Goal: Task Accomplishment & Management: Use online tool/utility

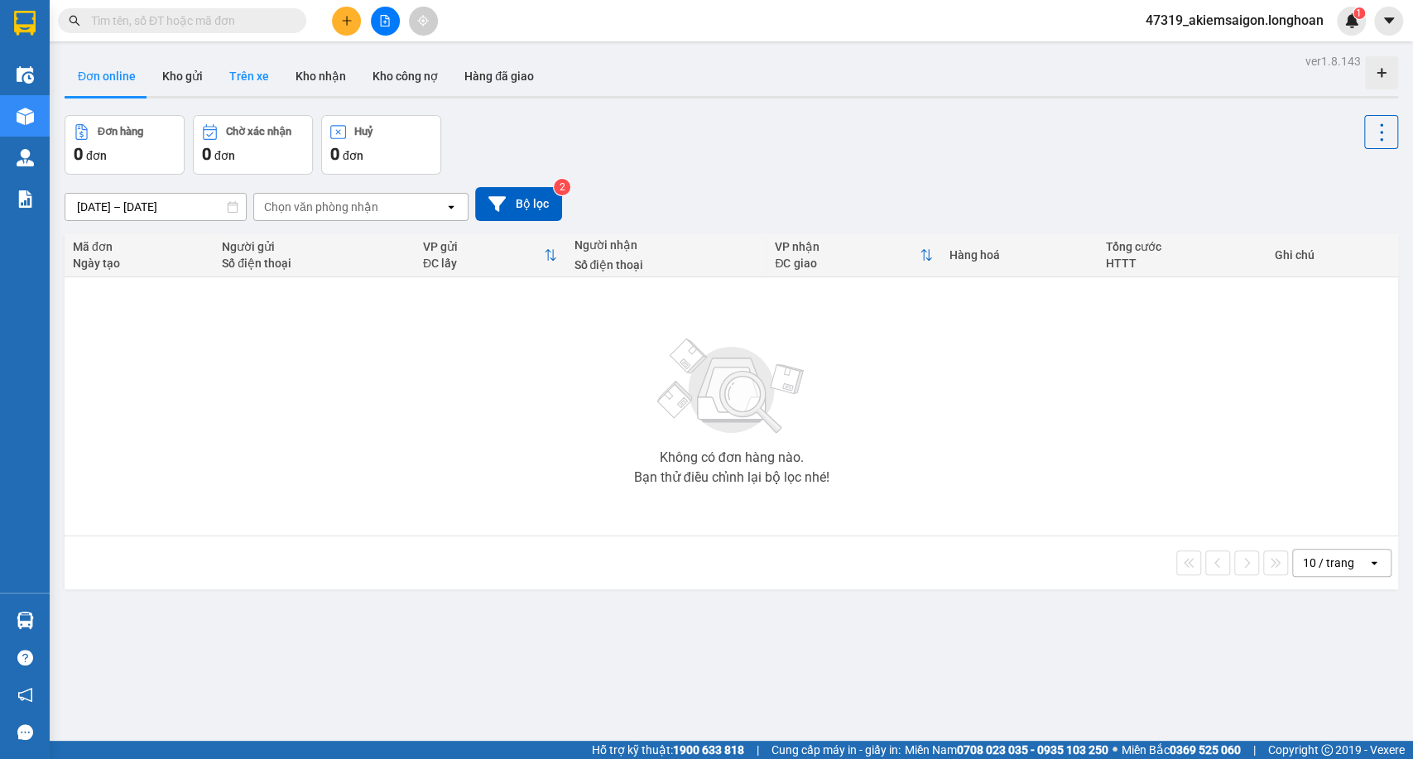
click at [237, 73] on button "Trên xe" at bounding box center [249, 76] width 66 height 40
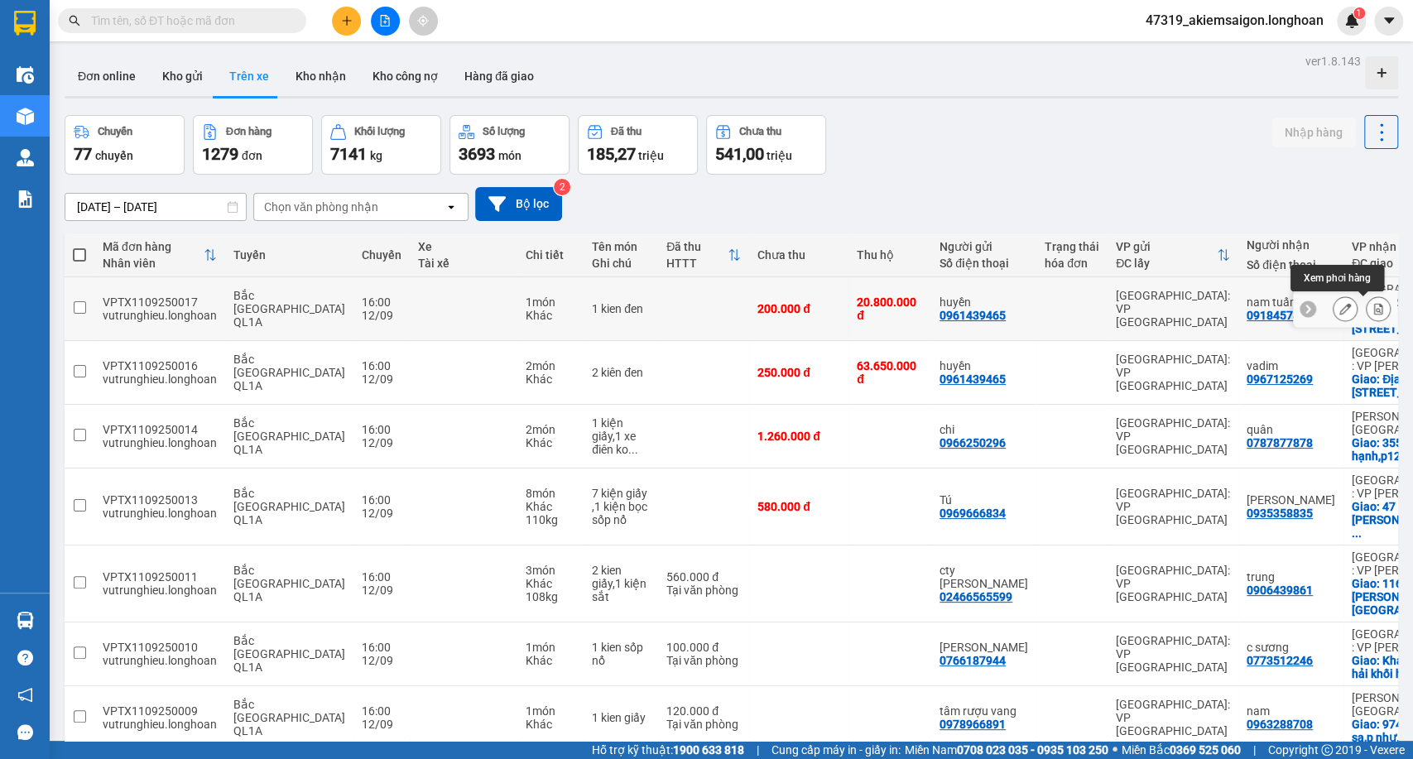
click at [1366, 300] on button at bounding box center [1377, 309] width 23 height 29
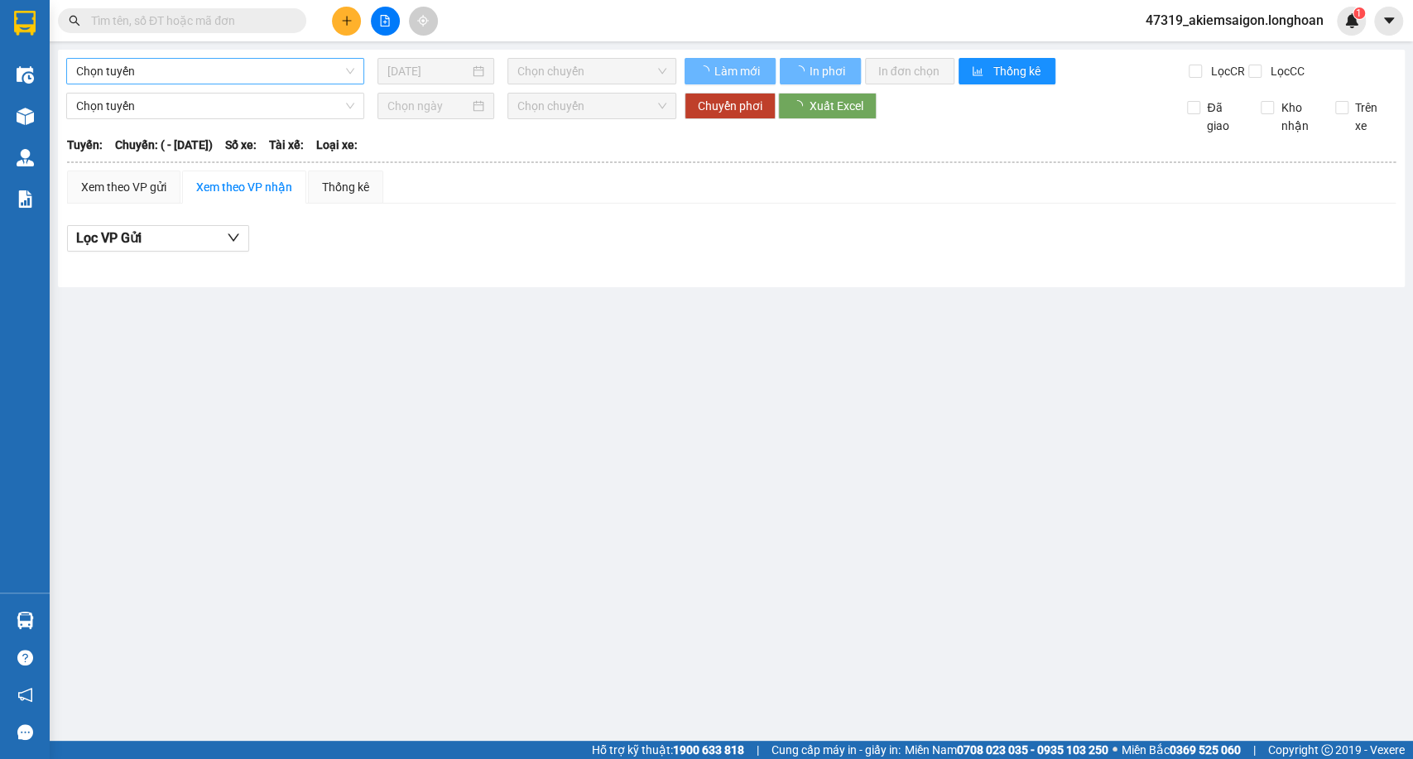
click at [222, 63] on span "Chọn tuyến" at bounding box center [215, 71] width 278 height 25
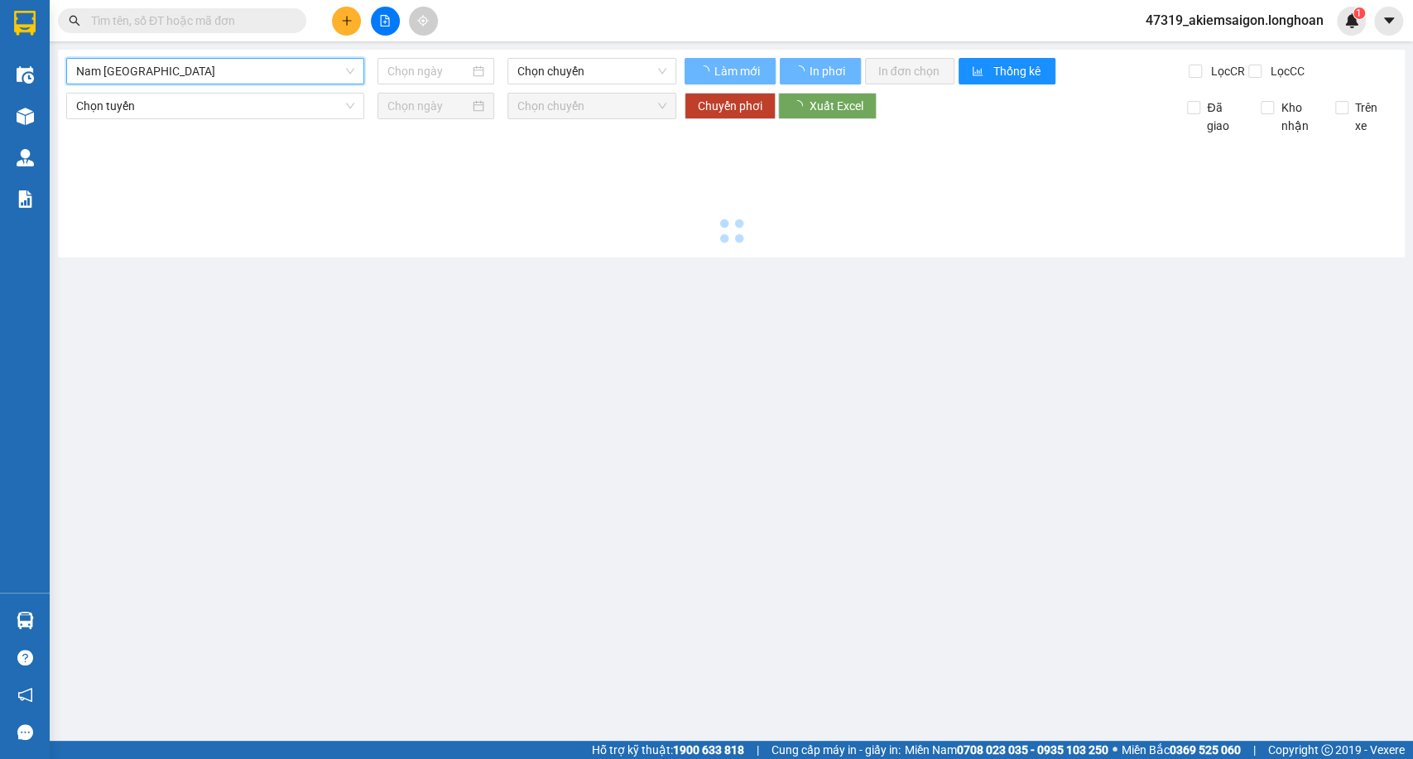
scroll to position [874, 0]
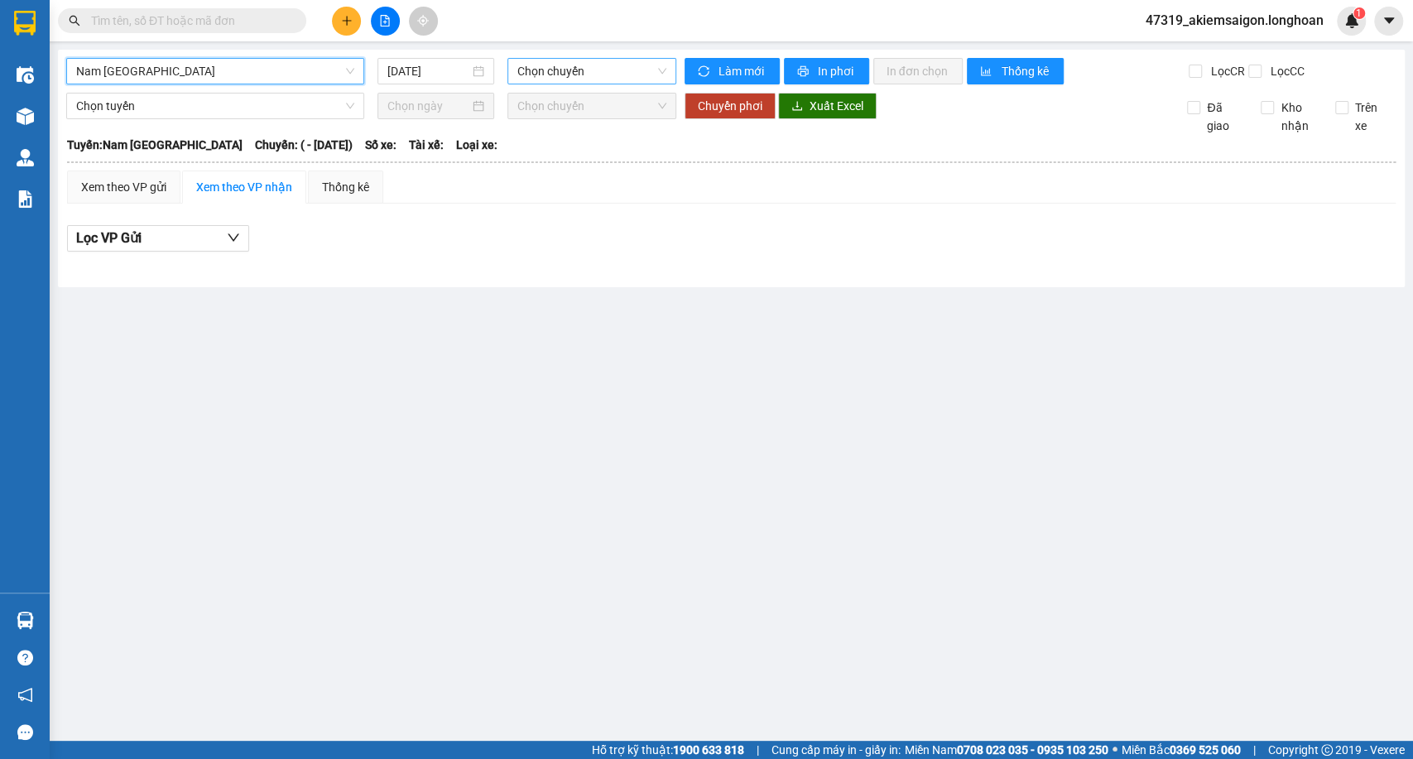
click at [548, 65] on span "Chọn chuyến" at bounding box center [591, 71] width 148 height 25
click at [549, 75] on span "Chọn chuyến" at bounding box center [591, 71] width 148 height 25
click at [447, 74] on input "[DATE]" at bounding box center [428, 71] width 82 height 18
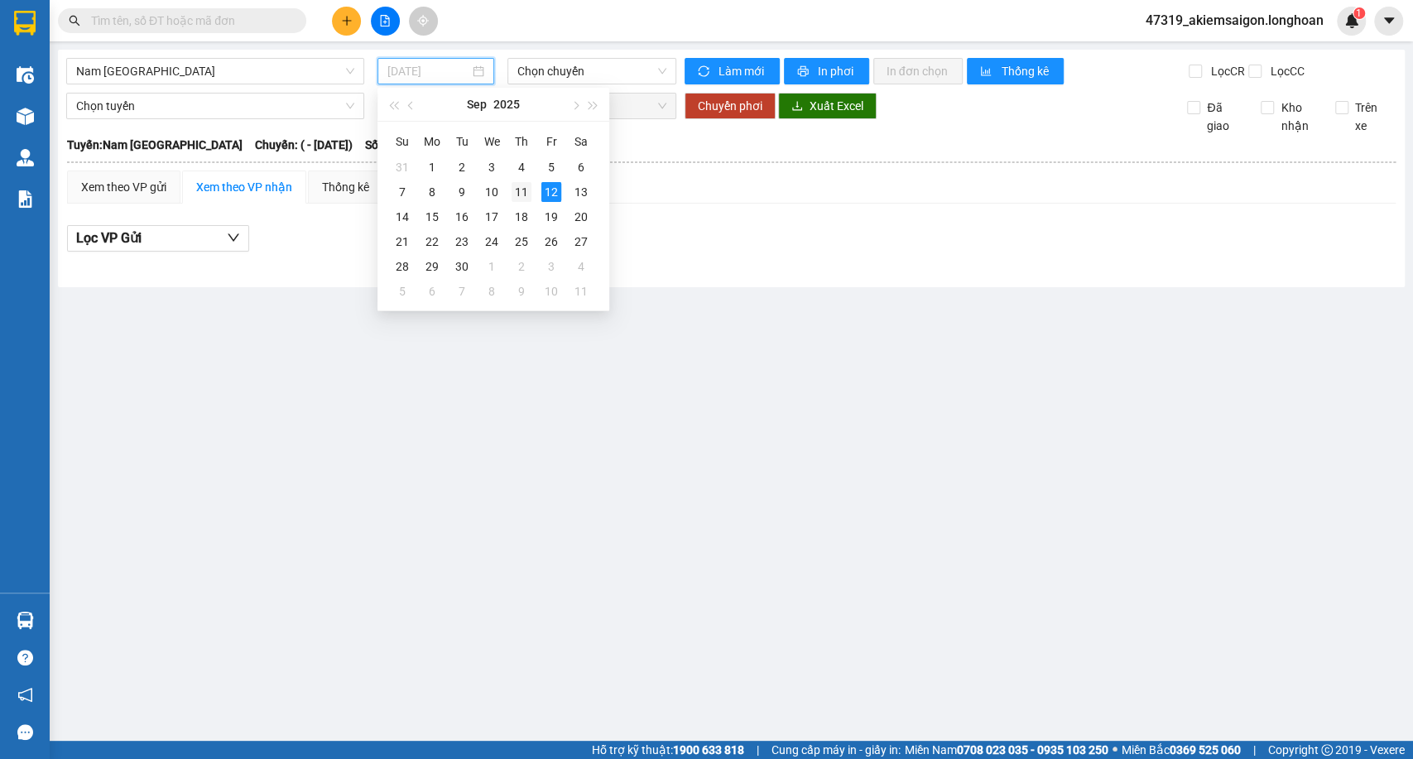
click at [519, 187] on div "11" at bounding box center [521, 192] width 20 height 20
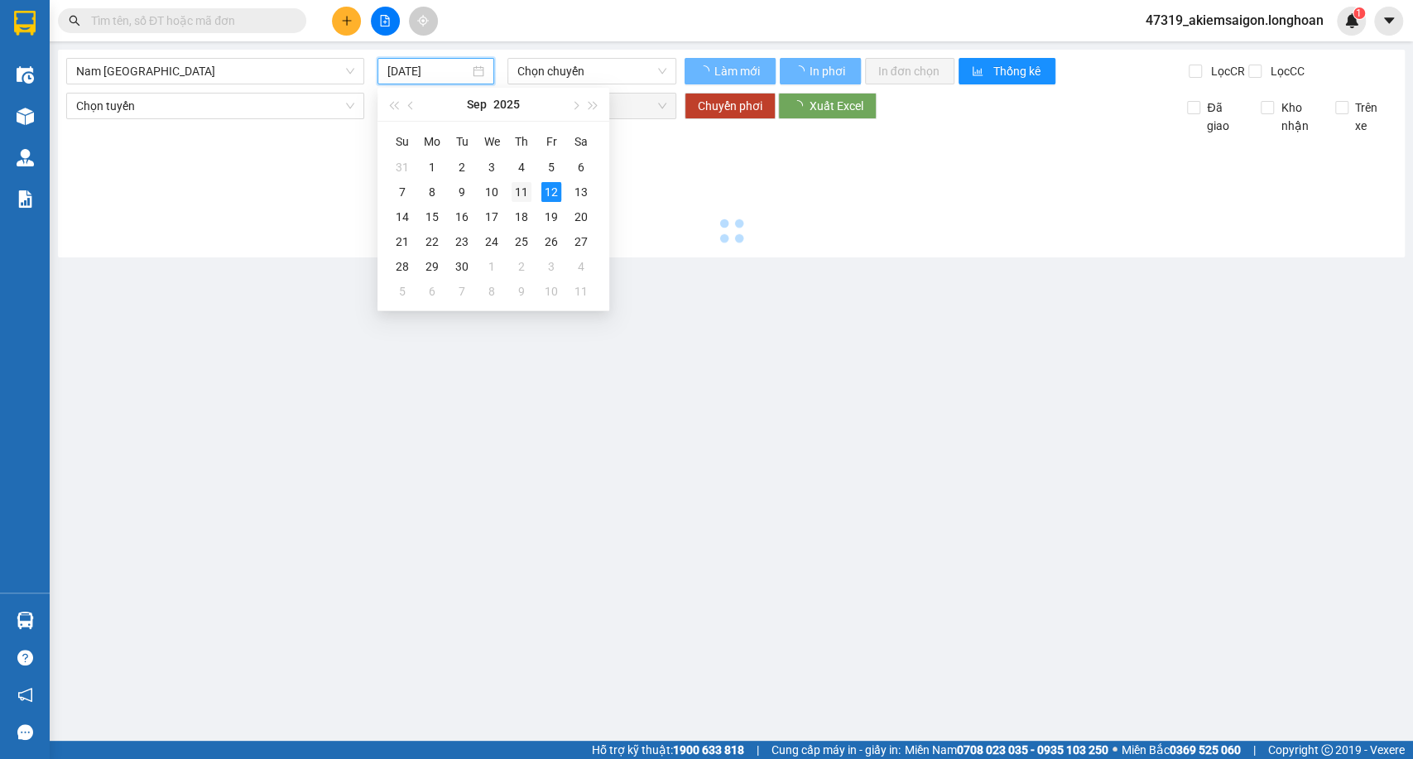
type input "[DATE]"
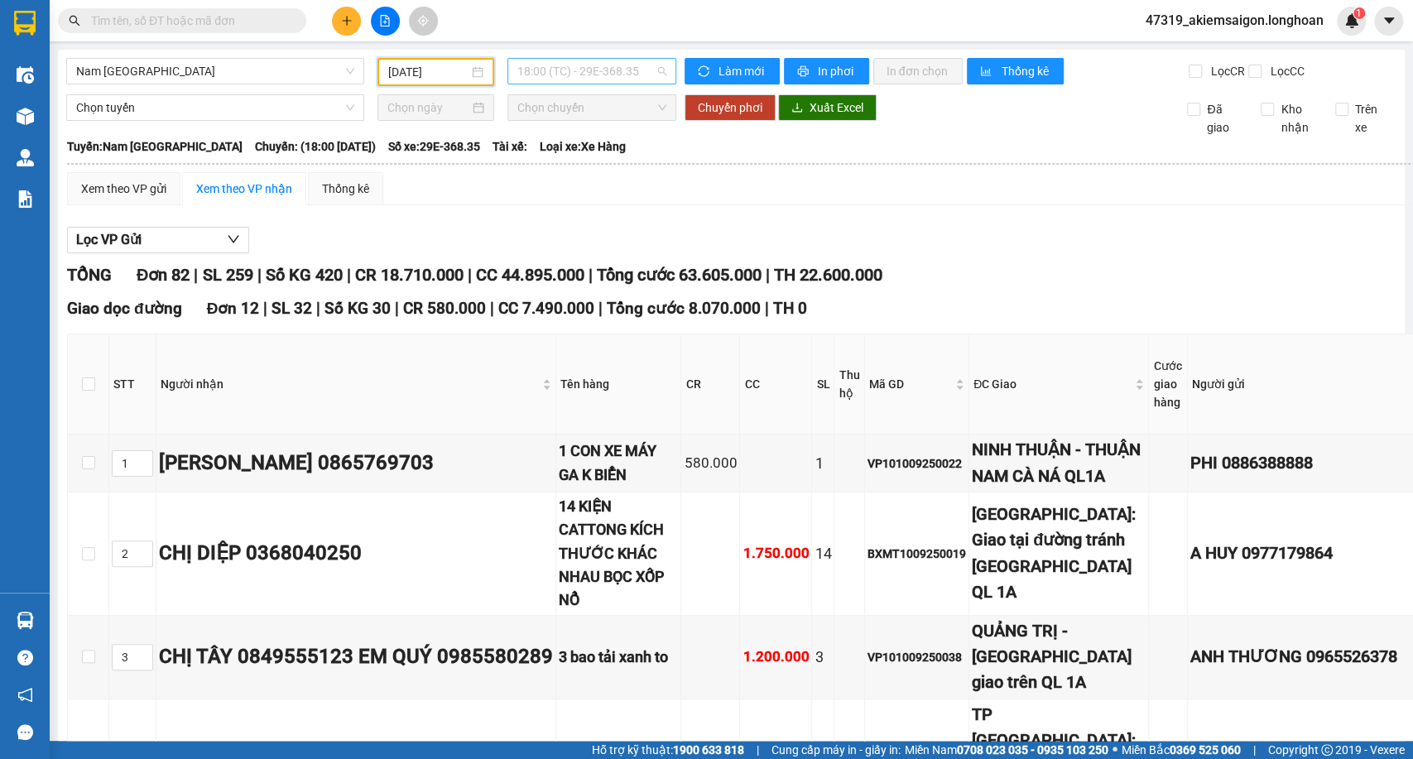
click at [541, 65] on span "18:00 (TC) - 29E-368.35" at bounding box center [591, 71] width 148 height 25
click at [533, 152] on div "23:00 (TC) - 29K-024.94" at bounding box center [576, 157] width 129 height 18
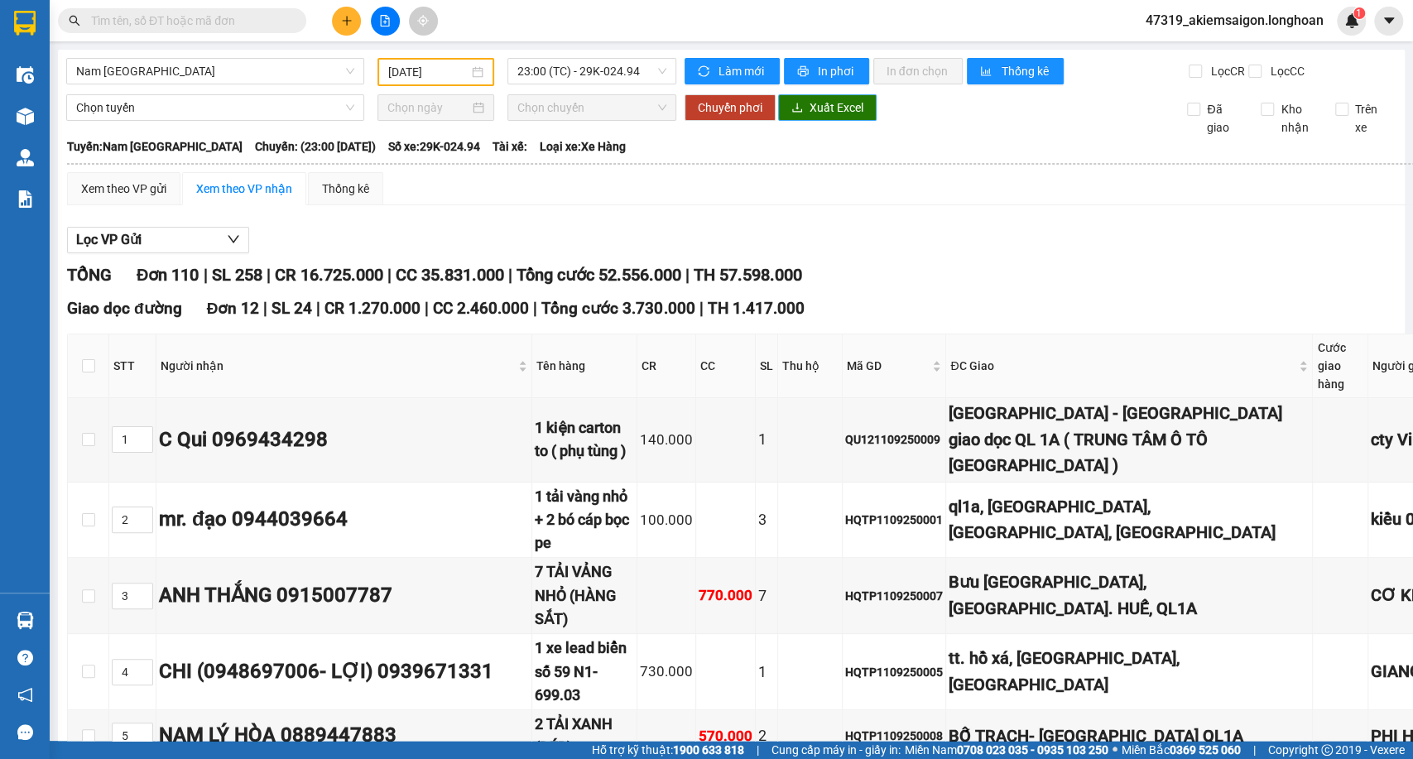
click at [816, 117] on span "Xuất Excel" at bounding box center [836, 107] width 54 height 18
click at [283, 71] on span "Nam [GEOGRAPHIC_DATA]" at bounding box center [215, 71] width 278 height 25
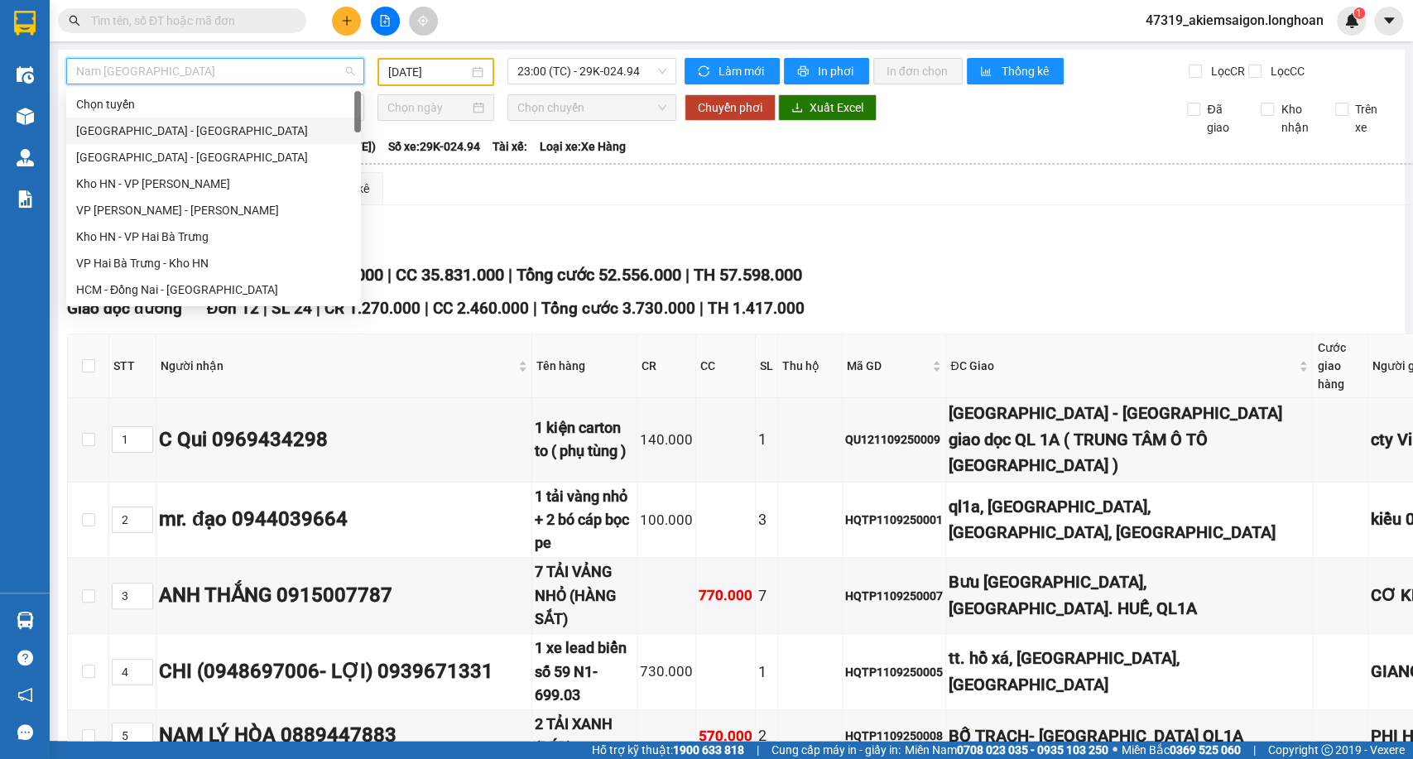
click at [162, 139] on div "[GEOGRAPHIC_DATA] - [GEOGRAPHIC_DATA]" at bounding box center [213, 131] width 275 height 18
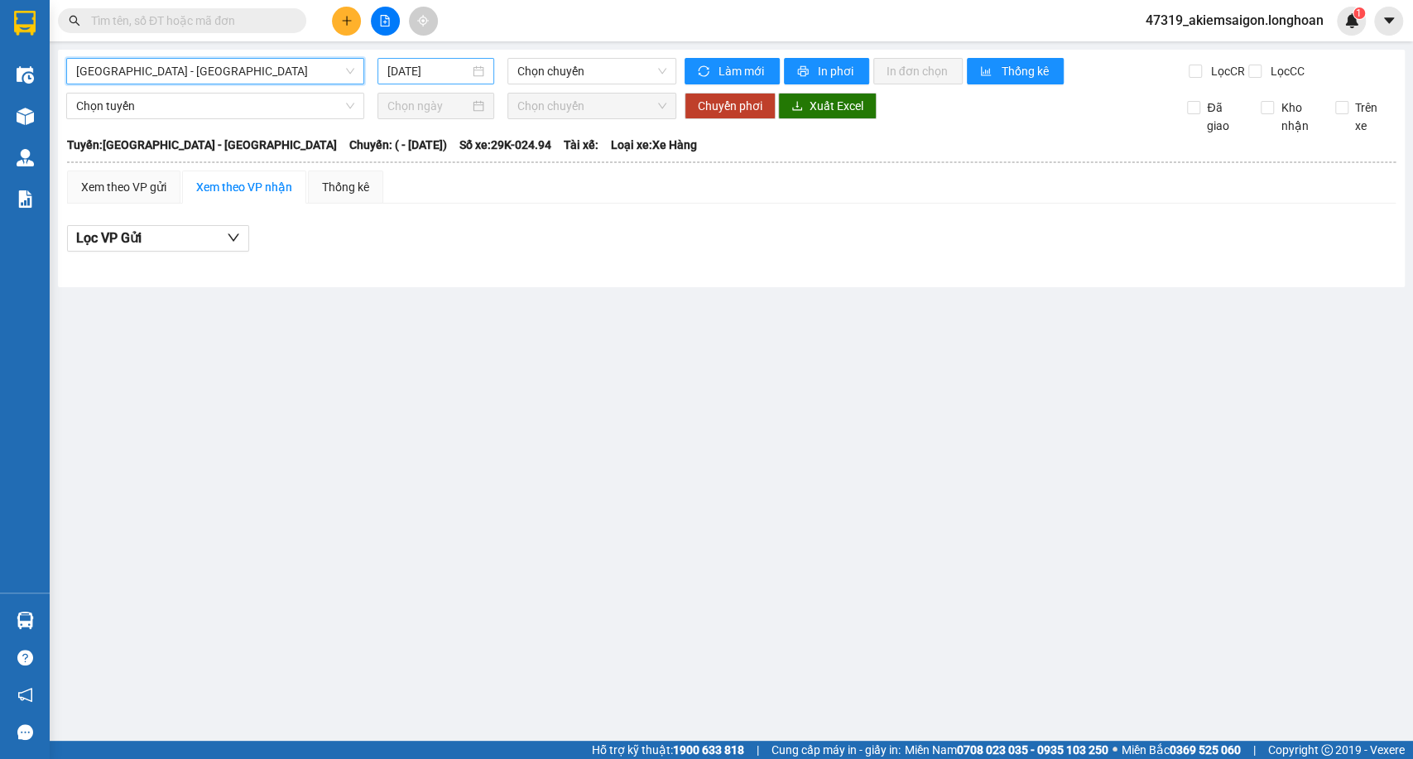
click at [417, 72] on input "[DATE]" at bounding box center [428, 71] width 82 height 18
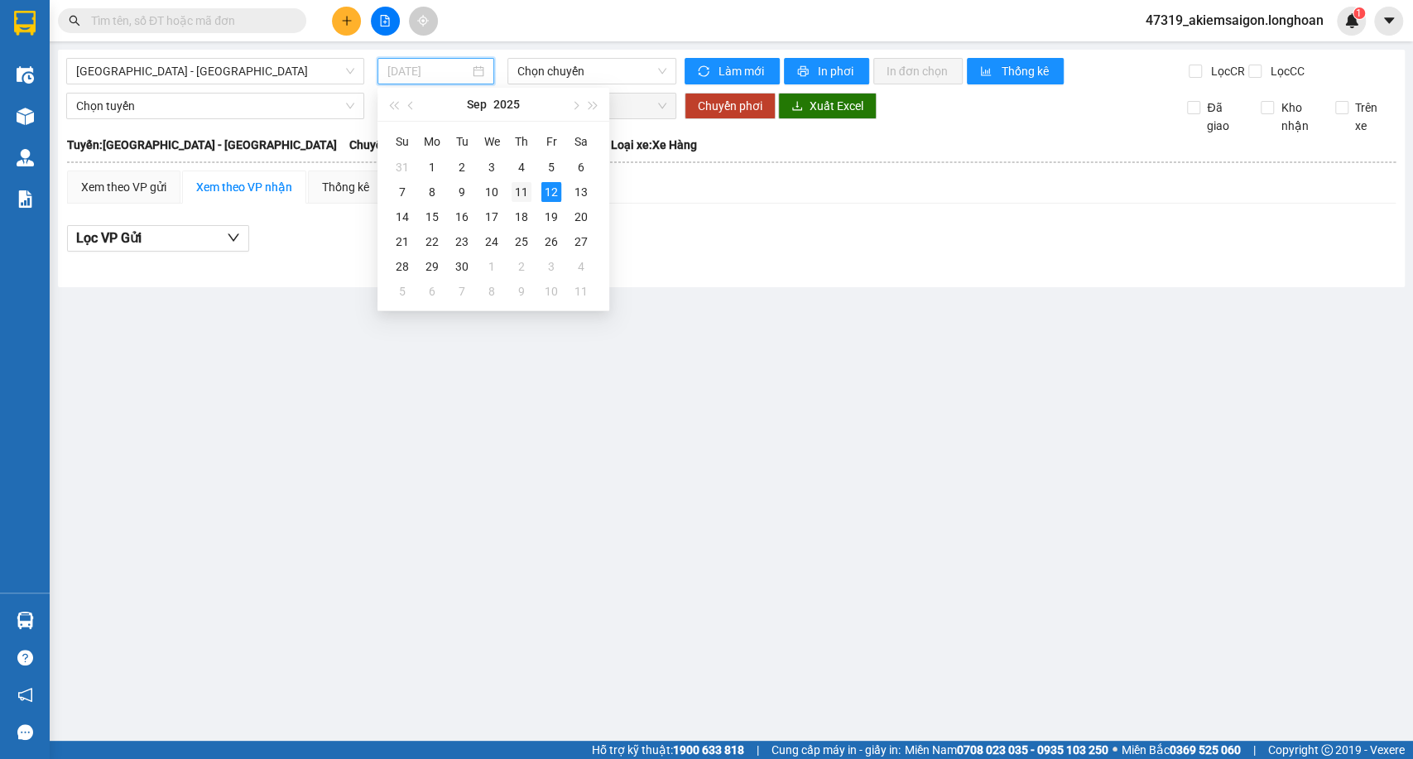
click at [521, 187] on div "11" at bounding box center [521, 192] width 20 height 20
type input "[DATE]"
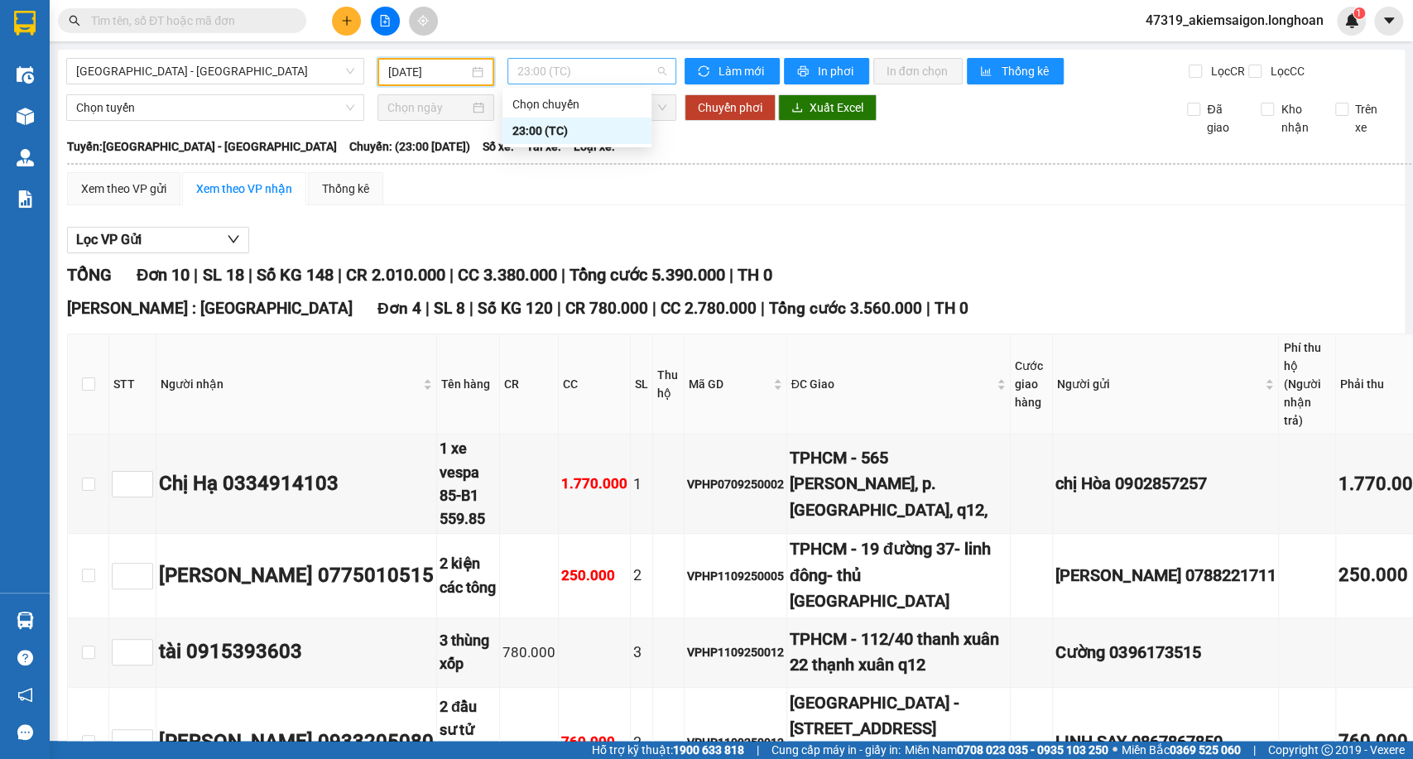
click at [559, 68] on span "23:00 (TC)" at bounding box center [591, 71] width 148 height 25
click at [844, 117] on span "Xuất Excel" at bounding box center [836, 107] width 54 height 18
click at [232, 82] on span "[GEOGRAPHIC_DATA] - [GEOGRAPHIC_DATA]" at bounding box center [215, 71] width 278 height 25
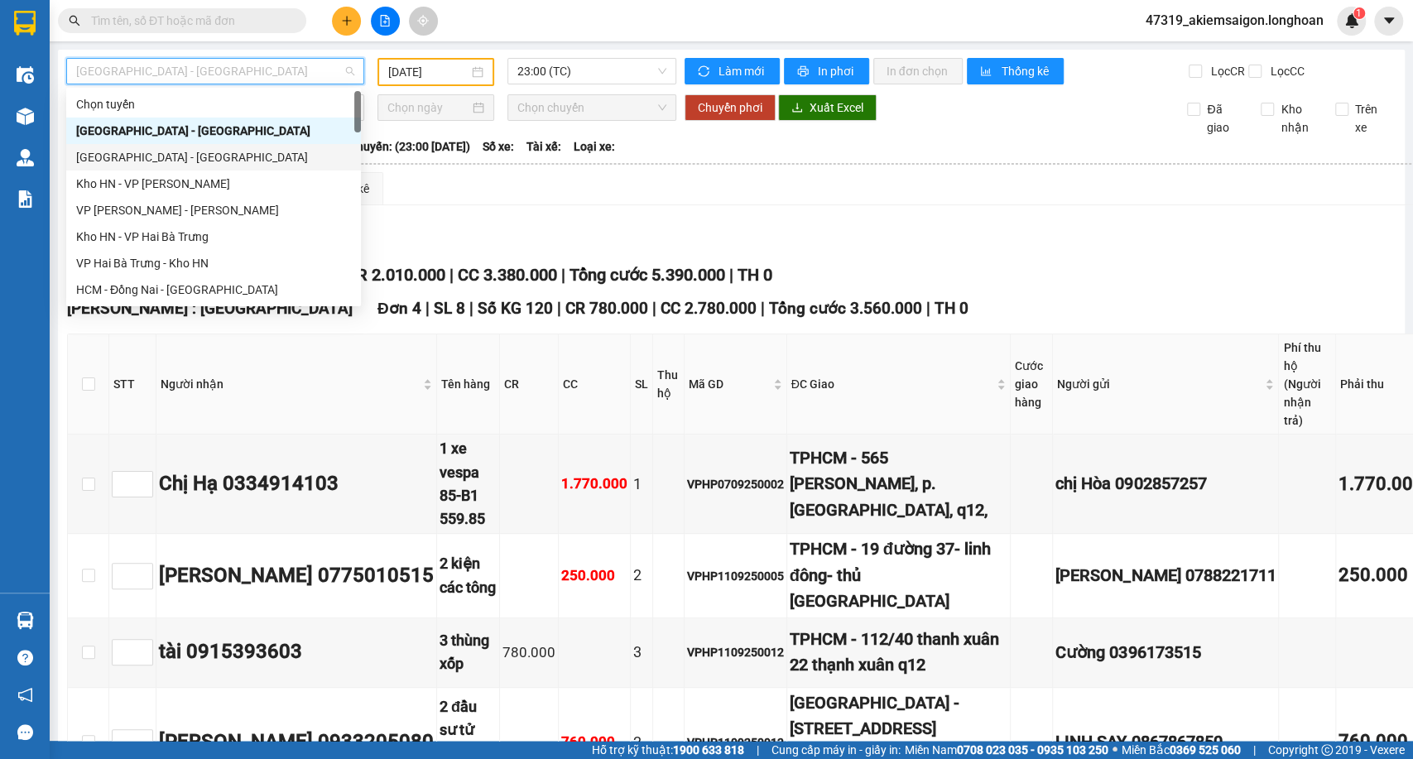
click at [138, 155] on div "[GEOGRAPHIC_DATA] - [GEOGRAPHIC_DATA]" at bounding box center [213, 157] width 275 height 18
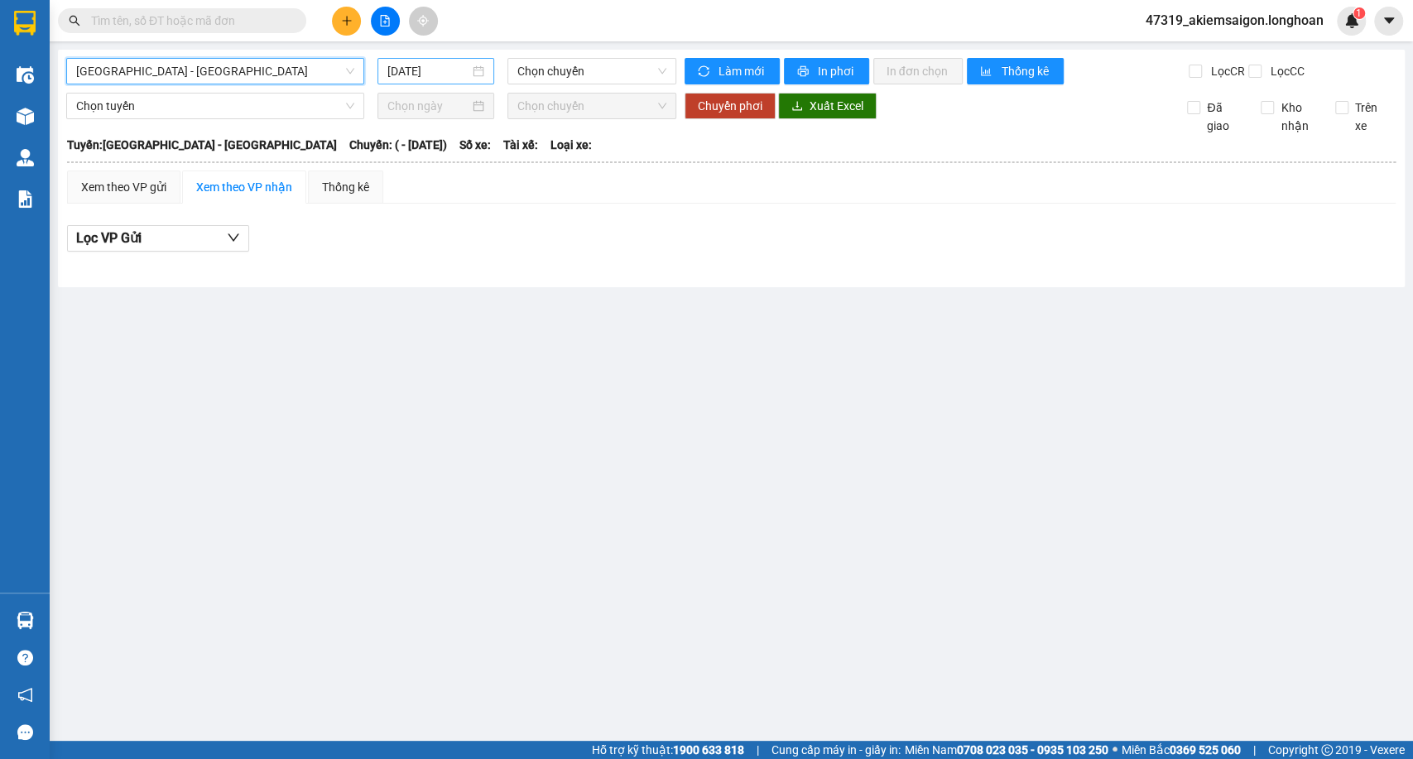
click at [445, 76] on input "[DATE]" at bounding box center [428, 71] width 82 height 18
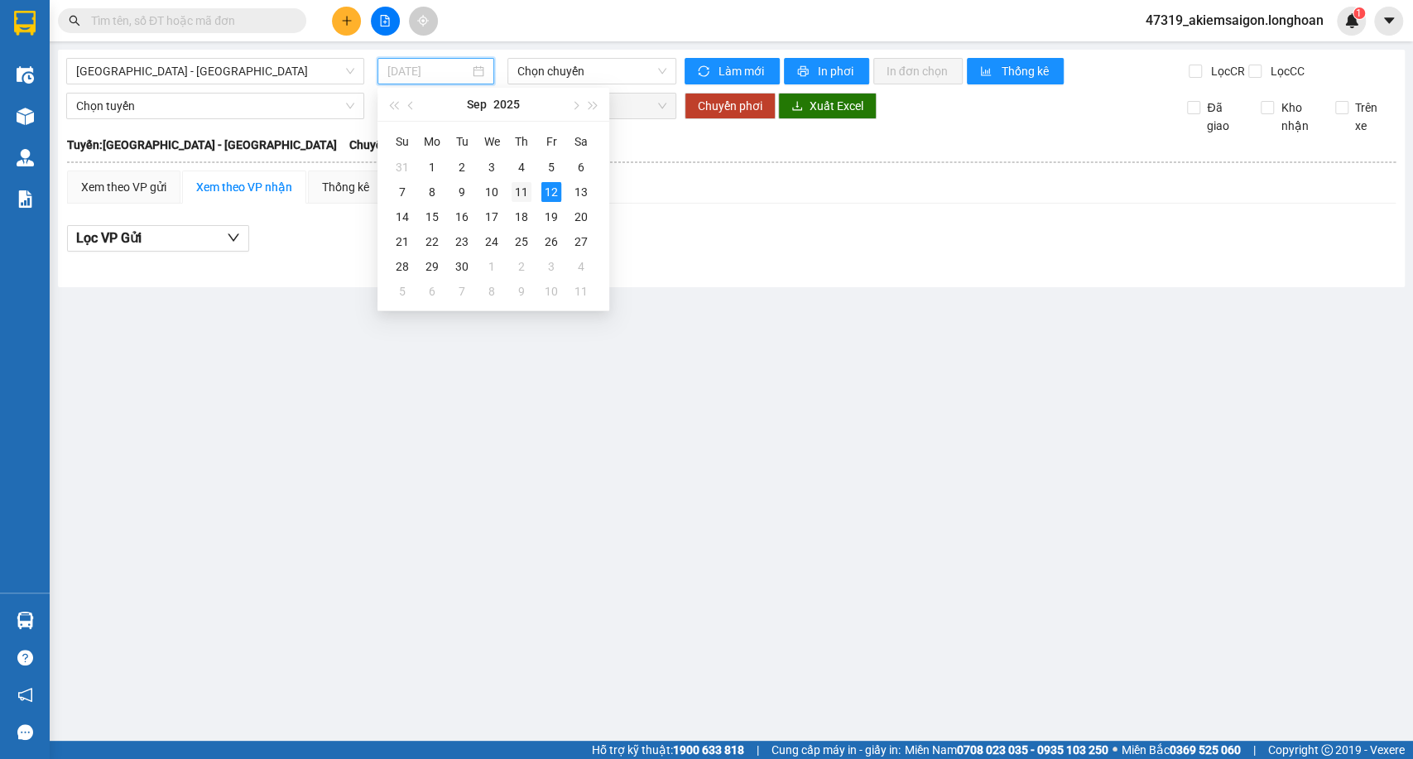
click at [519, 188] on div "11" at bounding box center [521, 192] width 20 height 20
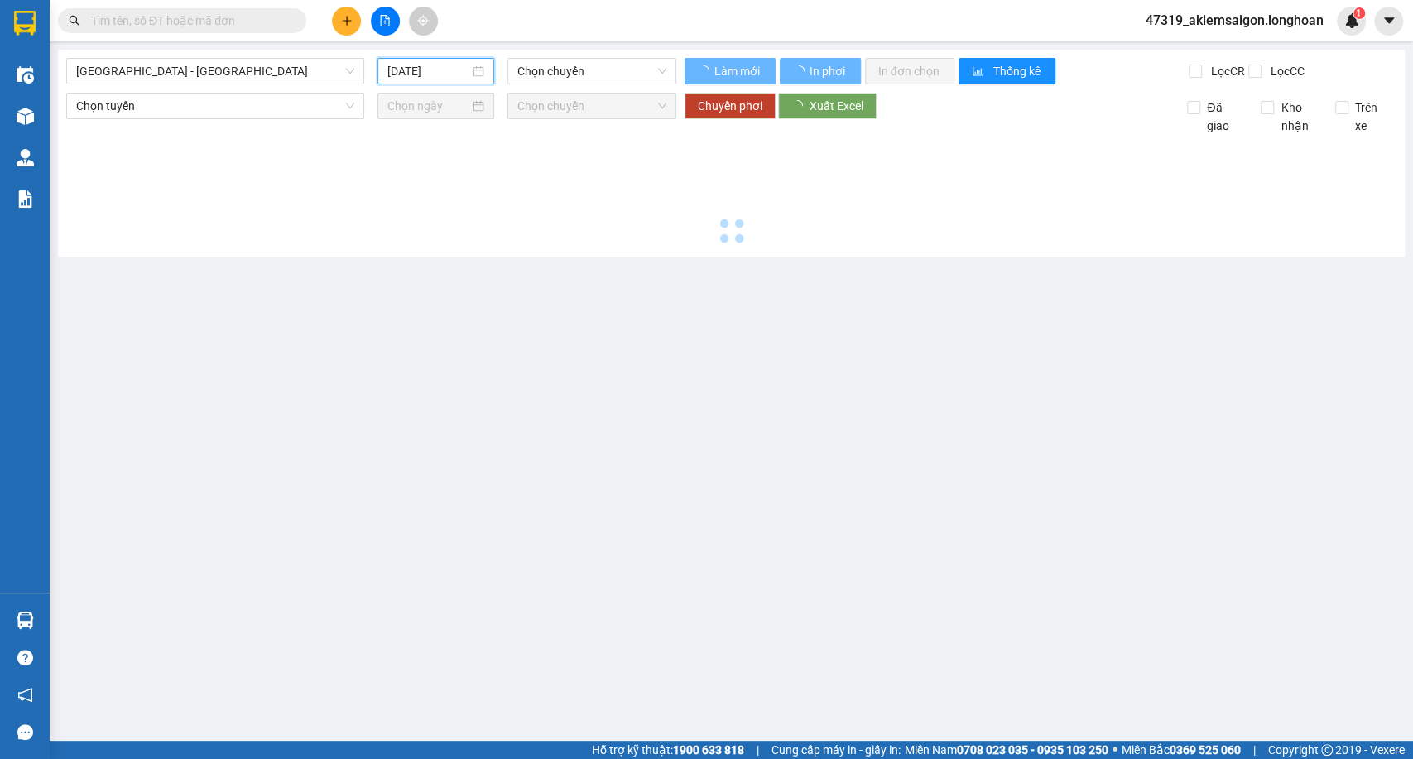
type input "[DATE]"
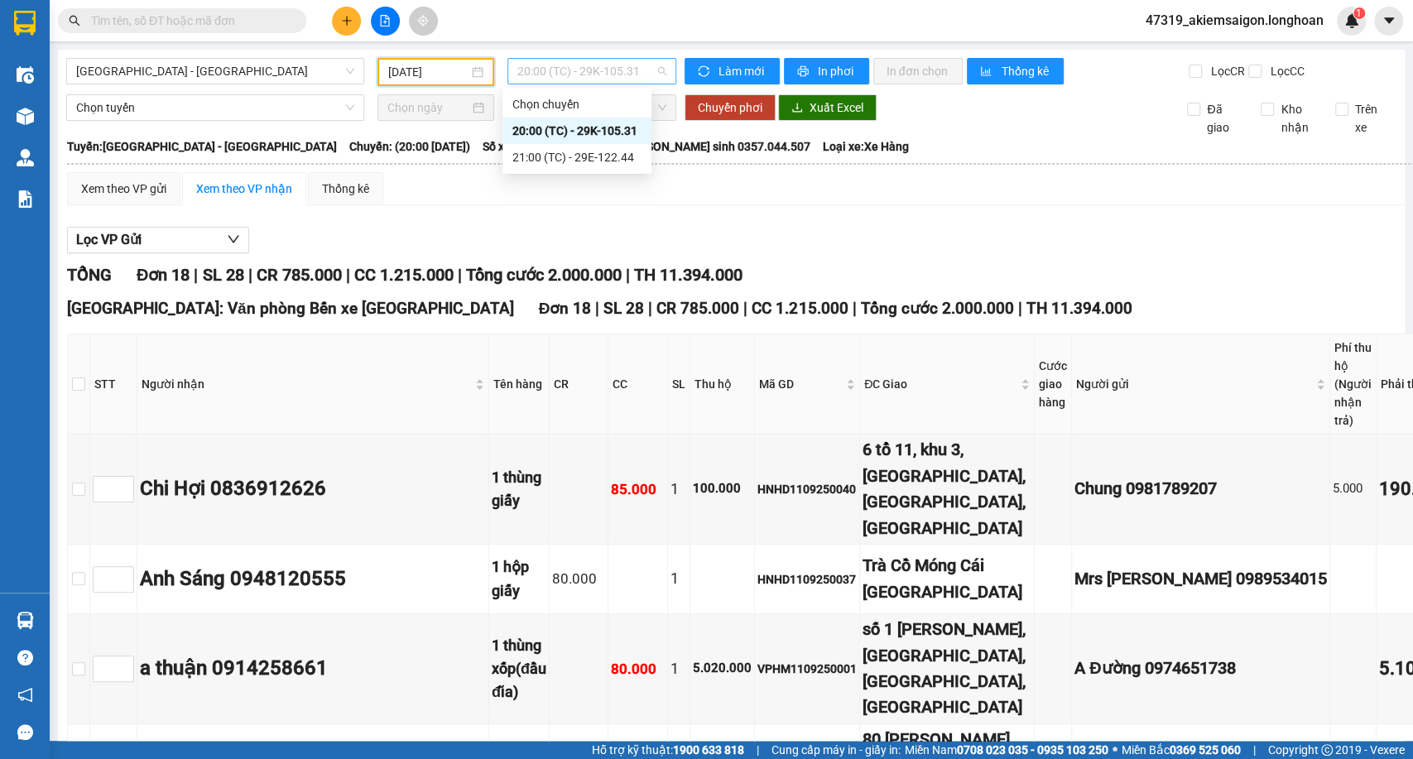
click at [578, 71] on span "20:00 (TC) - 29K-105.31" at bounding box center [591, 71] width 148 height 25
click at [847, 117] on span "Xuất Excel" at bounding box center [836, 107] width 54 height 18
click at [594, 66] on span "20:00 (TC) - 29K-105.31" at bounding box center [591, 71] width 148 height 25
click at [583, 159] on div "21:00 (TC) - 29E-122.44" at bounding box center [576, 157] width 129 height 18
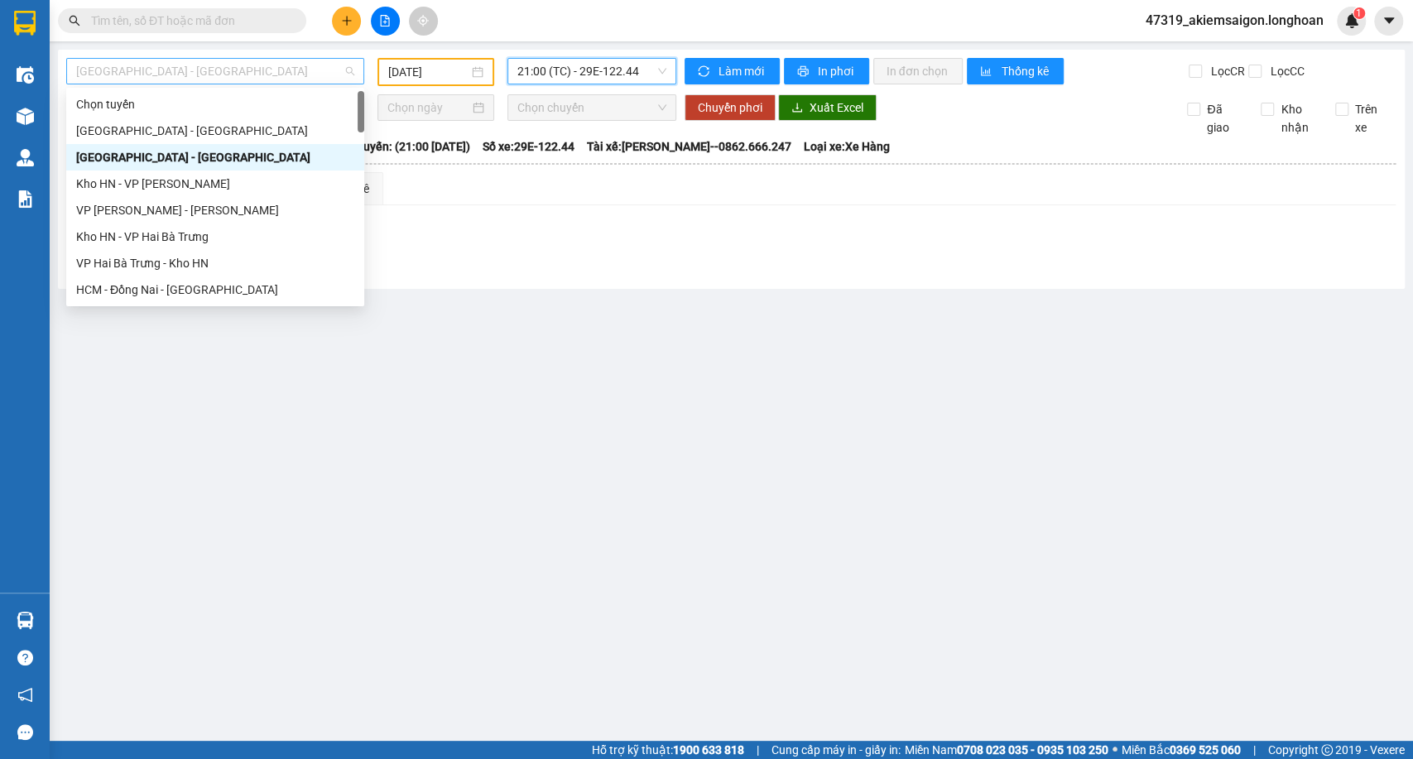
click at [199, 67] on span "[GEOGRAPHIC_DATA] - [GEOGRAPHIC_DATA]" at bounding box center [215, 71] width 278 height 25
click at [180, 193] on div "Kho HN - VP [PERSON_NAME]" at bounding box center [215, 183] width 298 height 26
type input "[DATE]"
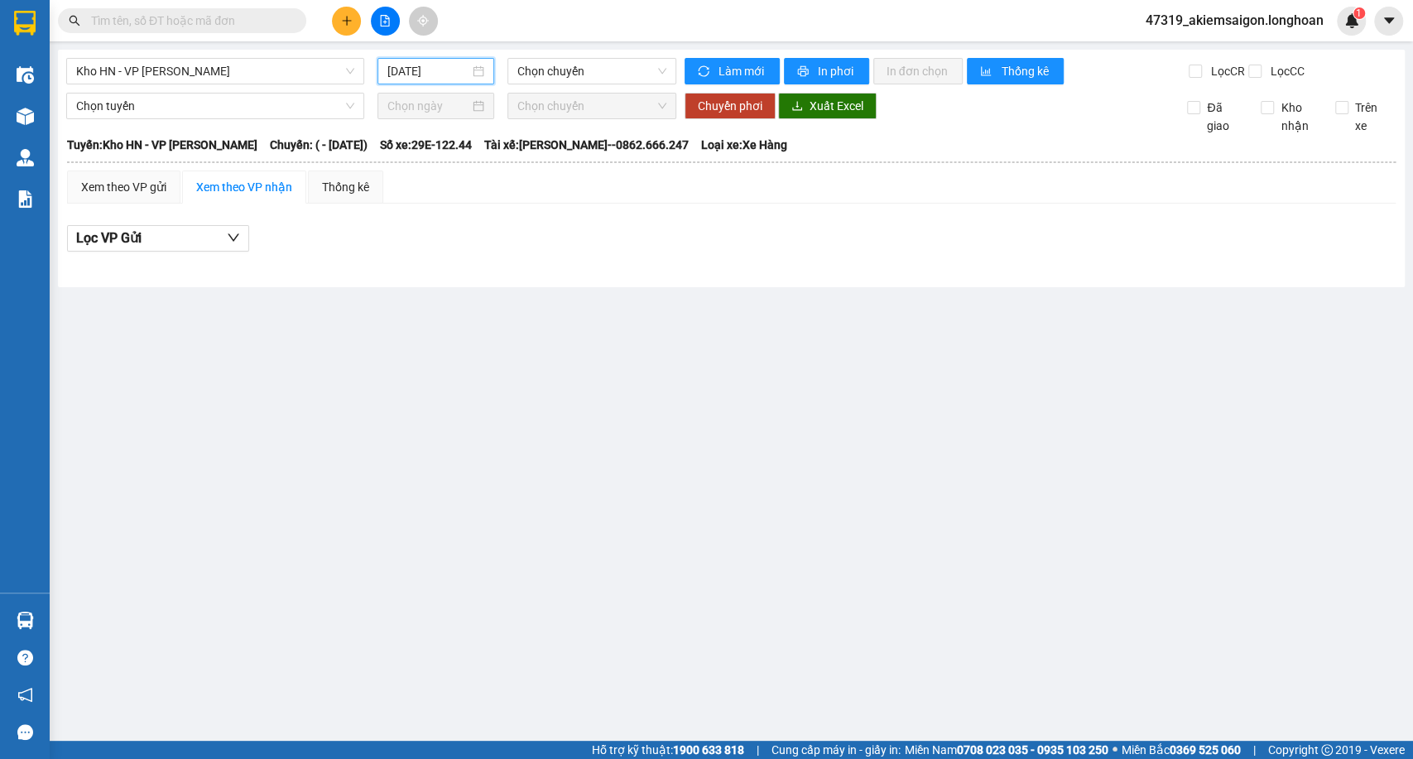
click at [454, 78] on input "[DATE]" at bounding box center [428, 71] width 82 height 18
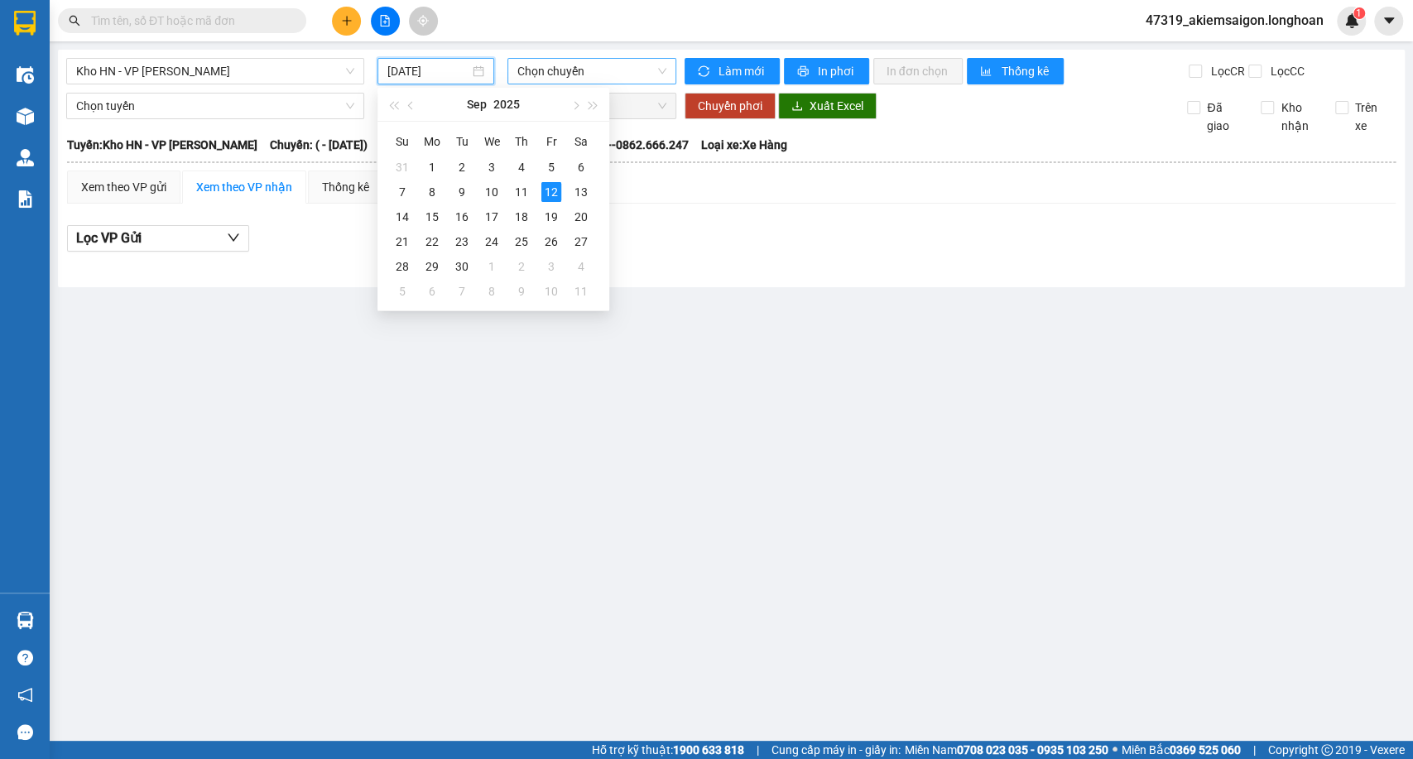
click at [565, 74] on span "Chọn chuyến" at bounding box center [591, 71] width 148 height 25
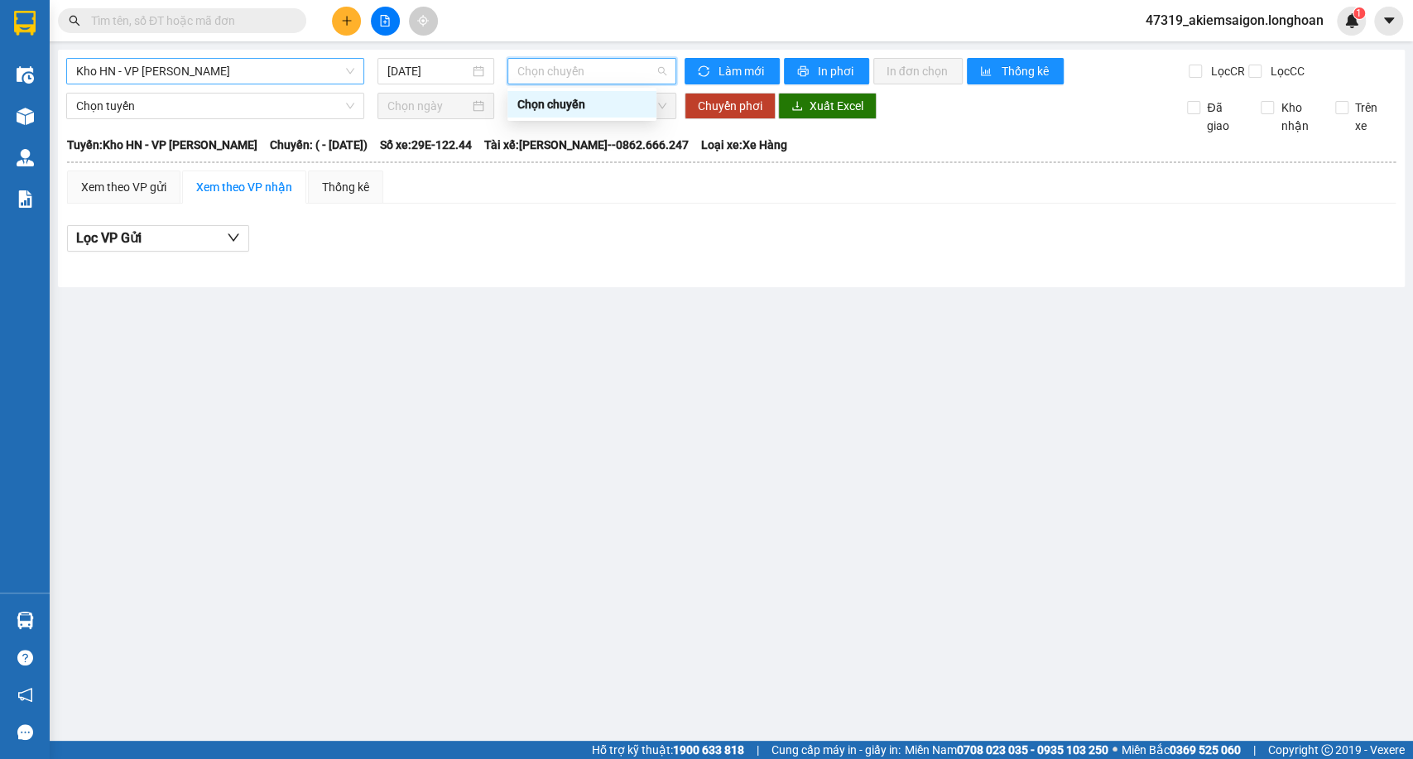
click at [221, 79] on span "Kho HN - VP [PERSON_NAME]" at bounding box center [215, 71] width 278 height 25
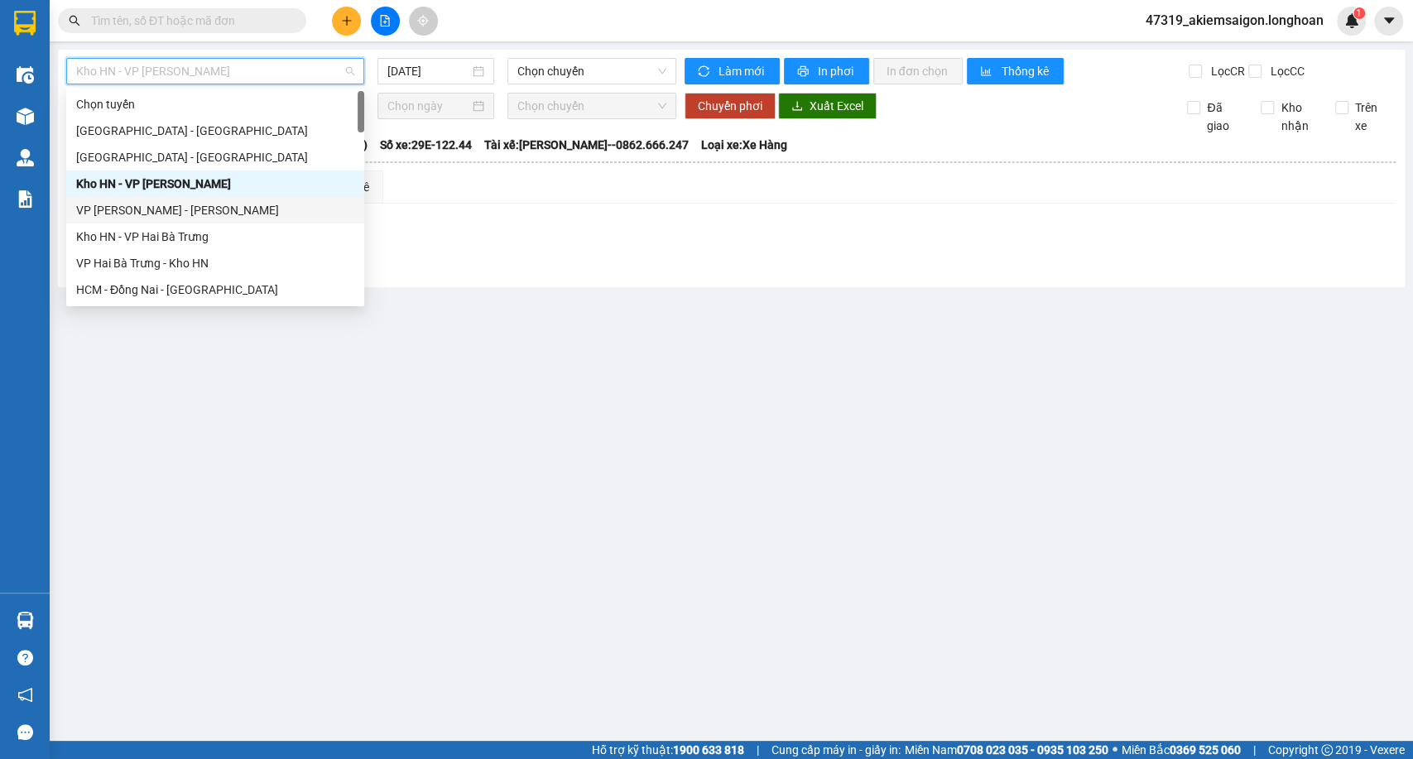
click at [153, 209] on div "VP [PERSON_NAME] - [PERSON_NAME]" at bounding box center [215, 210] width 278 height 18
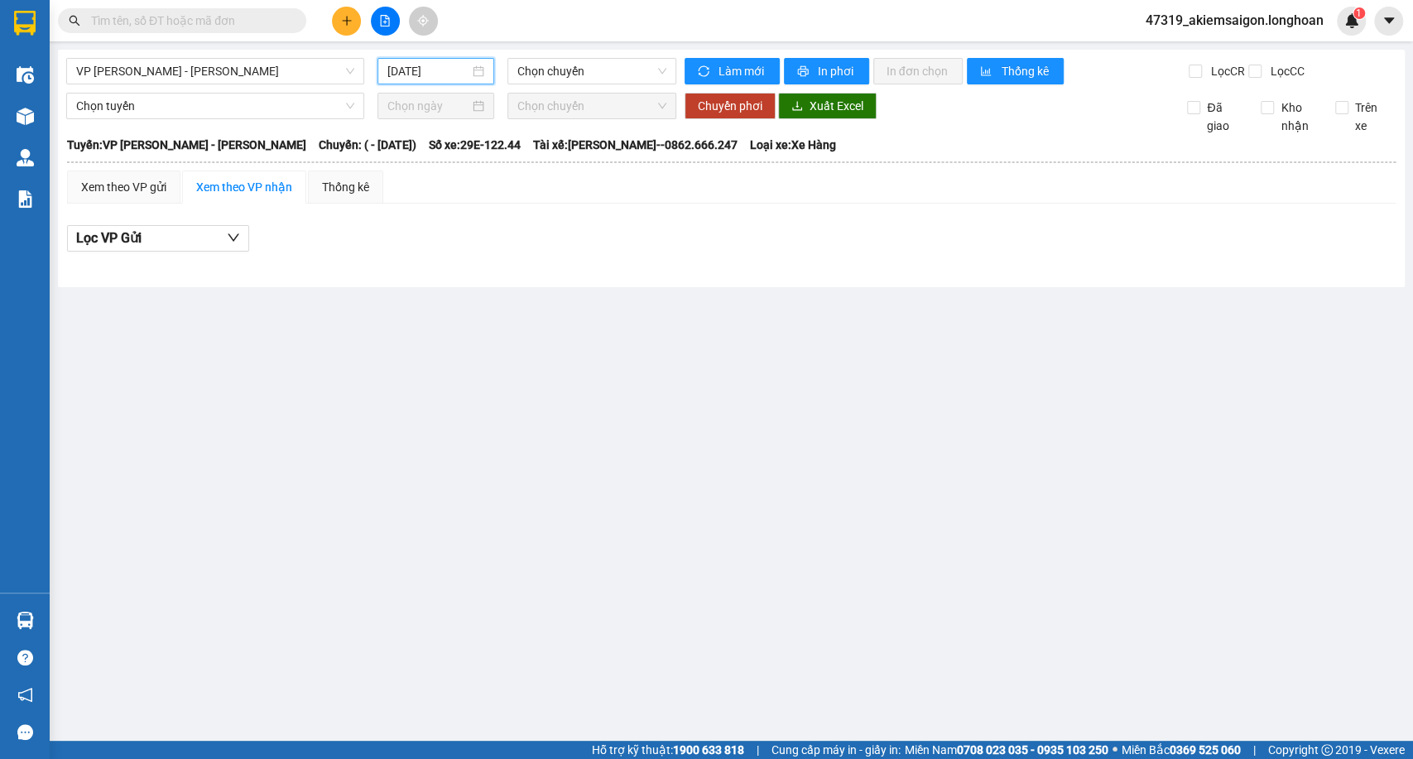
click at [417, 74] on input "[DATE]" at bounding box center [428, 71] width 82 height 18
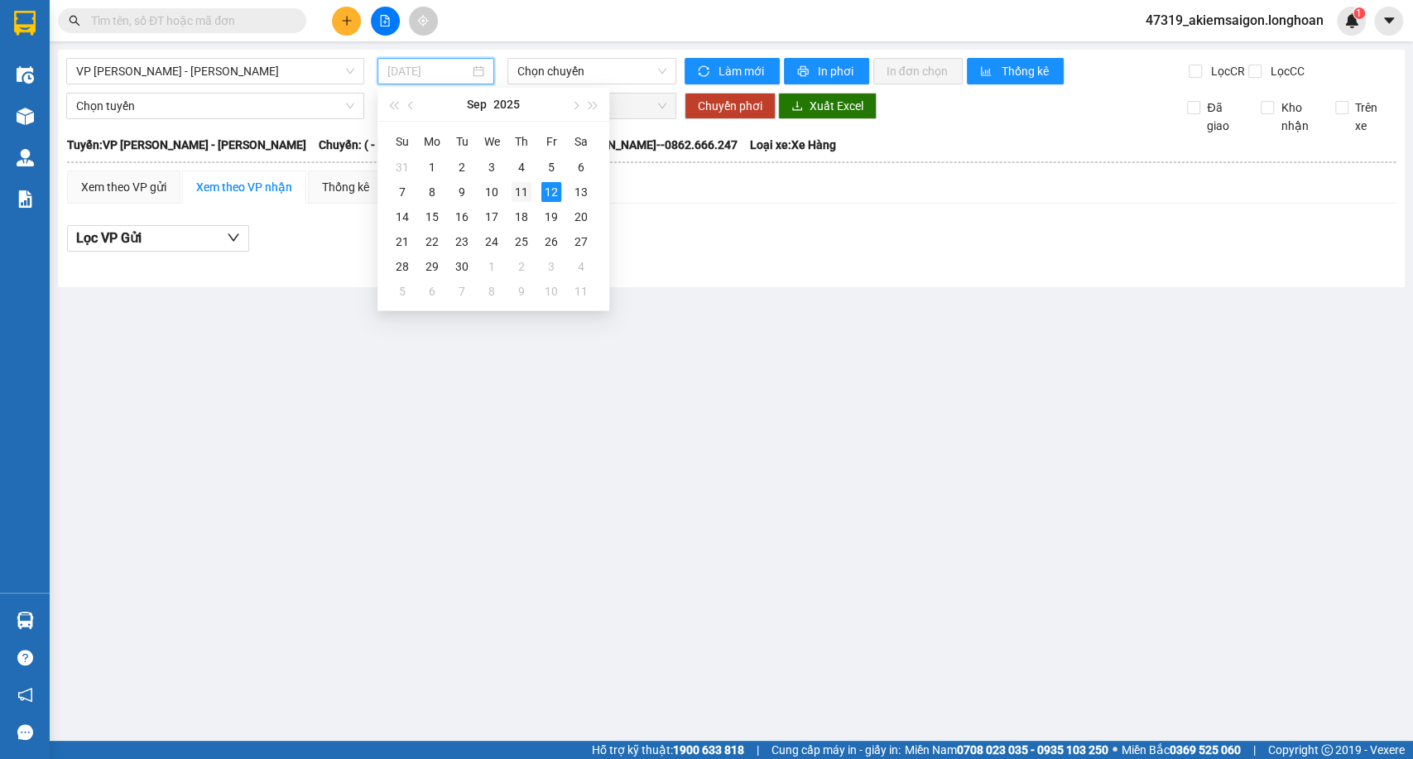
click at [513, 188] on div "11" at bounding box center [521, 192] width 20 height 20
type input "[DATE]"
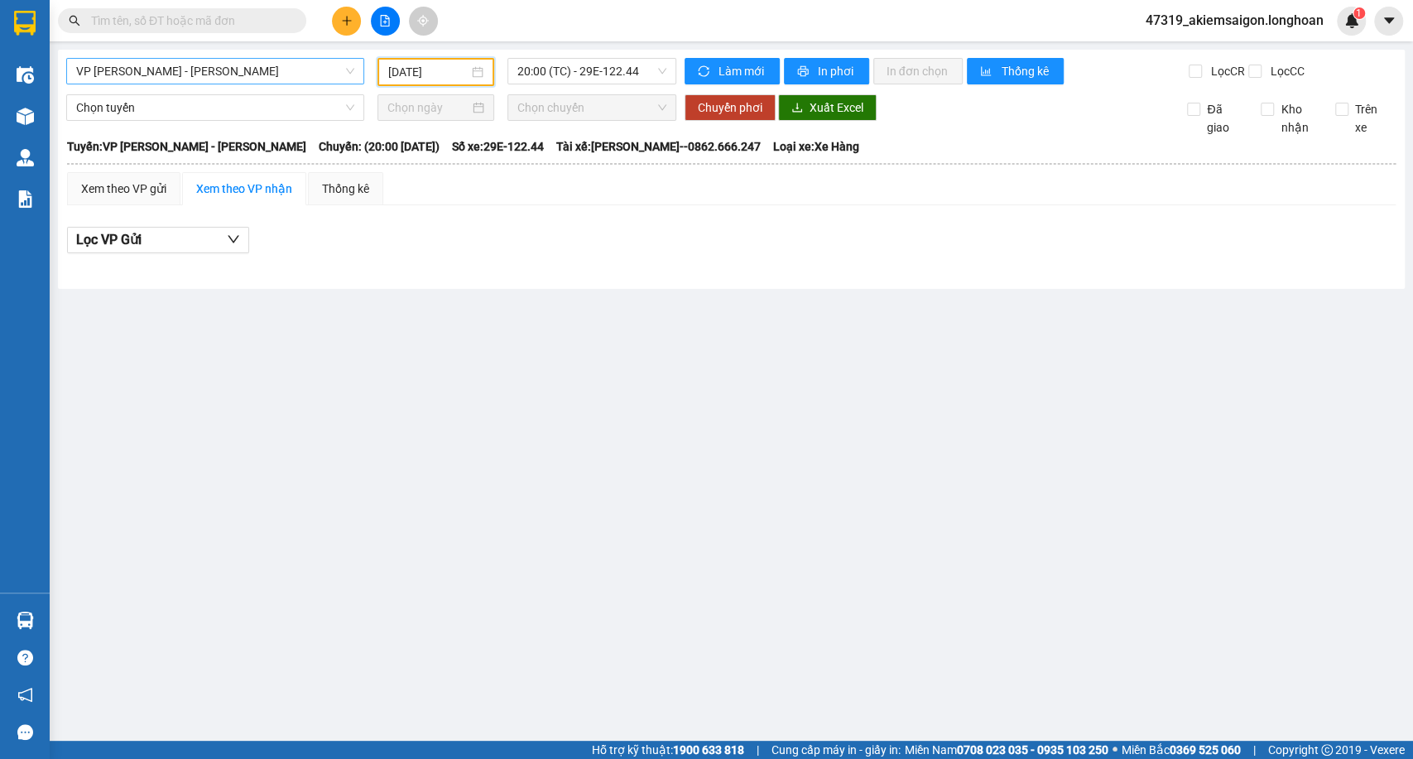
click at [258, 70] on span "VP [PERSON_NAME] - [PERSON_NAME]" at bounding box center [215, 71] width 278 height 25
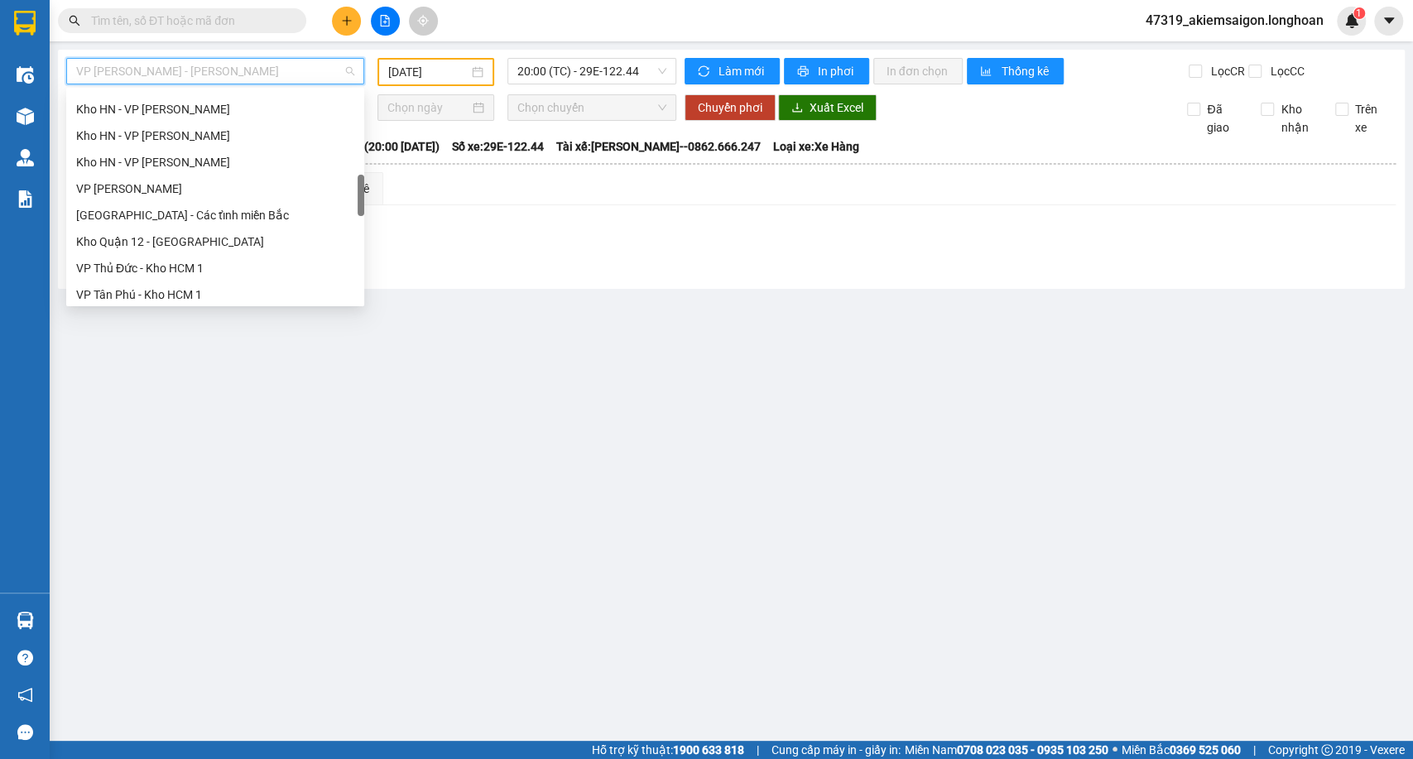
scroll to position [643, 0]
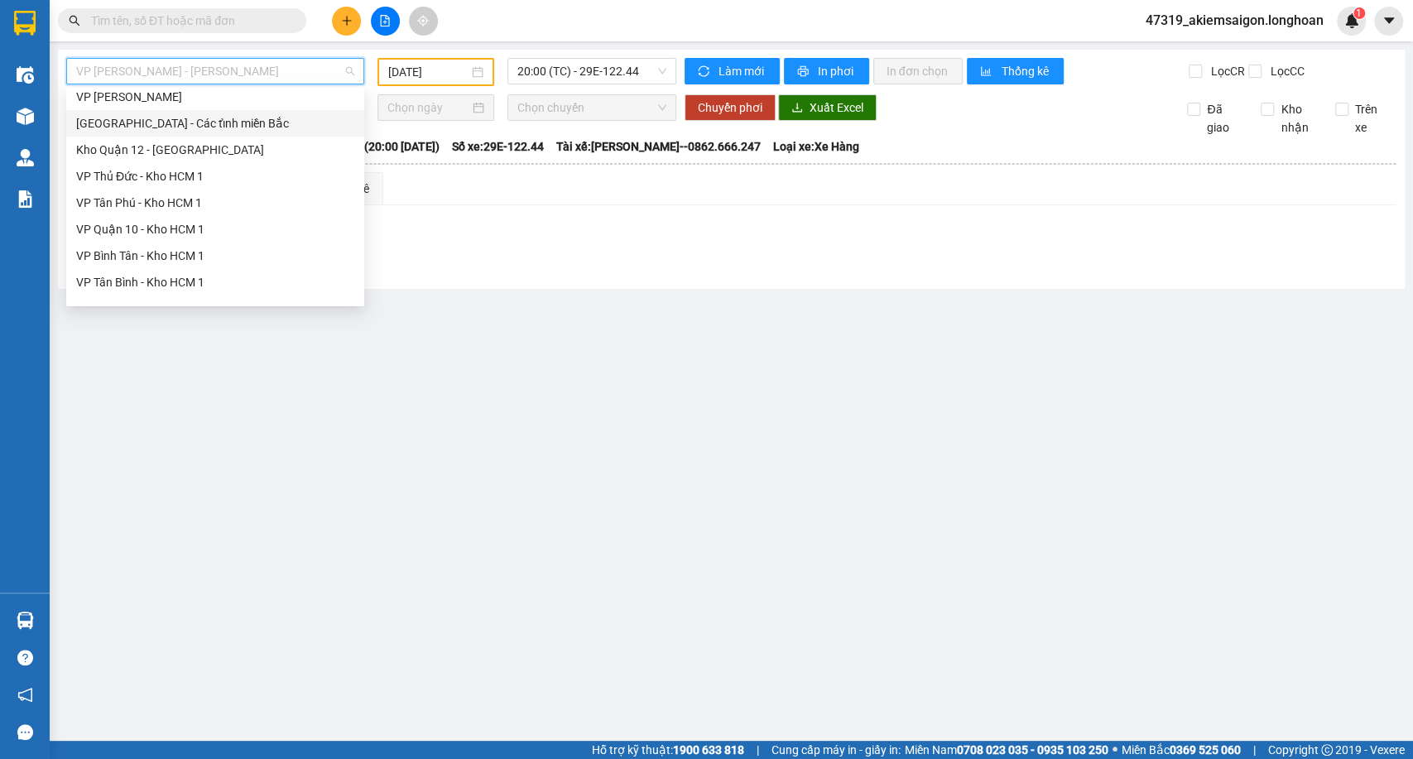
click at [90, 114] on div "[GEOGRAPHIC_DATA] - Các tỉnh miền Bắc" at bounding box center [215, 123] width 278 height 18
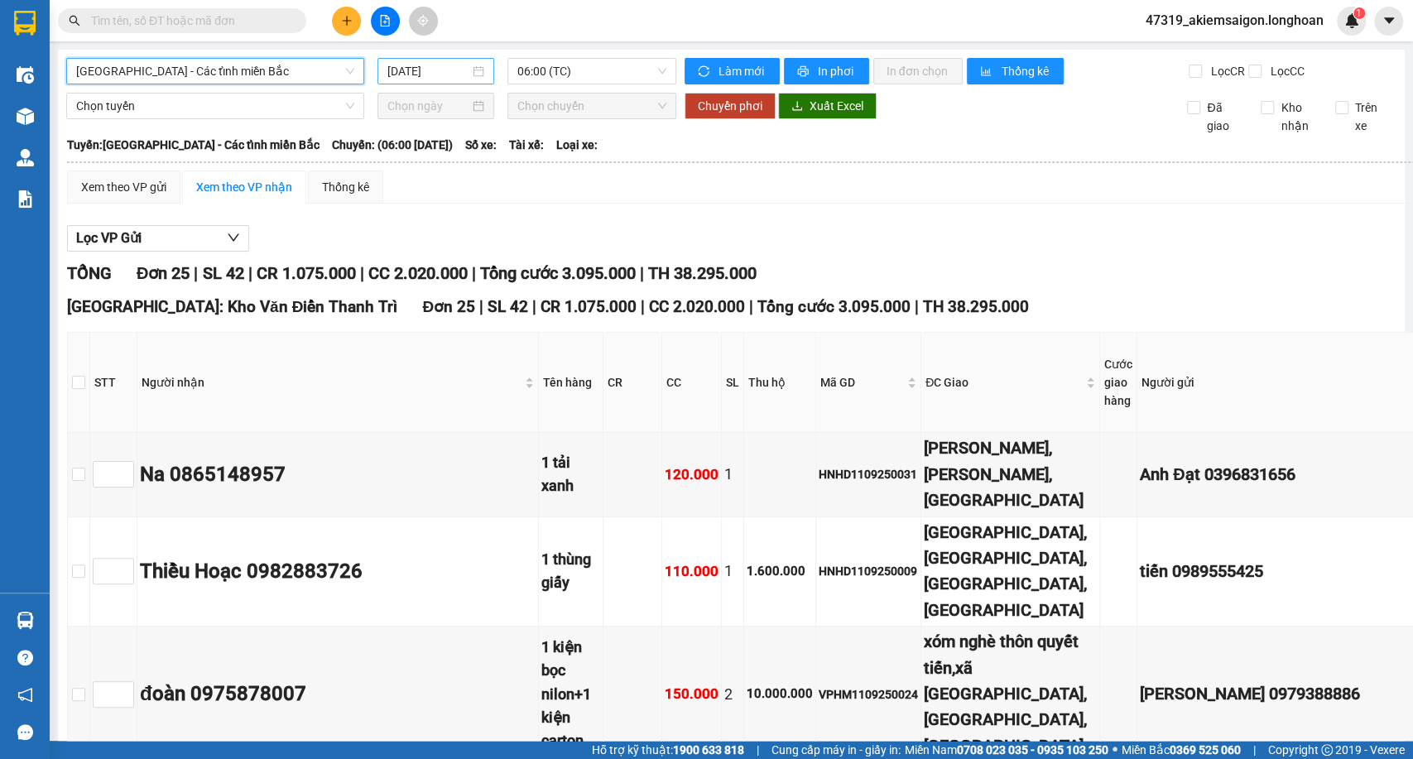
click at [426, 77] on input "[DATE]" at bounding box center [428, 71] width 82 height 18
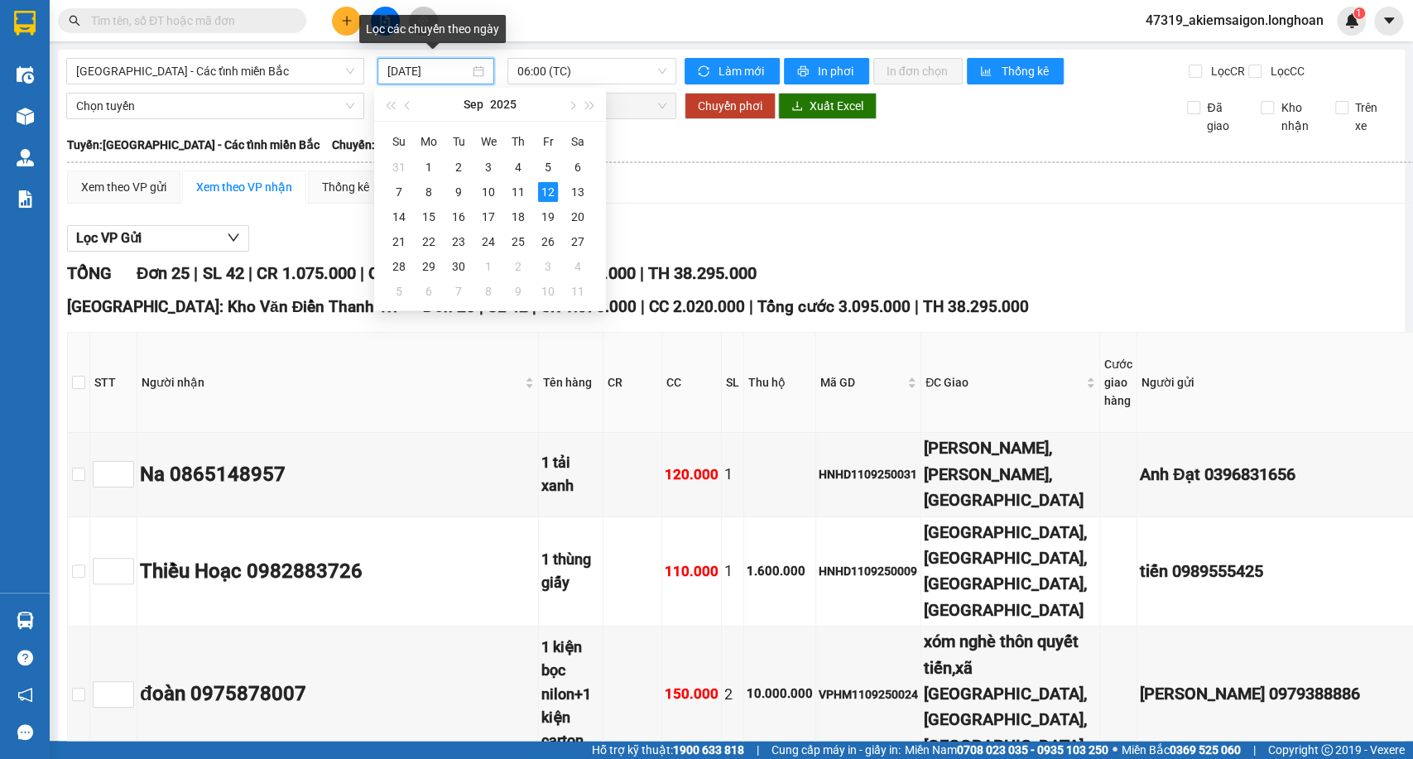
click at [426, 77] on input "[DATE]" at bounding box center [428, 71] width 82 height 18
click at [809, 115] on span "Xuất Excel" at bounding box center [836, 106] width 54 height 18
click at [423, 68] on input "[DATE]" at bounding box center [428, 71] width 82 height 18
click at [575, 79] on span "06:00 (TC)" at bounding box center [591, 71] width 148 height 25
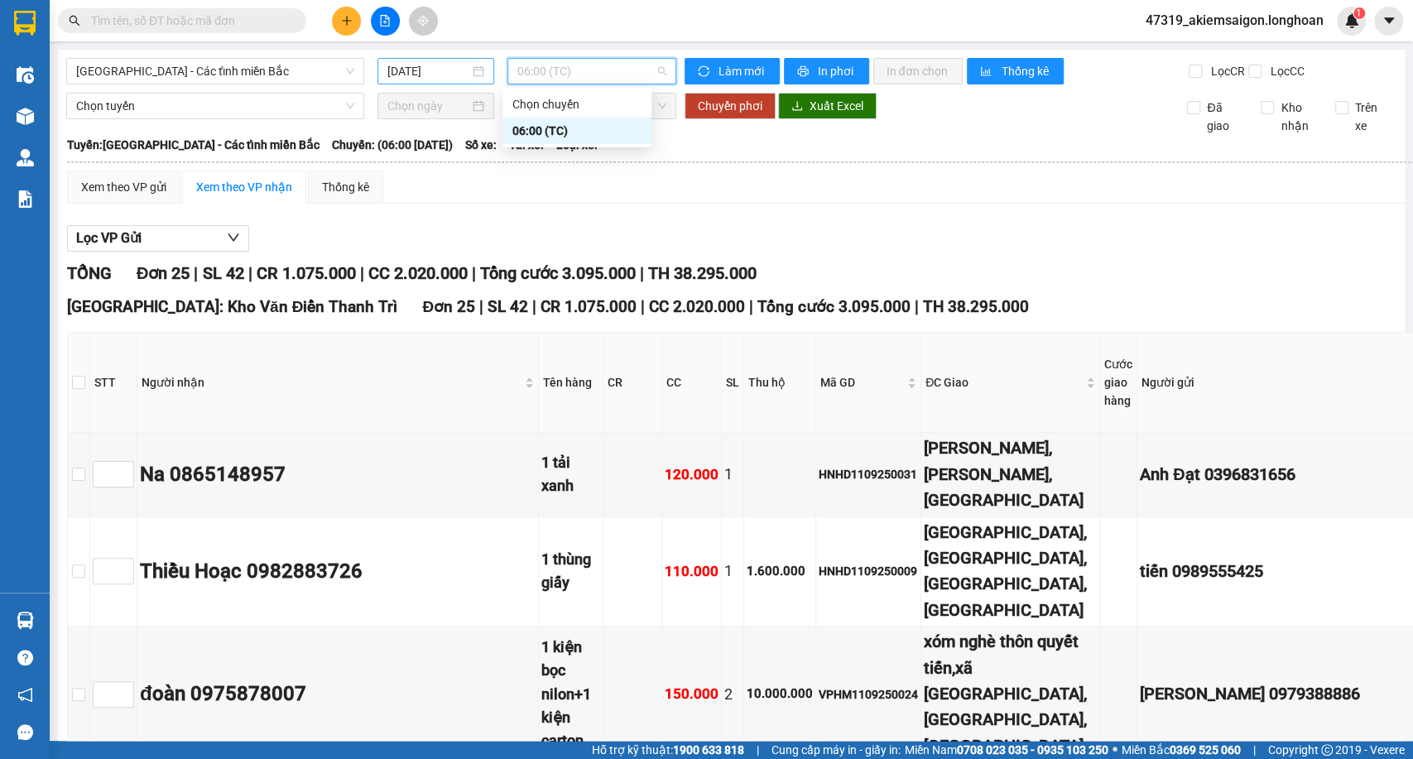
click at [432, 76] on input "[DATE]" at bounding box center [428, 71] width 82 height 18
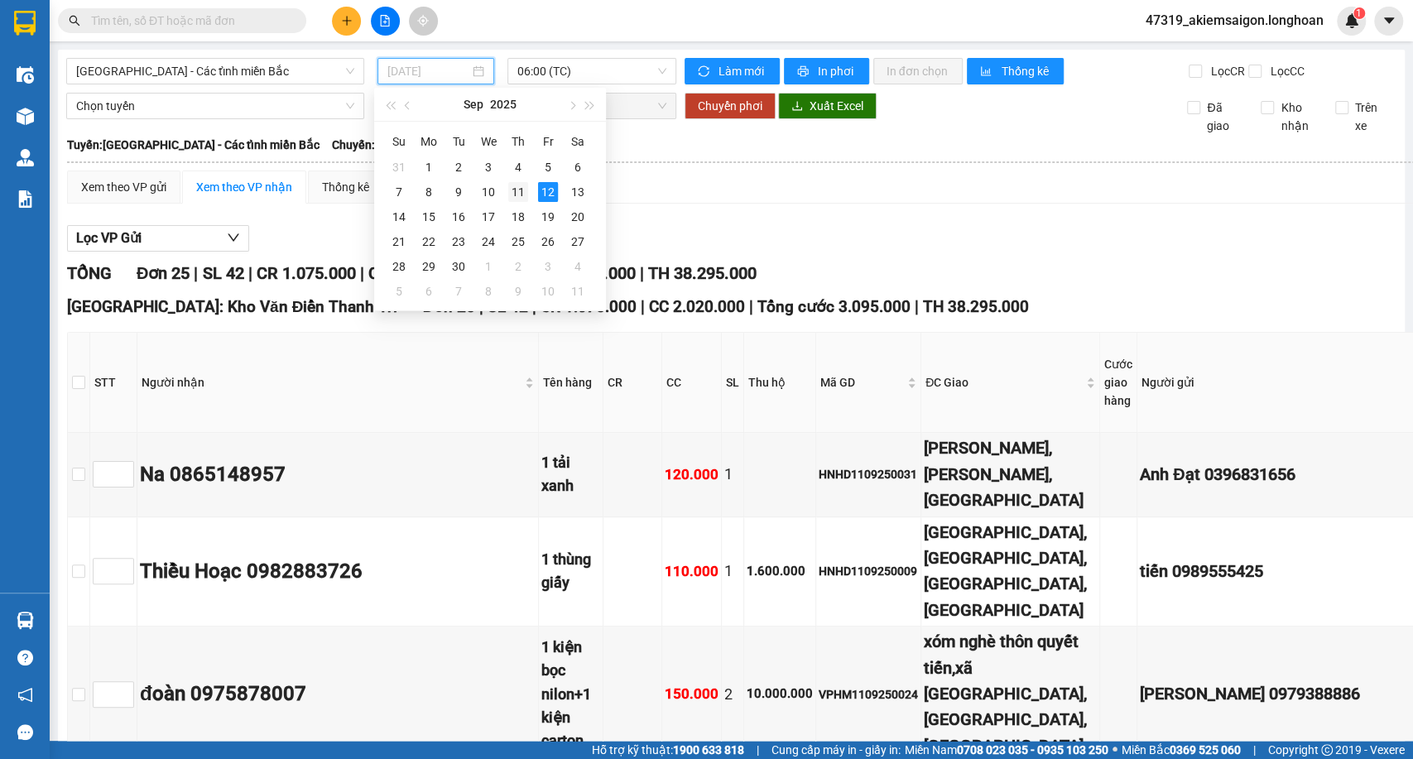
click at [515, 190] on div "11" at bounding box center [518, 192] width 20 height 20
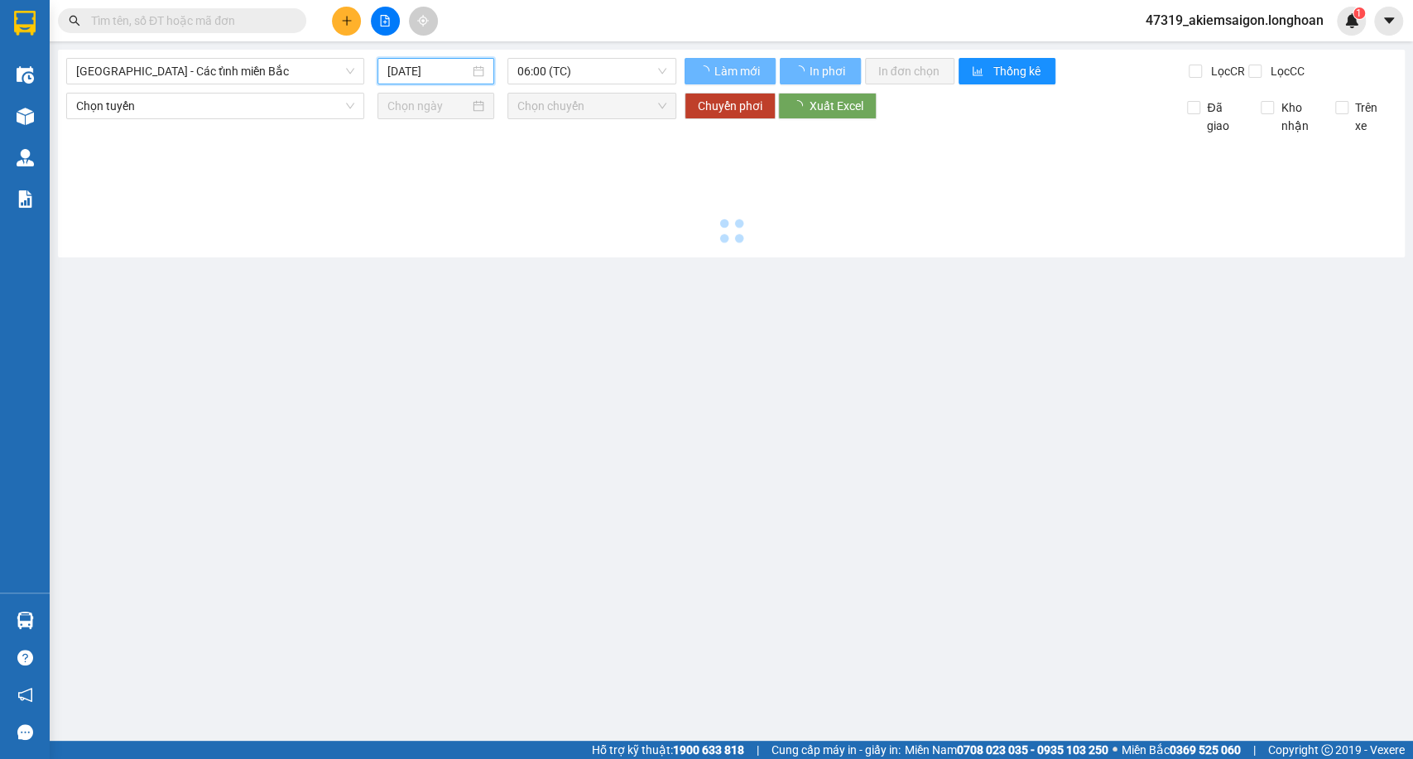
type input "[DATE]"
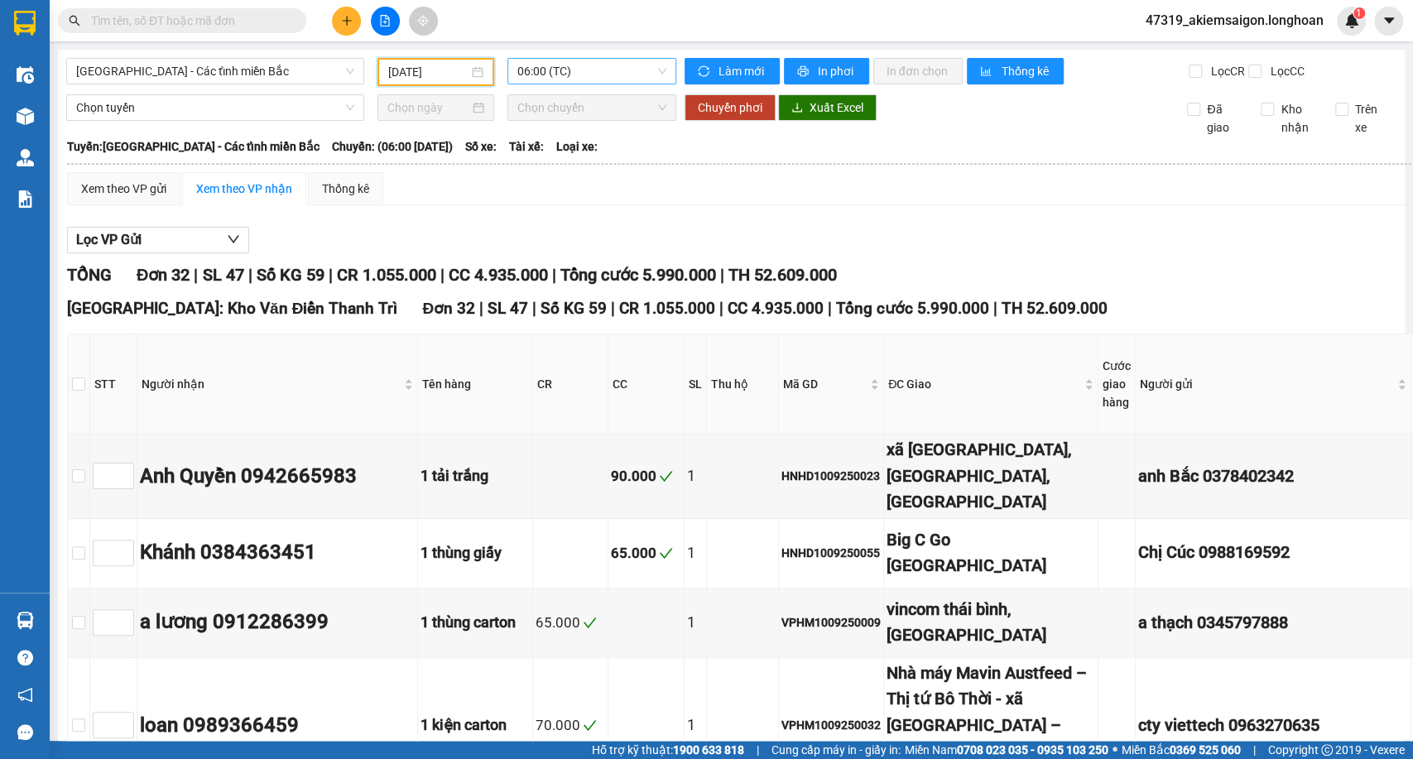
drag, startPoint x: 507, startPoint y: 68, endPoint x: 546, endPoint y: 68, distance: 38.9
click at [514, 68] on div "06:00 (TC)" at bounding box center [591, 71] width 168 height 26
click at [547, 68] on span "06:00 (TC)" at bounding box center [591, 71] width 148 height 25
click at [307, 81] on span "[GEOGRAPHIC_DATA] - Các tỉnh miền Bắc" at bounding box center [215, 71] width 278 height 25
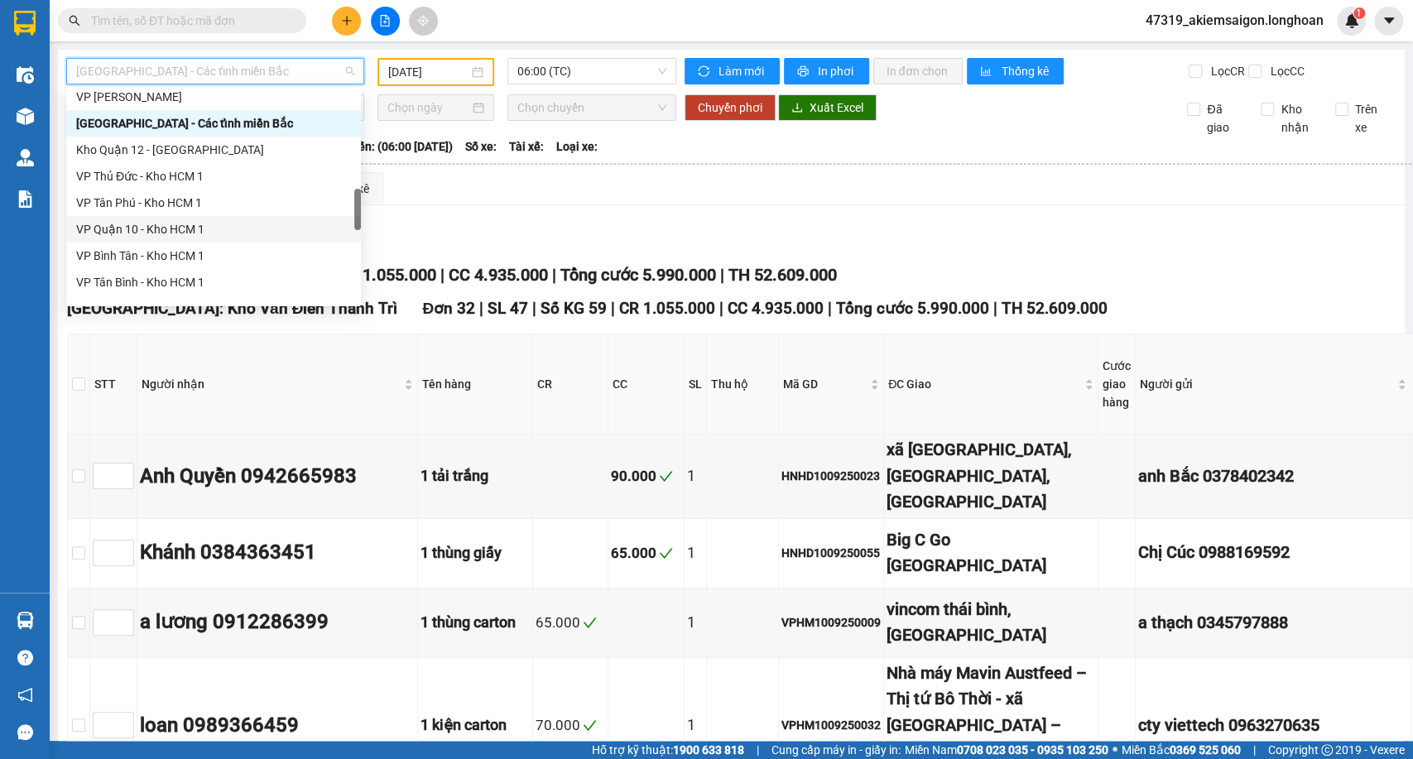
scroll to position [551, 0]
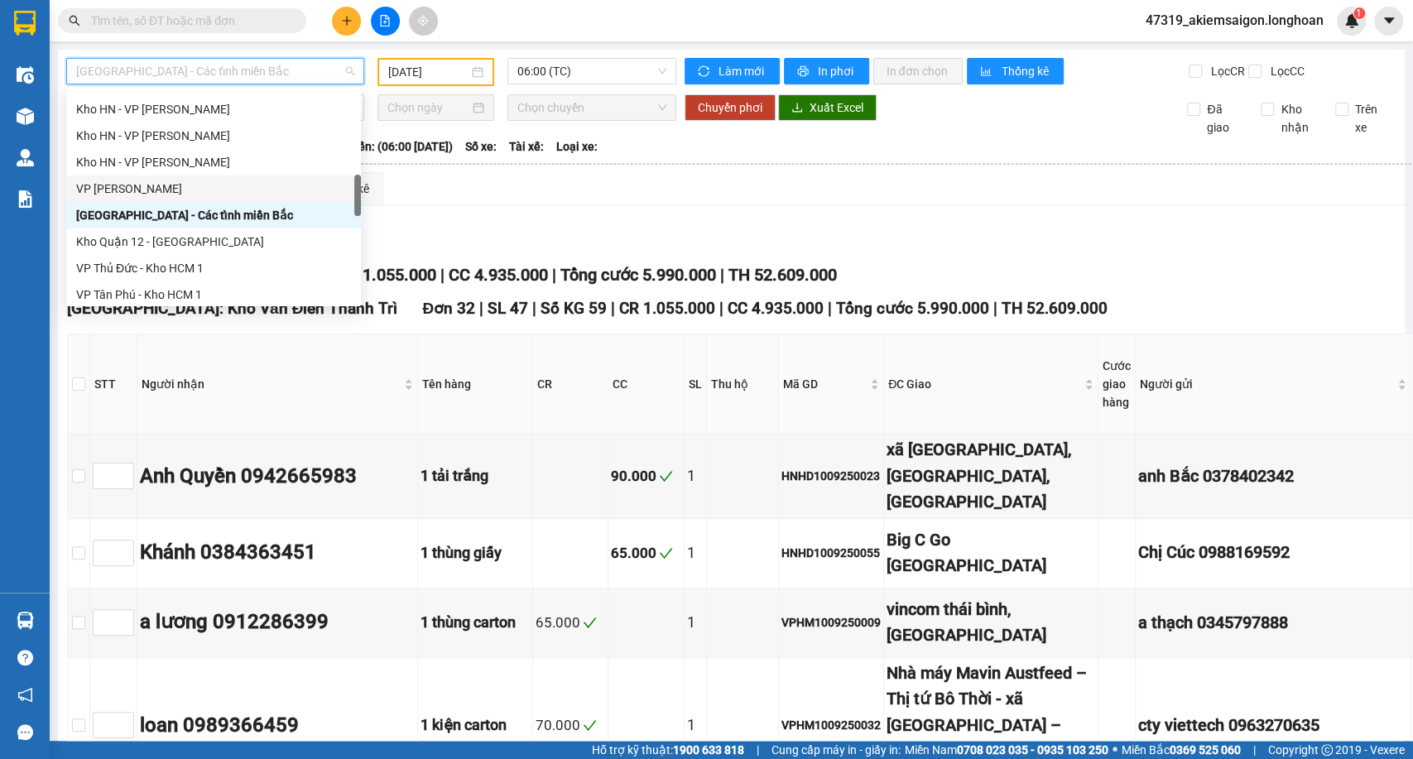
click at [137, 182] on div "VP [PERSON_NAME]" at bounding box center [213, 189] width 275 height 18
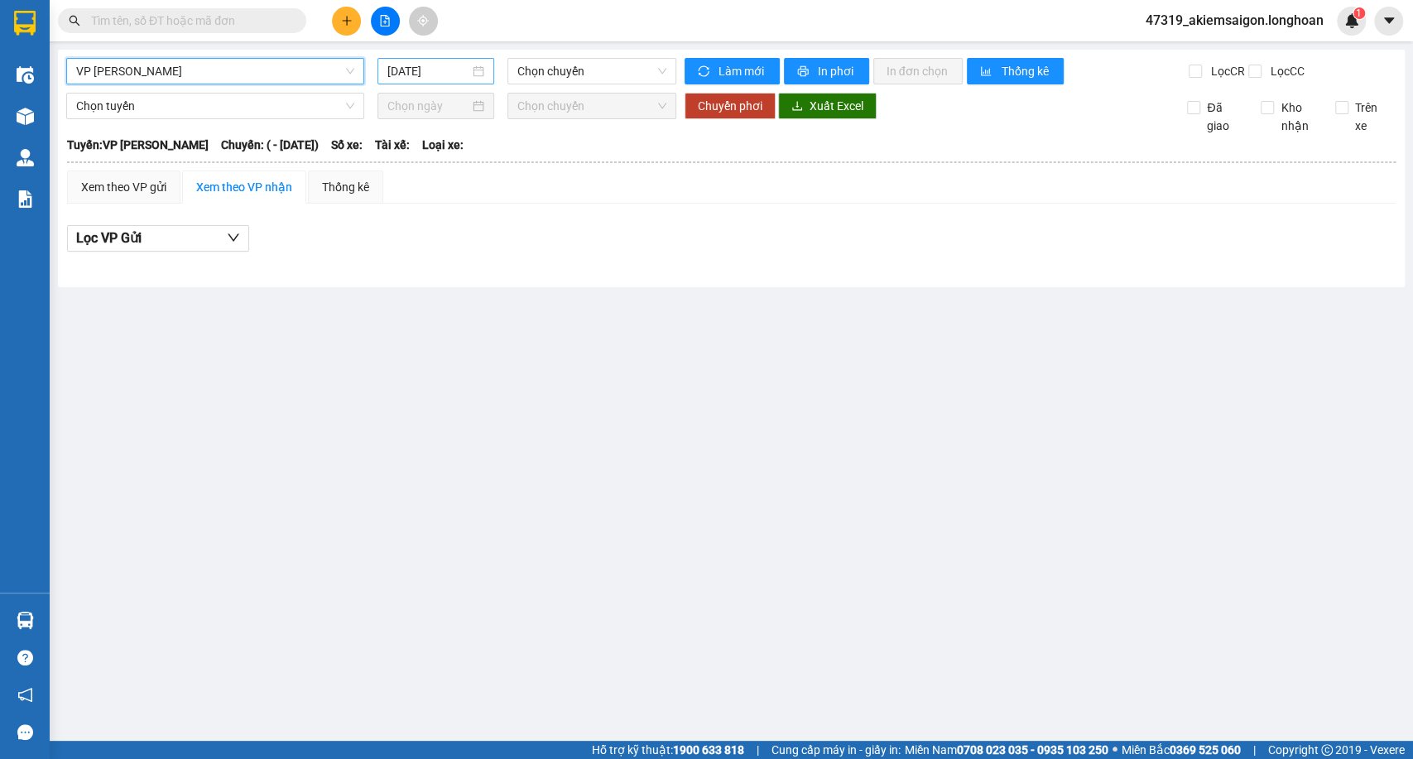
click at [399, 72] on input "[DATE]" at bounding box center [428, 71] width 82 height 18
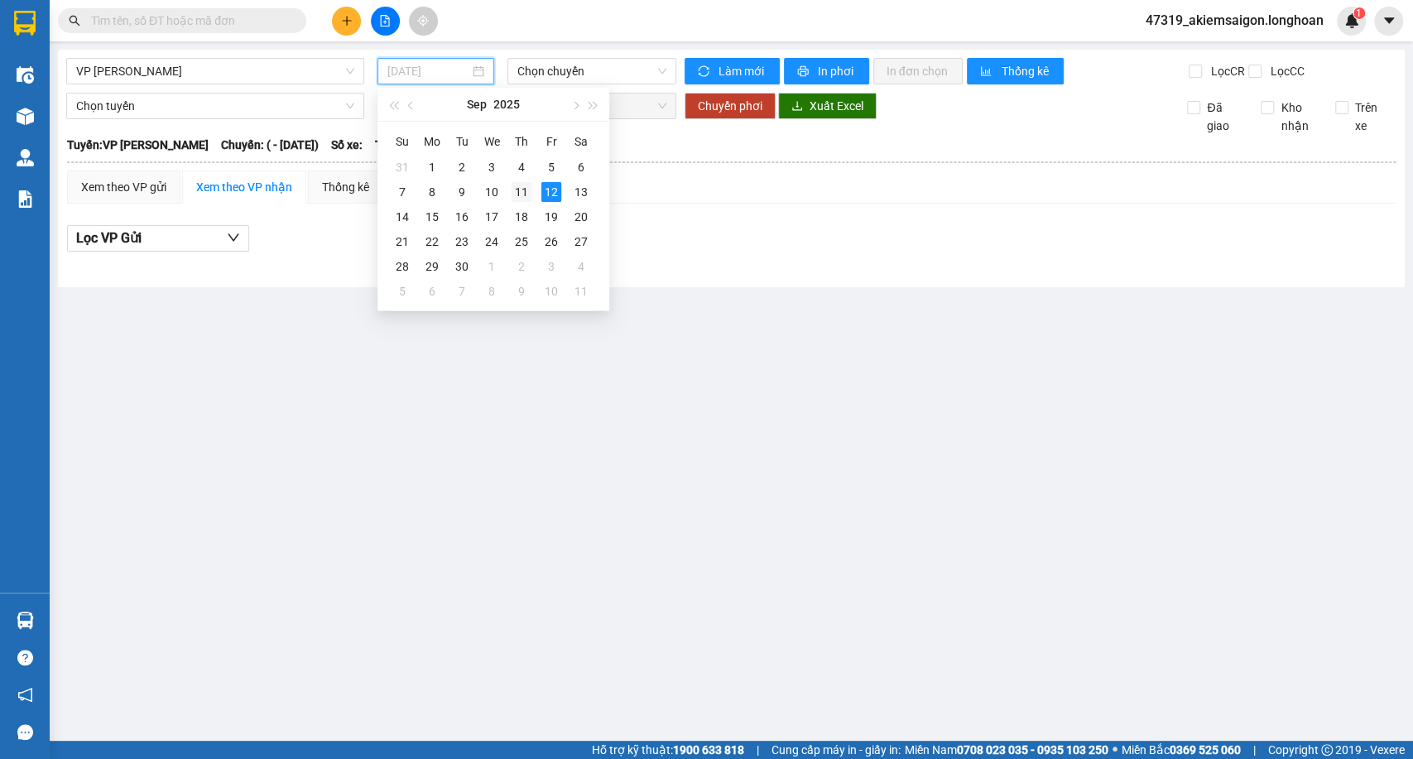
click at [521, 202] on td "11" at bounding box center [521, 192] width 30 height 25
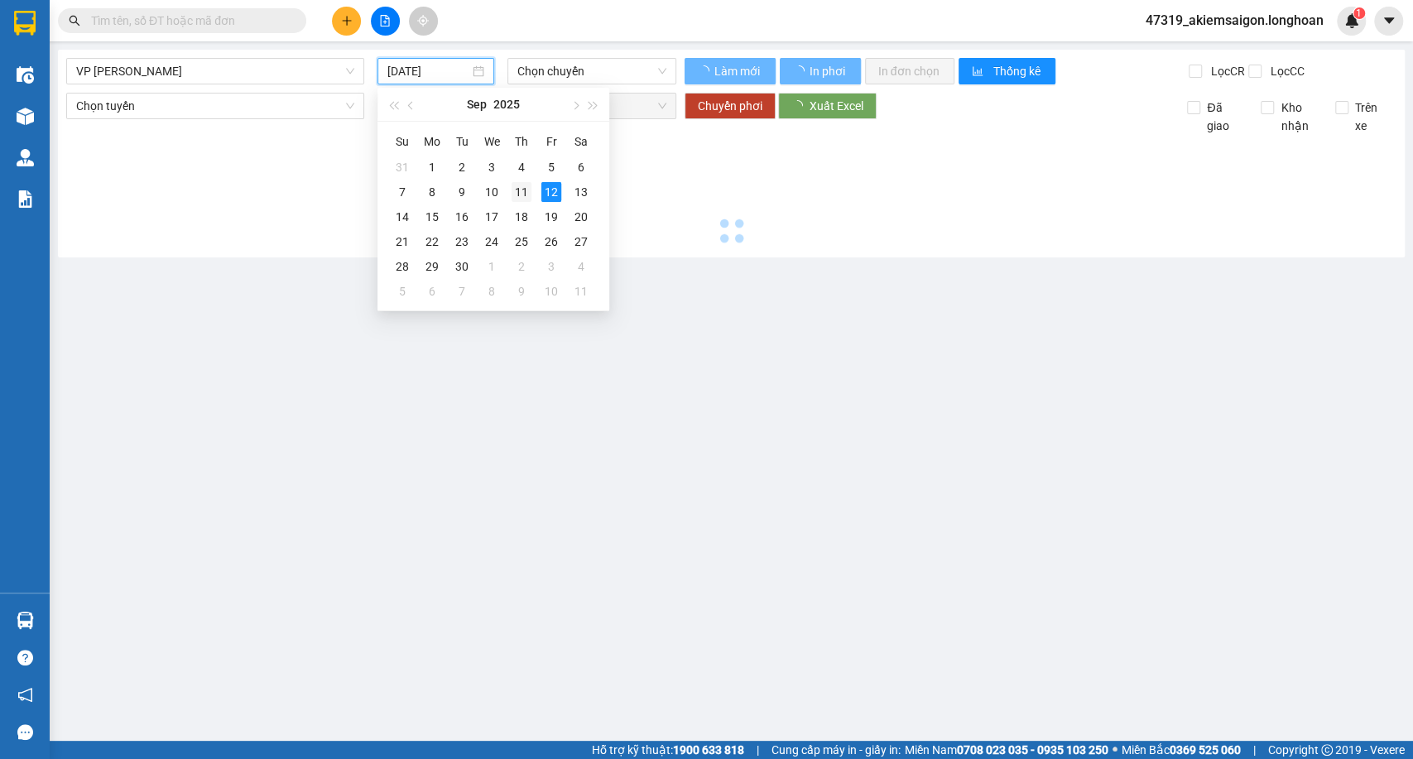
type input "[DATE]"
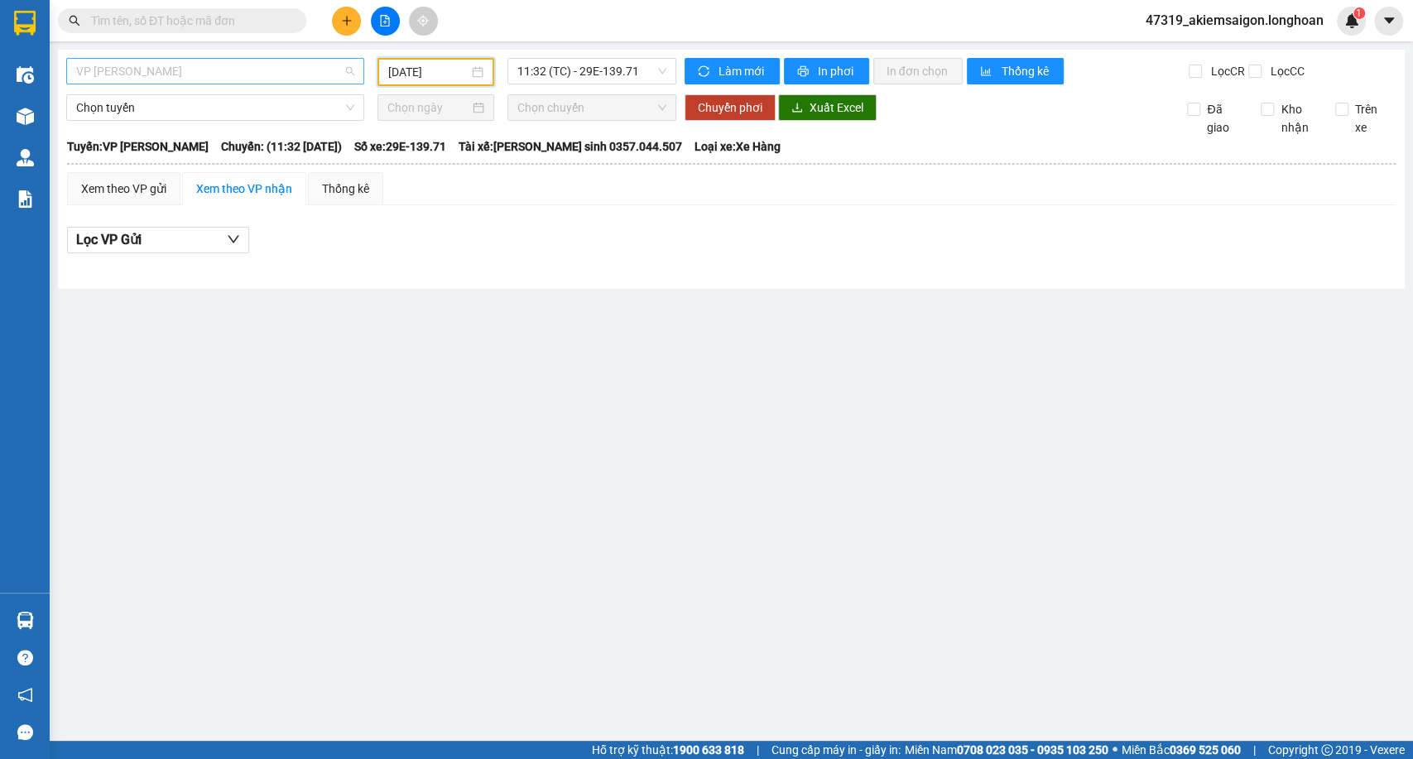
click at [252, 77] on span "VP [PERSON_NAME]" at bounding box center [215, 71] width 278 height 25
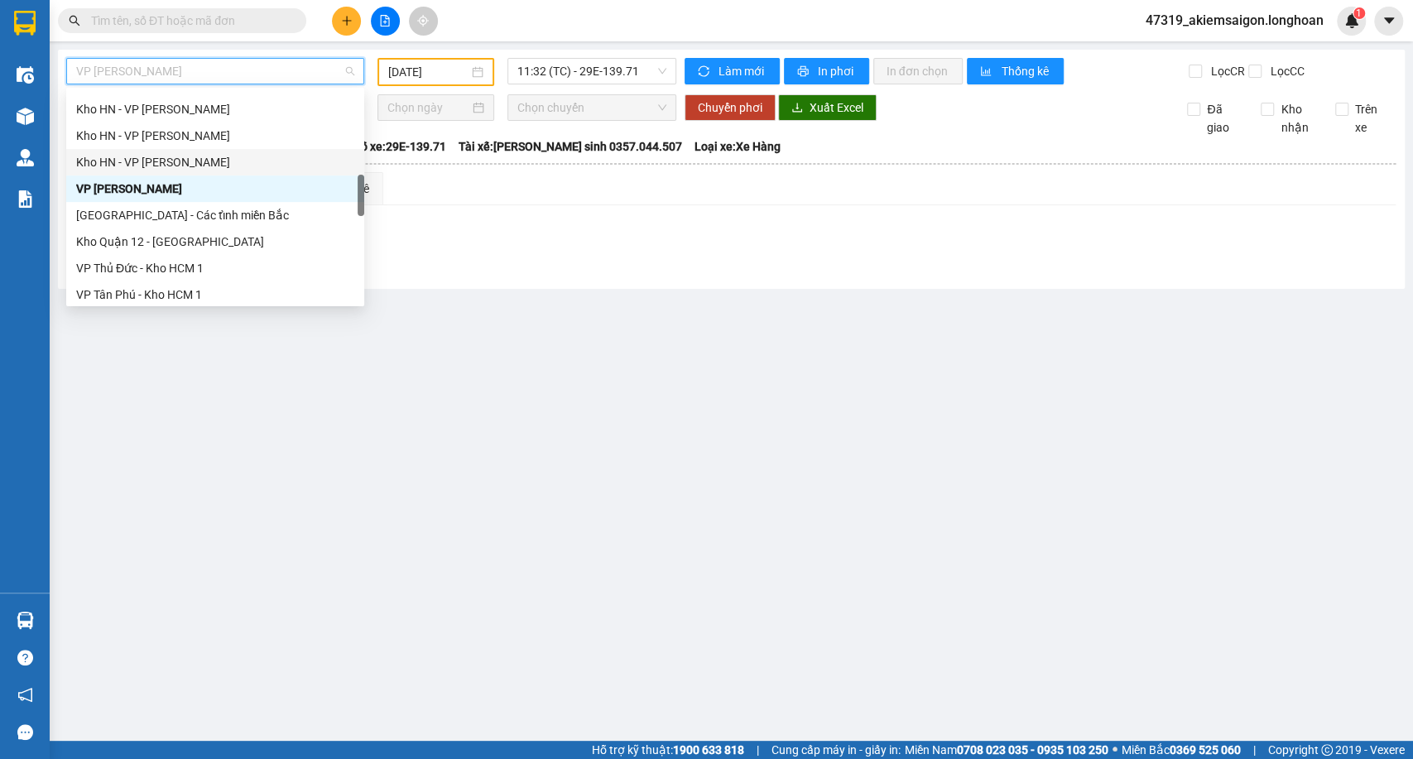
click at [184, 166] on div "Kho HN - VP [PERSON_NAME]" at bounding box center [215, 162] width 278 height 18
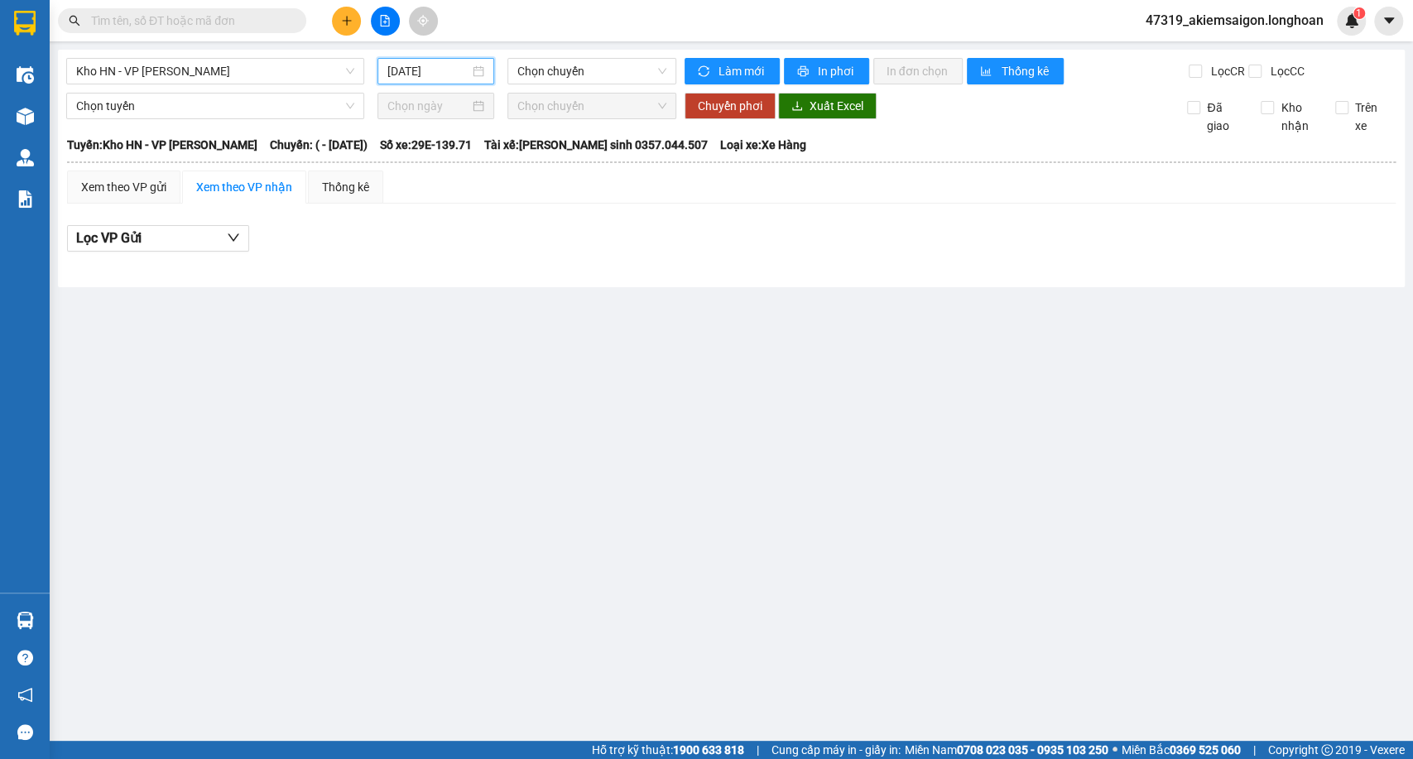
click at [413, 73] on input "[DATE]" at bounding box center [428, 71] width 82 height 18
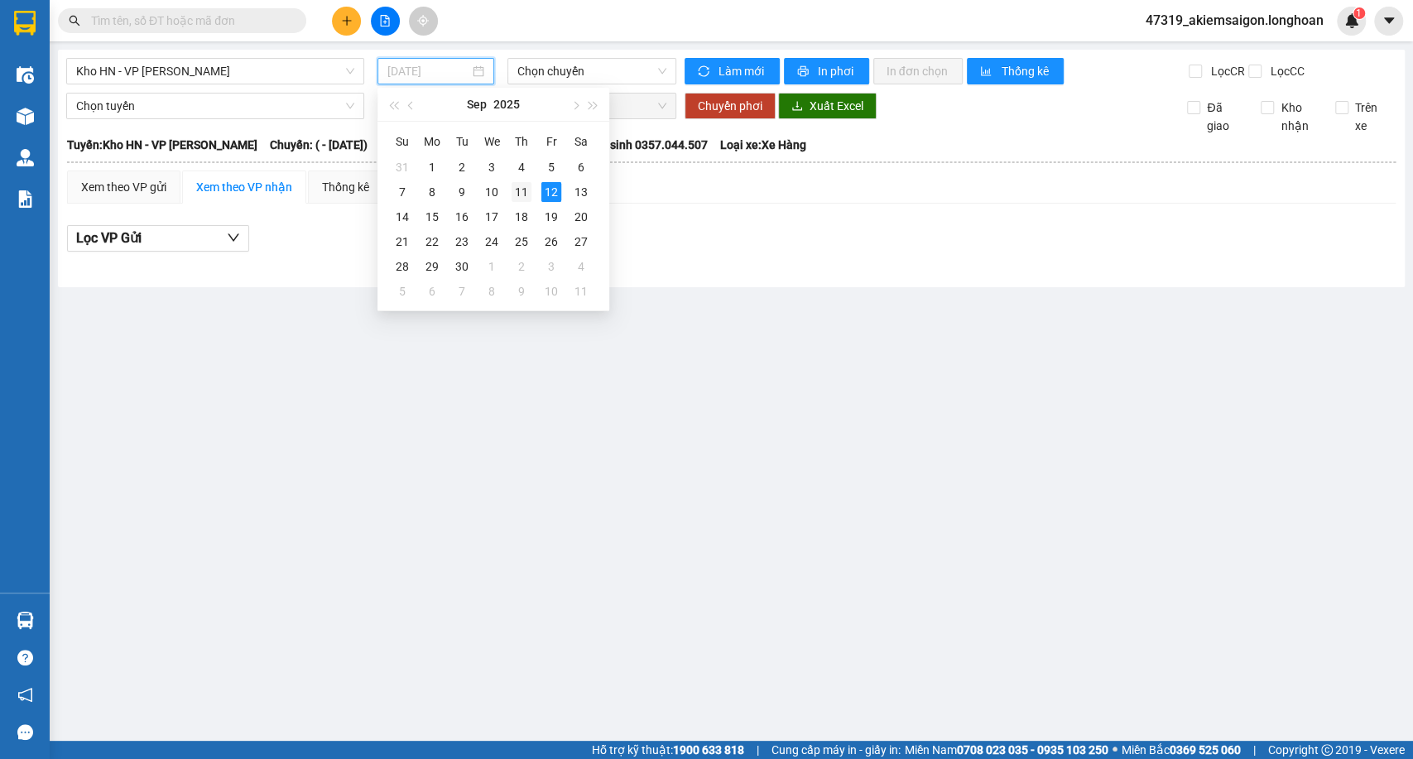
click at [526, 187] on div "11" at bounding box center [521, 192] width 20 height 20
type input "[DATE]"
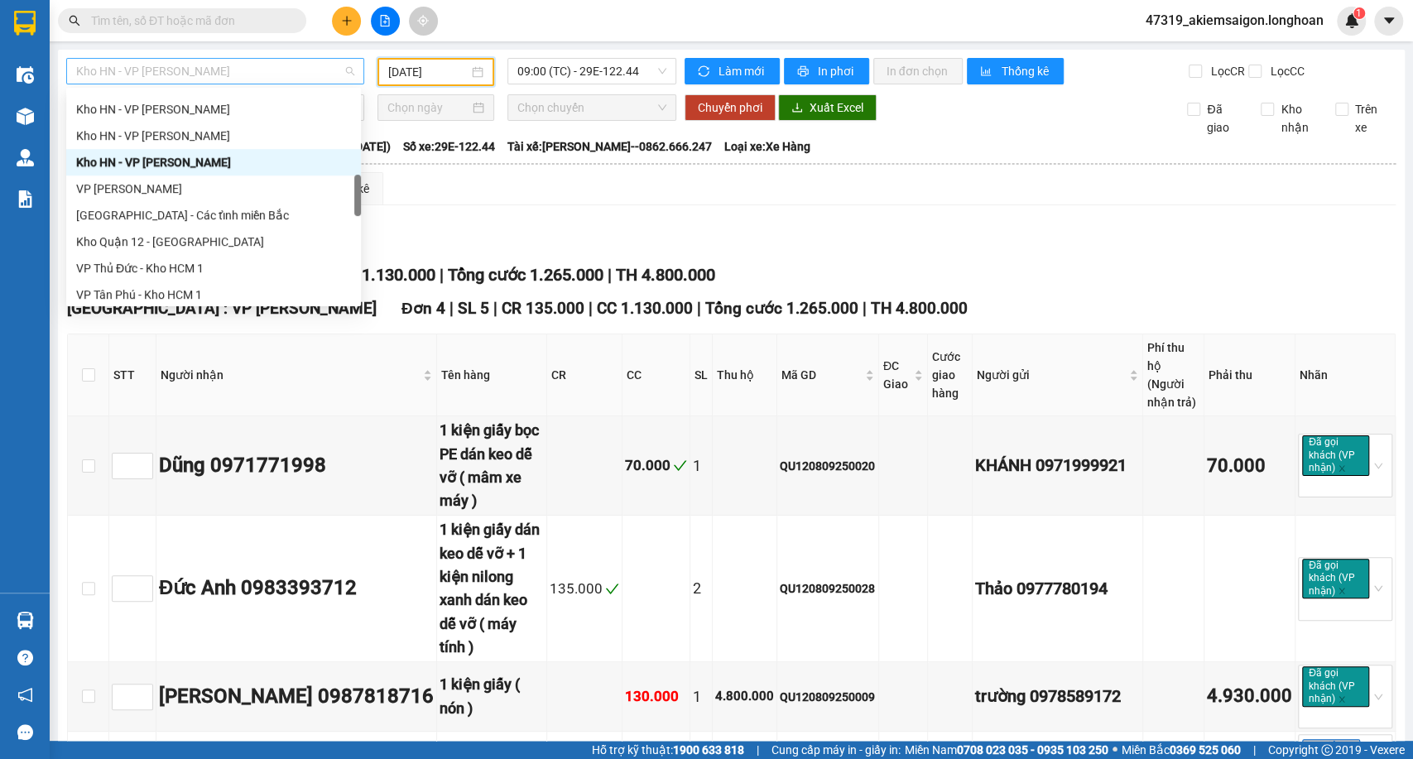
click at [208, 74] on span "Kho HN - VP [PERSON_NAME]" at bounding box center [215, 71] width 278 height 25
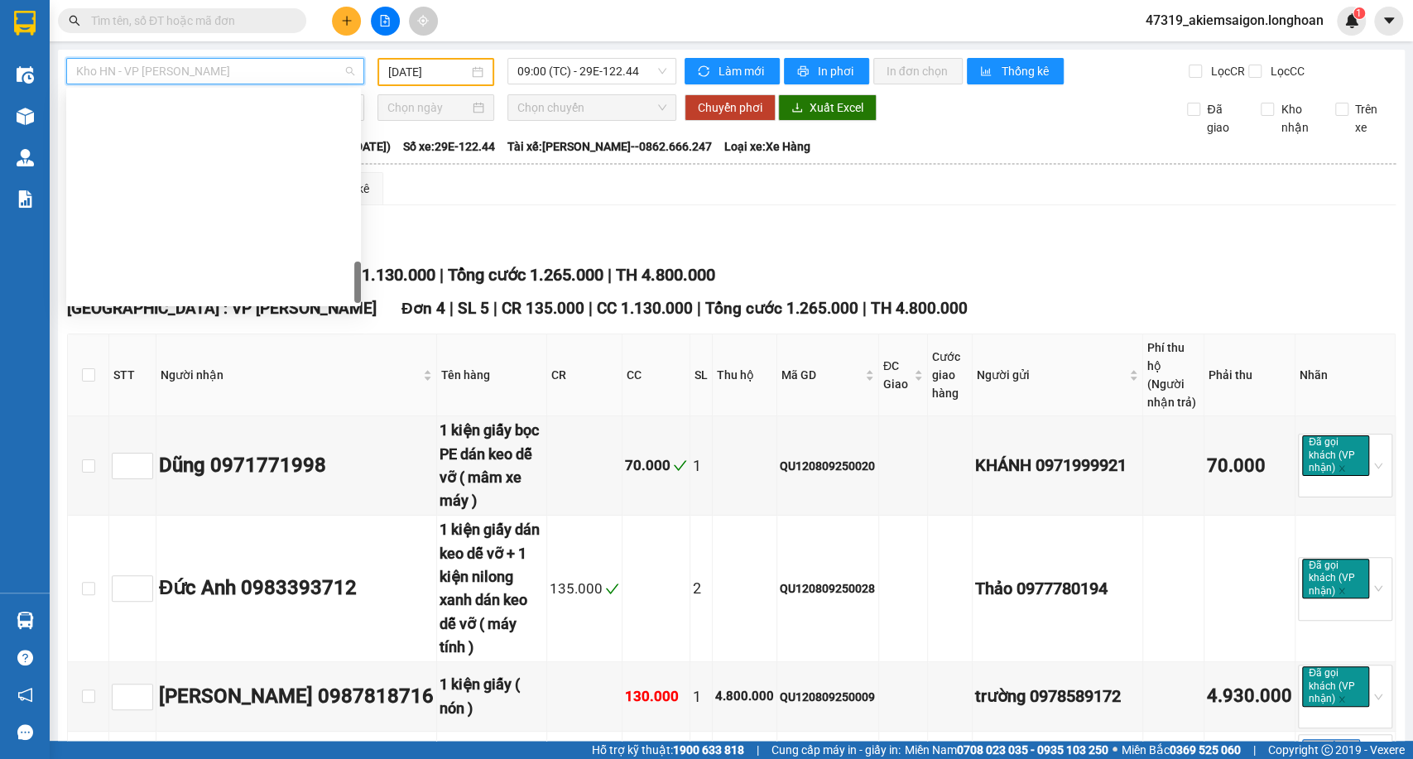
scroll to position [1139, 0]
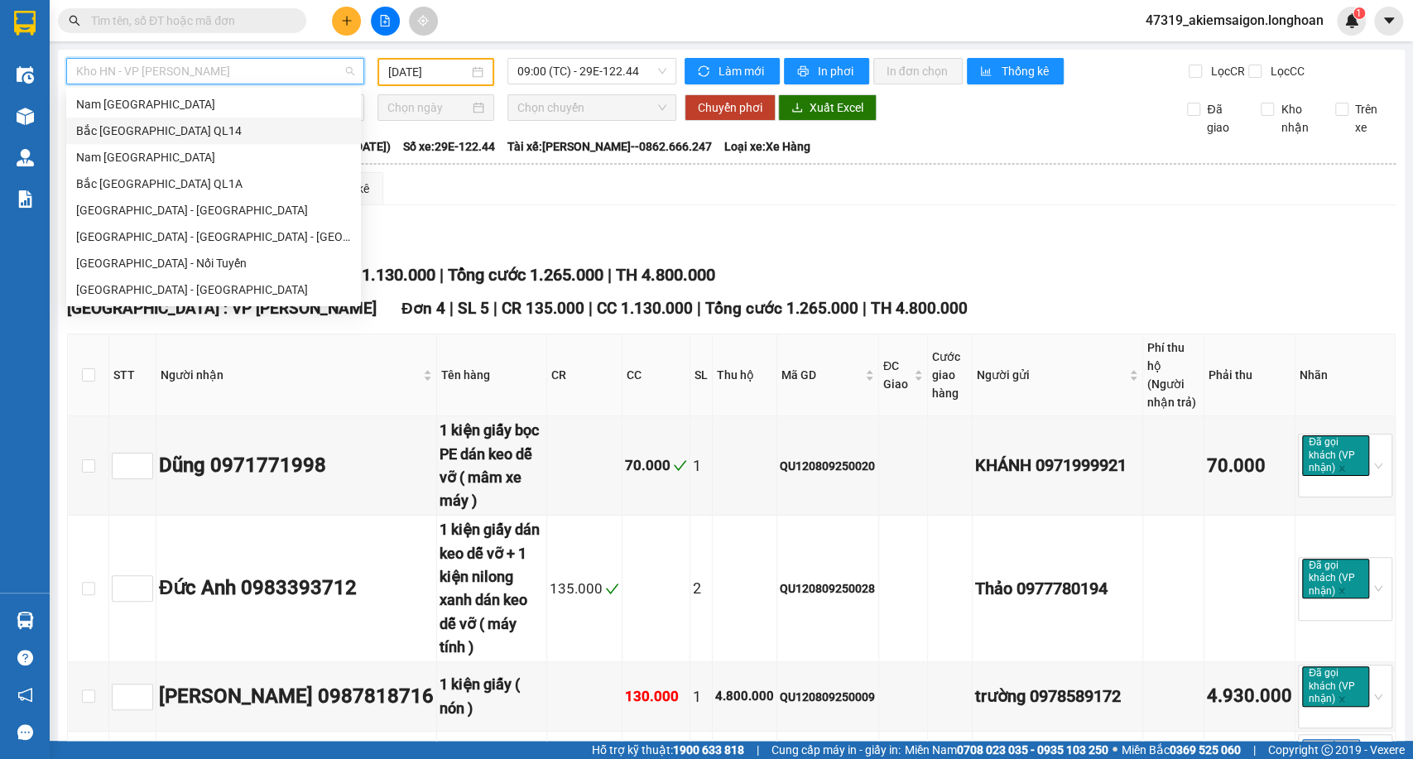
click at [179, 134] on div "Bắc [GEOGRAPHIC_DATA] QL14" at bounding box center [213, 131] width 275 height 18
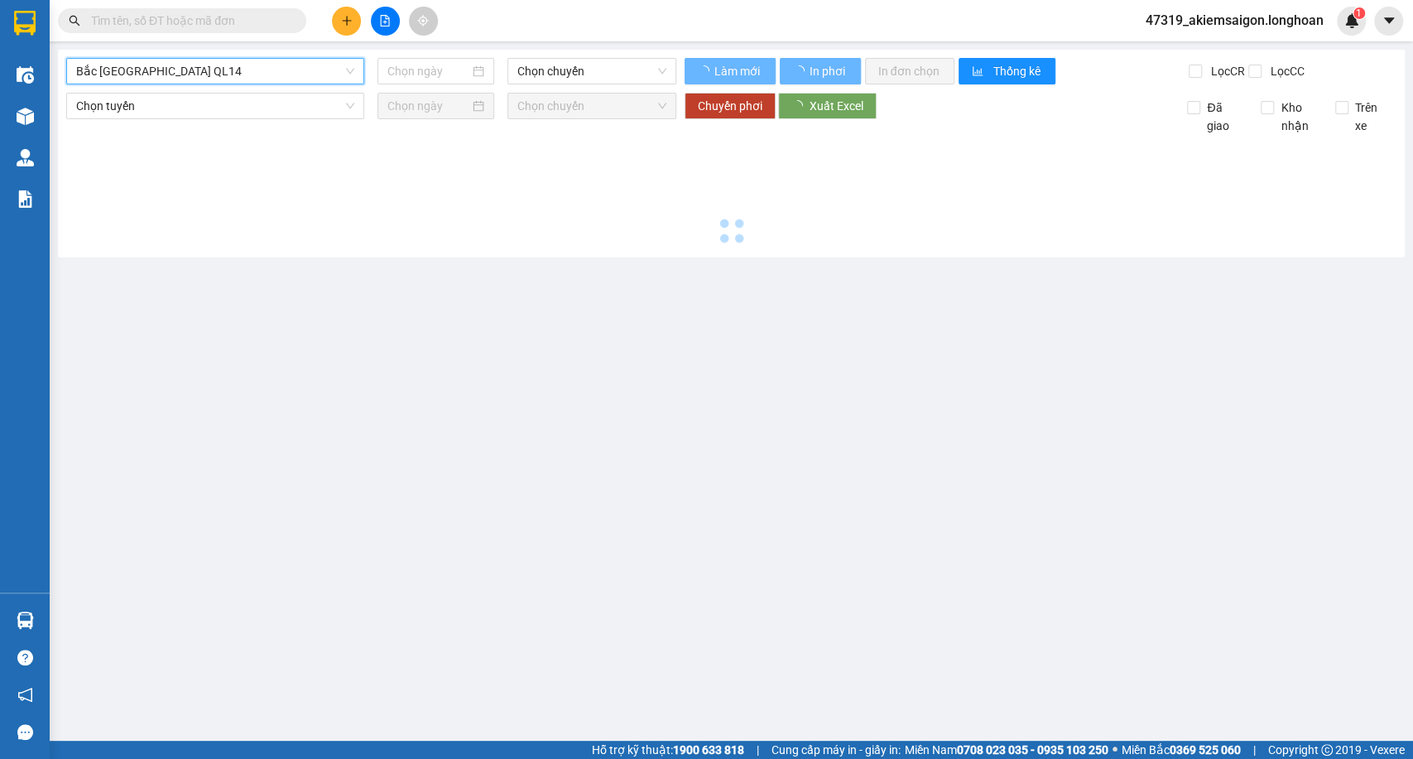
type input "[DATE]"
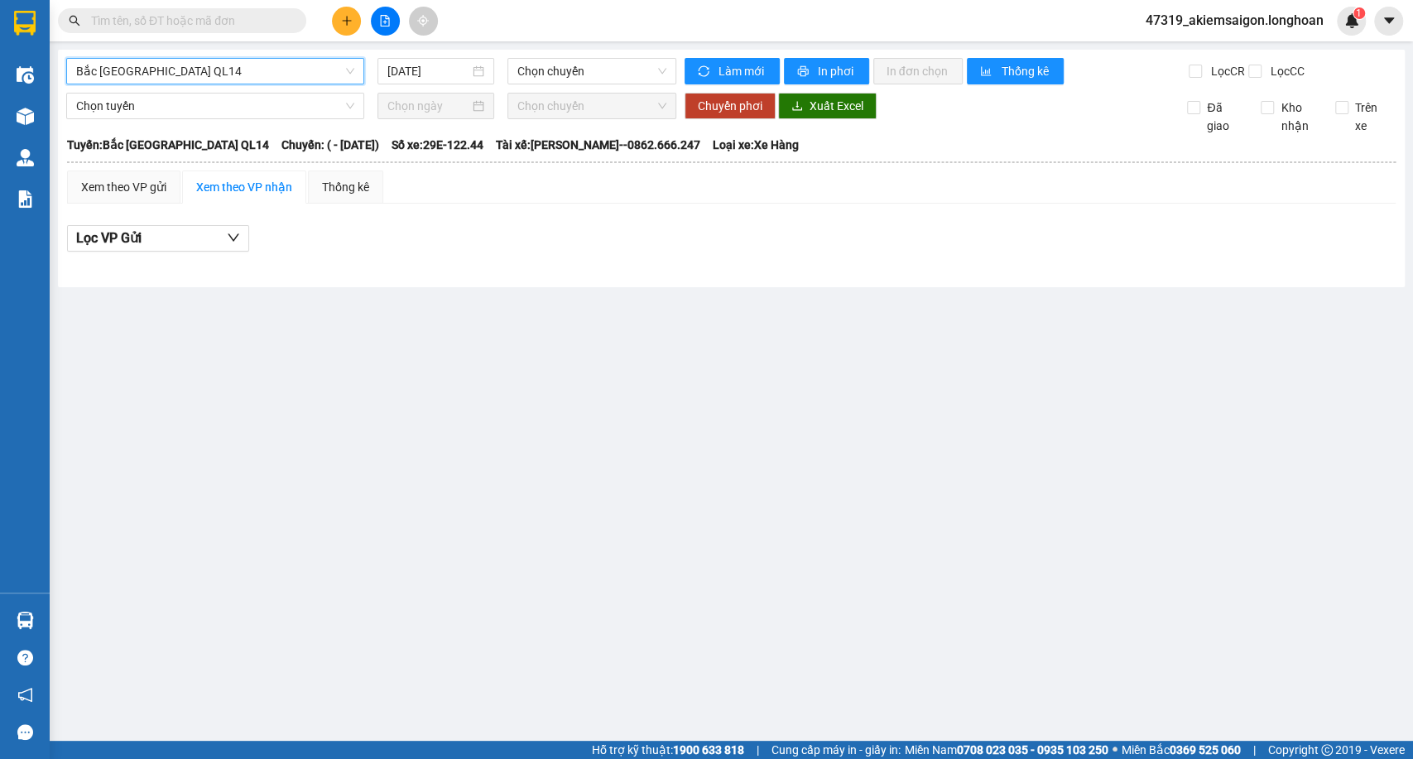
click at [180, 73] on span "Bắc [GEOGRAPHIC_DATA] QL14" at bounding box center [215, 71] width 278 height 25
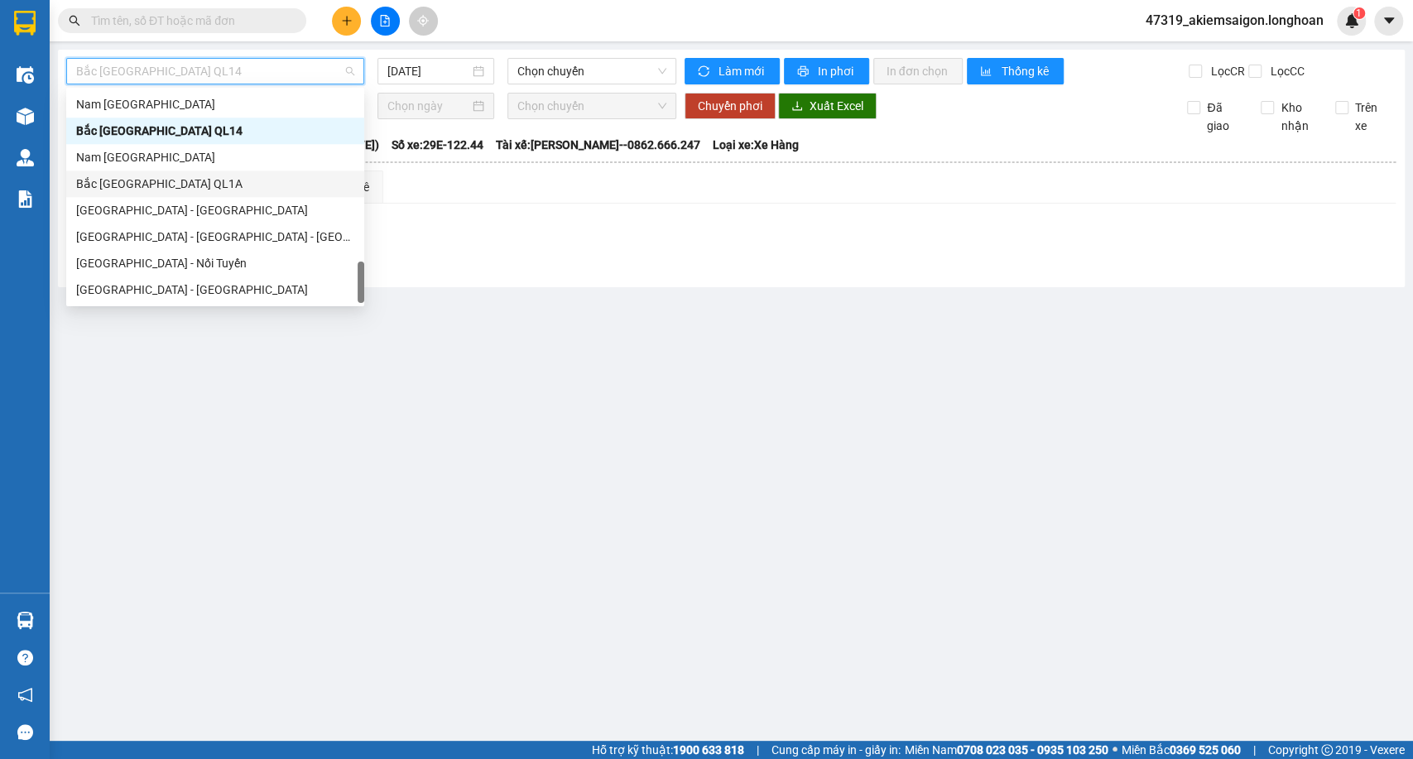
click at [167, 180] on div "Bắc [GEOGRAPHIC_DATA] QL1A" at bounding box center [215, 184] width 278 height 18
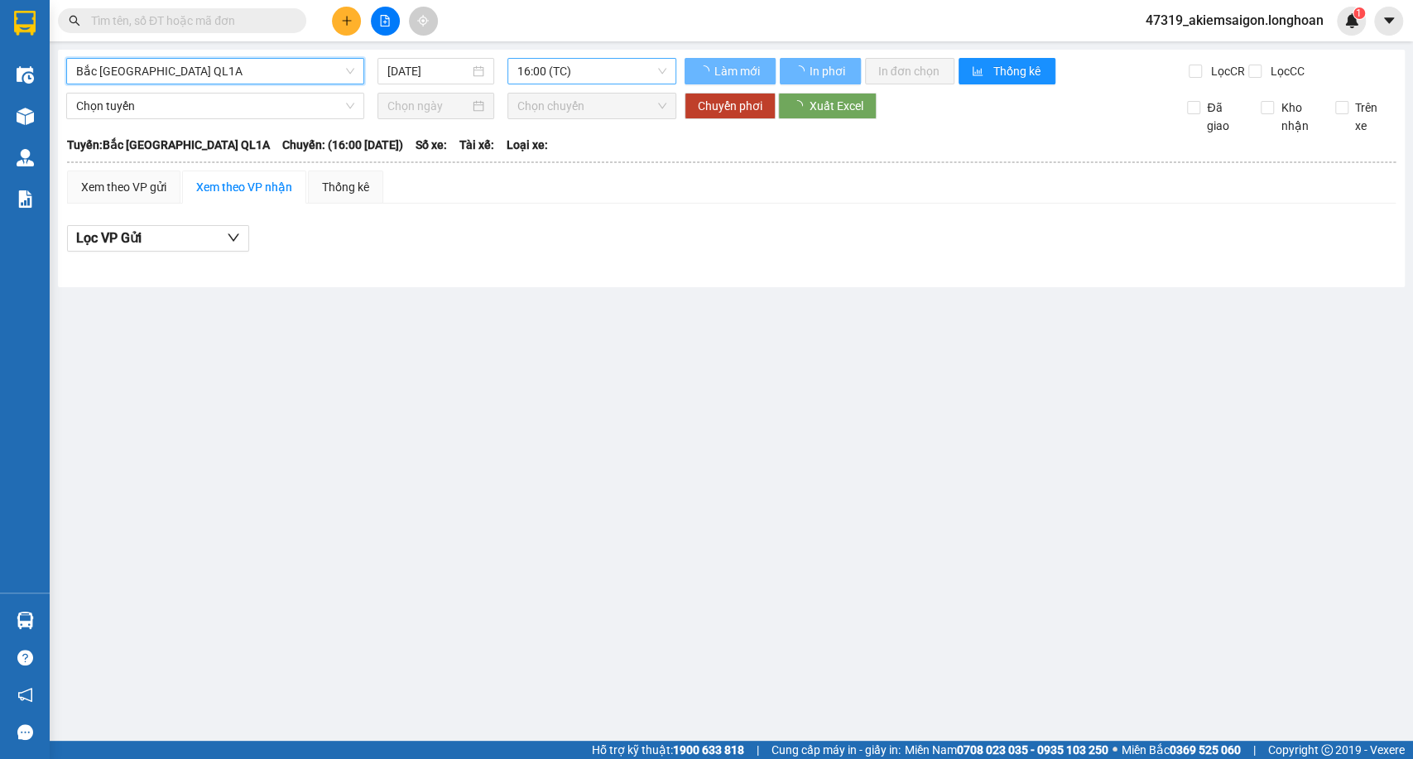
click at [473, 63] on div "[DATE]" at bounding box center [435, 71] width 117 height 26
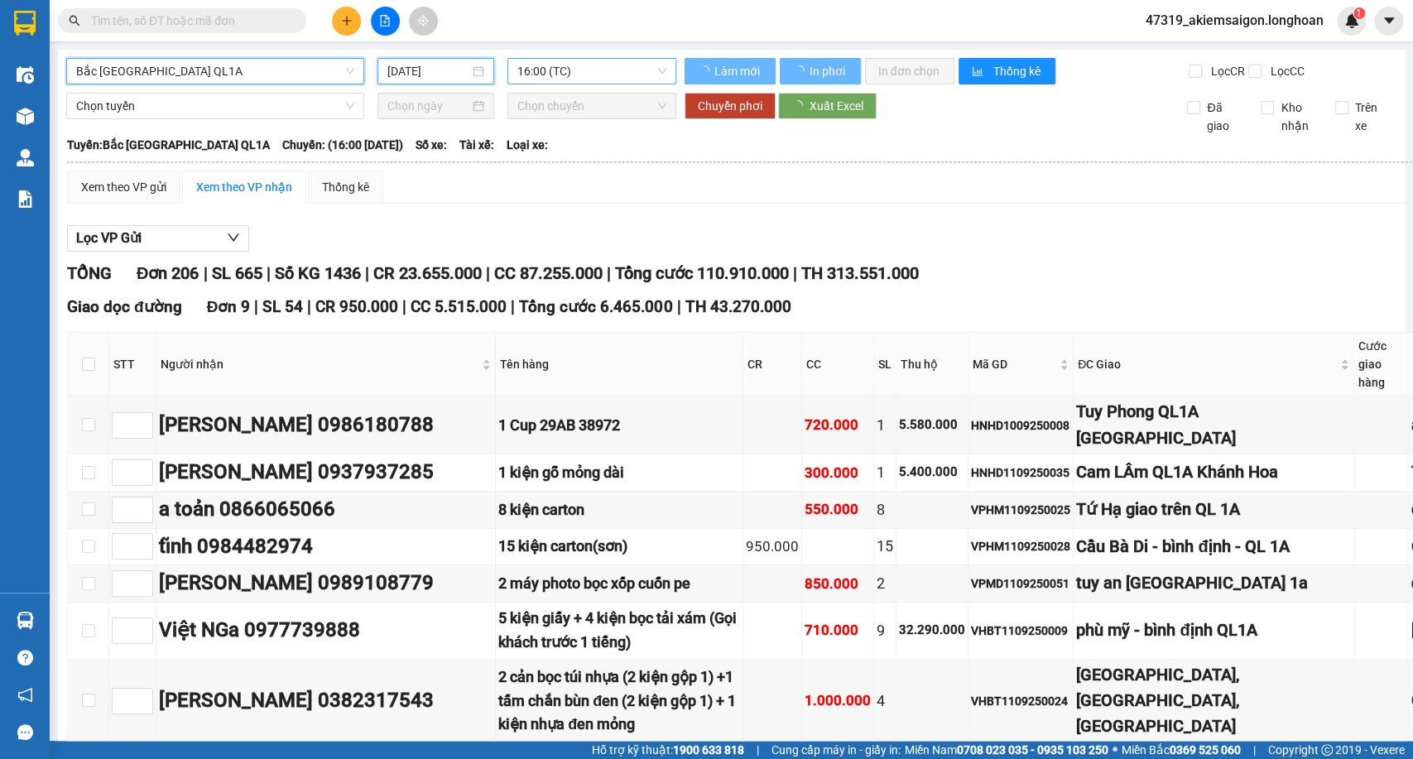
click at [612, 60] on span "16:00 (TC)" at bounding box center [591, 71] width 148 height 25
click at [567, 80] on span "16:00 (TC)" at bounding box center [591, 71] width 148 height 25
click at [581, 66] on span "16:00 (TC)" at bounding box center [591, 71] width 148 height 25
click at [581, 69] on span "16:00 (TC)" at bounding box center [591, 71] width 148 height 25
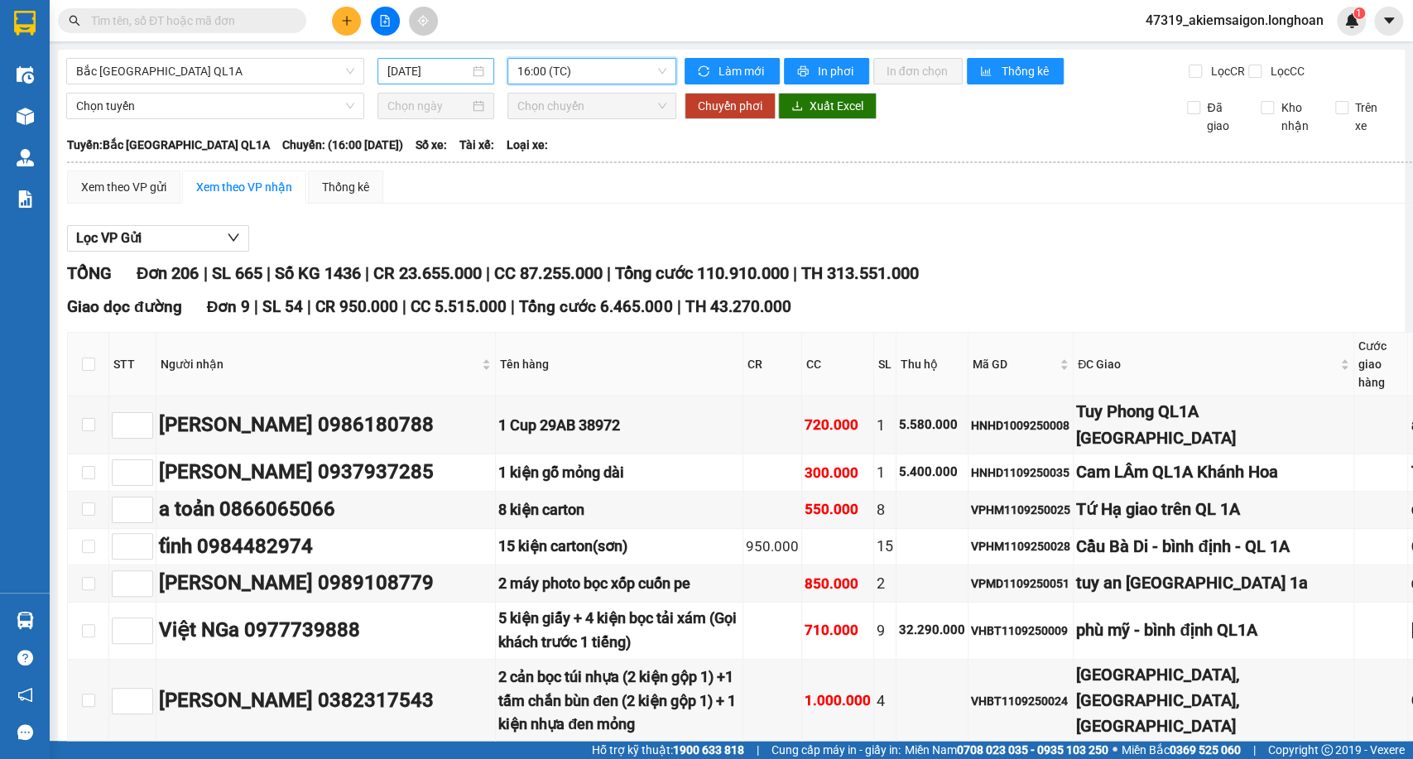
click at [465, 80] on div "[DATE]" at bounding box center [435, 71] width 117 height 26
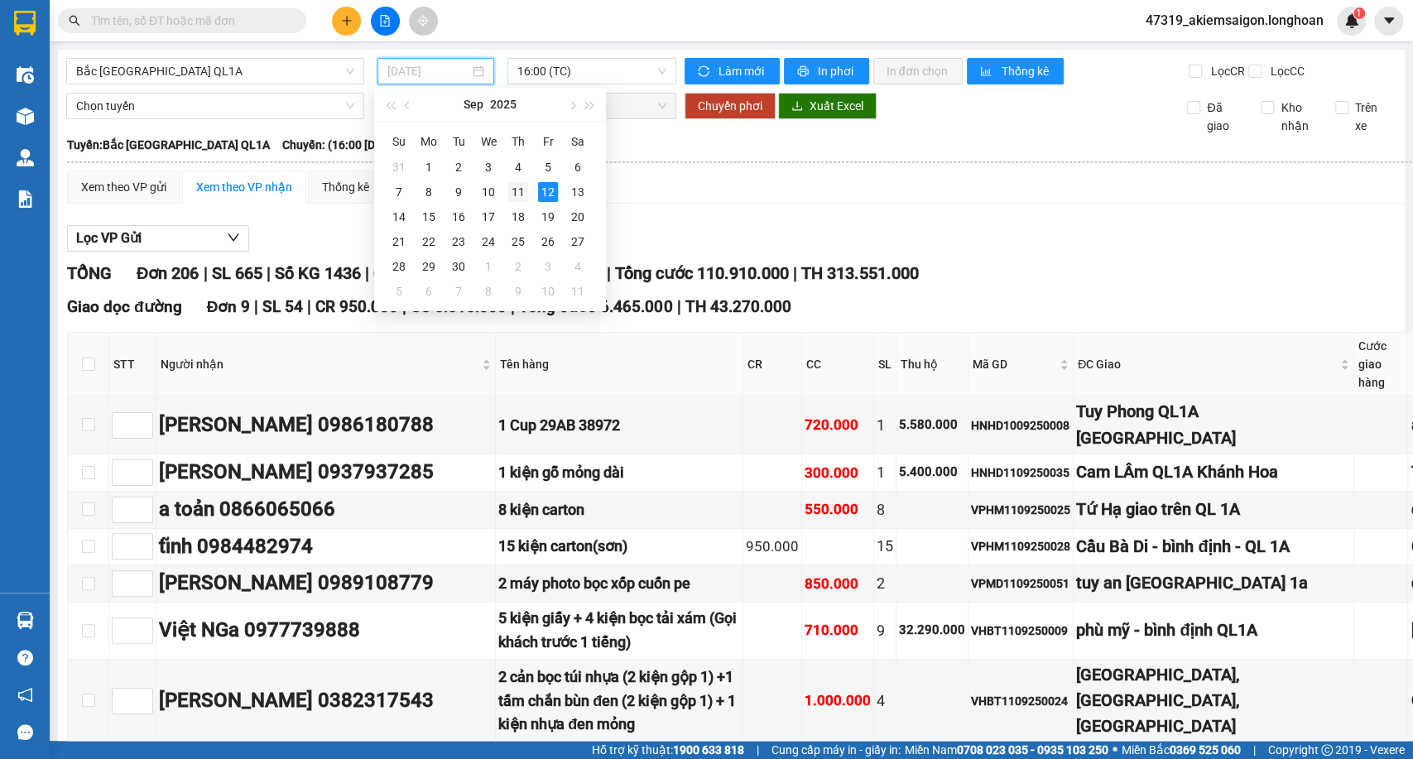
click at [515, 193] on div "11" at bounding box center [518, 192] width 20 height 20
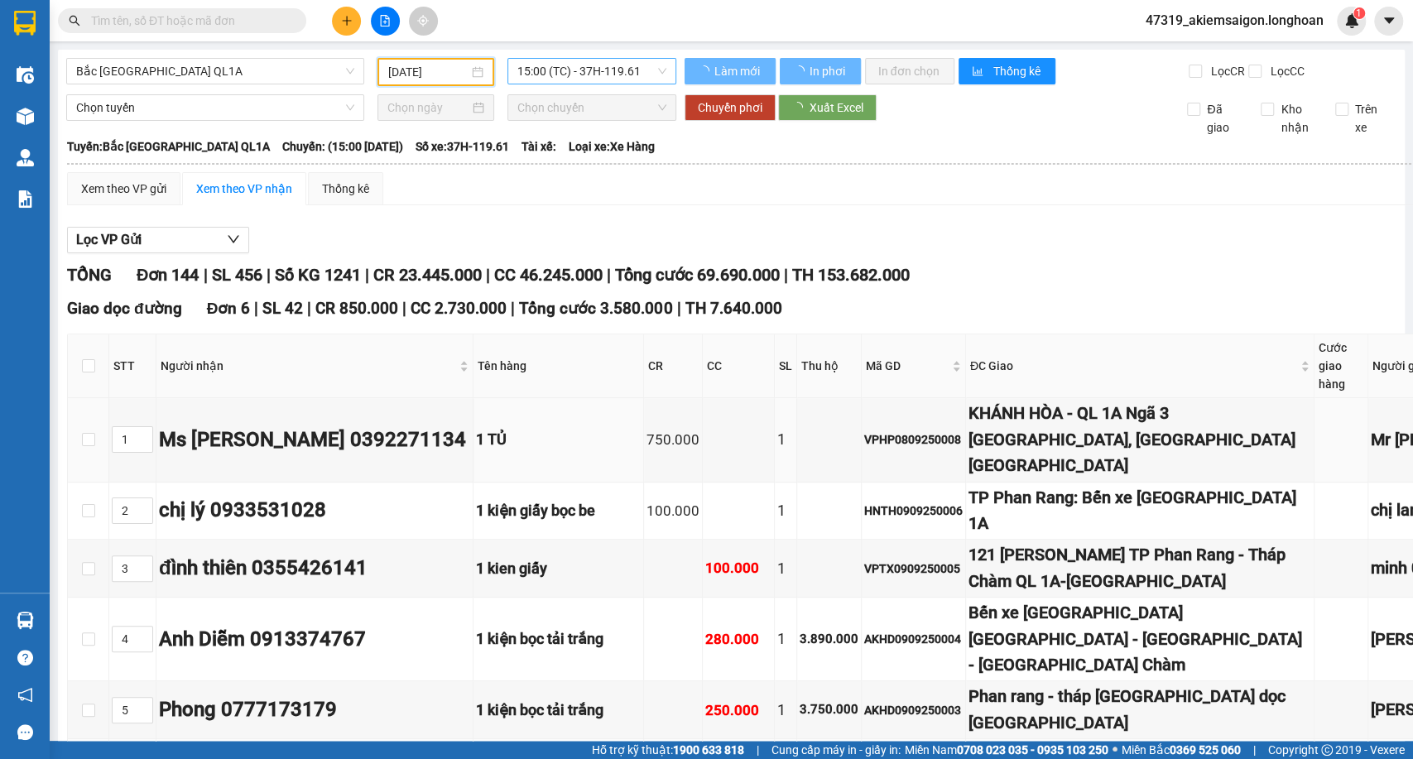
click at [582, 74] on span "15:00 (TC) - 37H-119.61" at bounding box center [591, 71] width 148 height 25
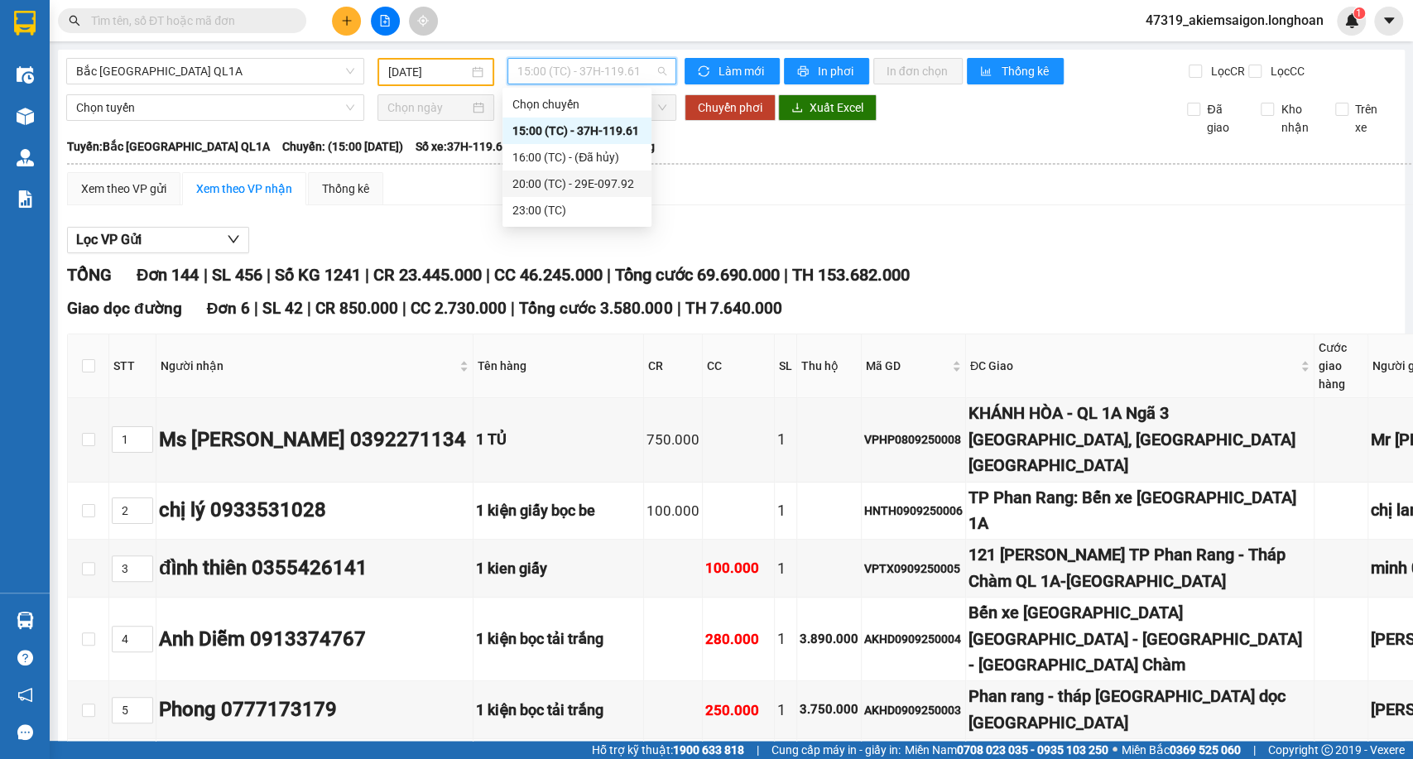
click at [547, 180] on div "20:00 (TC) - 29E-097.92" at bounding box center [576, 184] width 129 height 18
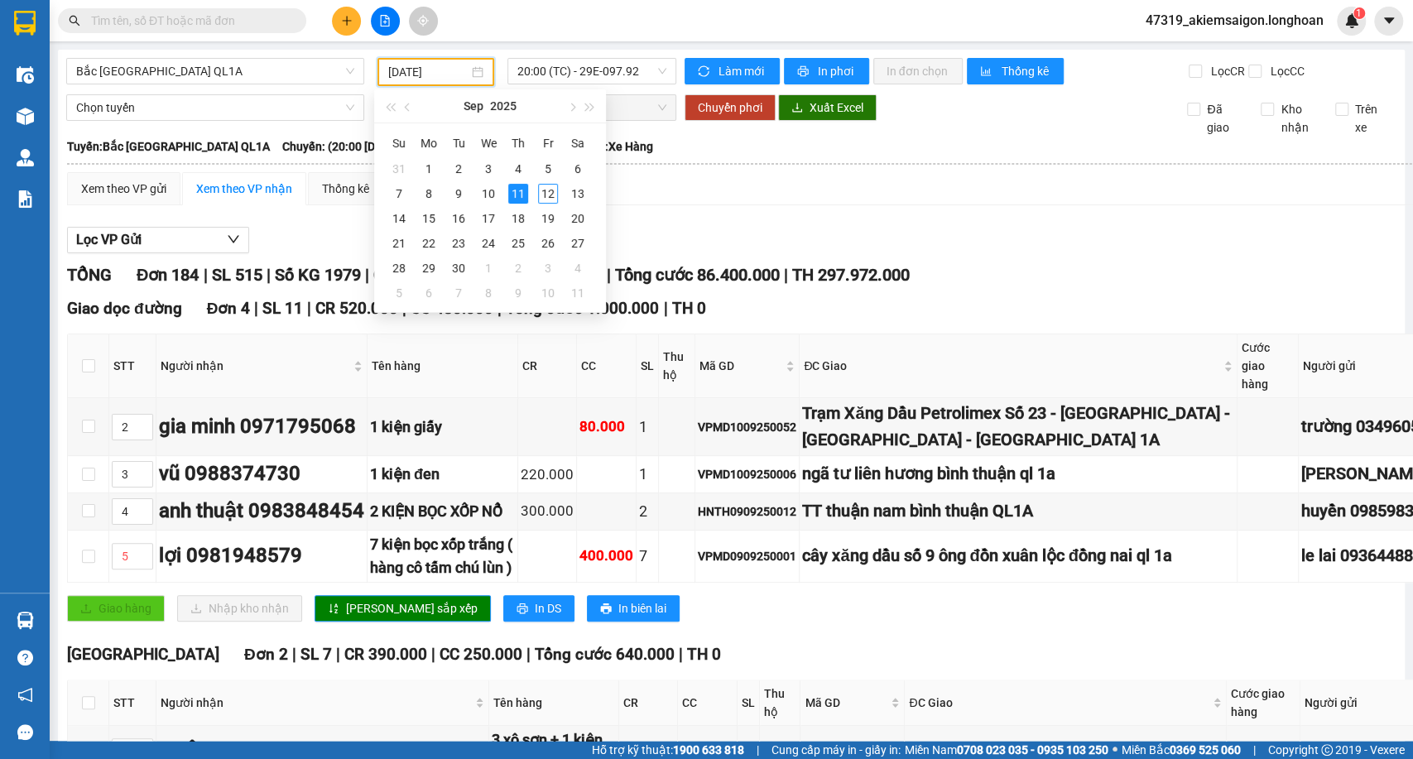
click at [429, 74] on input "[DATE]" at bounding box center [428, 72] width 80 height 18
click at [436, 70] on input "[DATE]" at bounding box center [428, 72] width 80 height 18
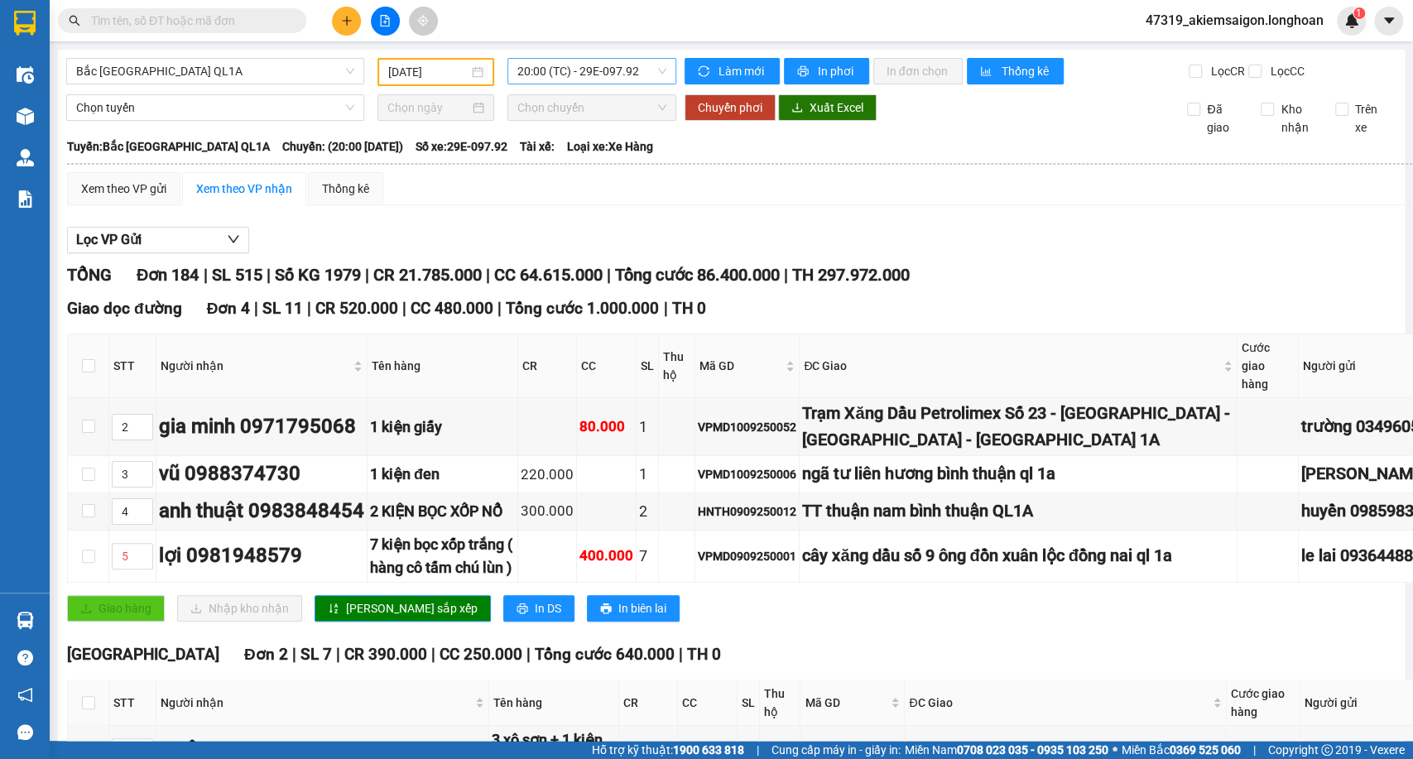
click at [569, 61] on span "20:00 (TC) - 29E-097.92" at bounding box center [591, 71] width 148 height 25
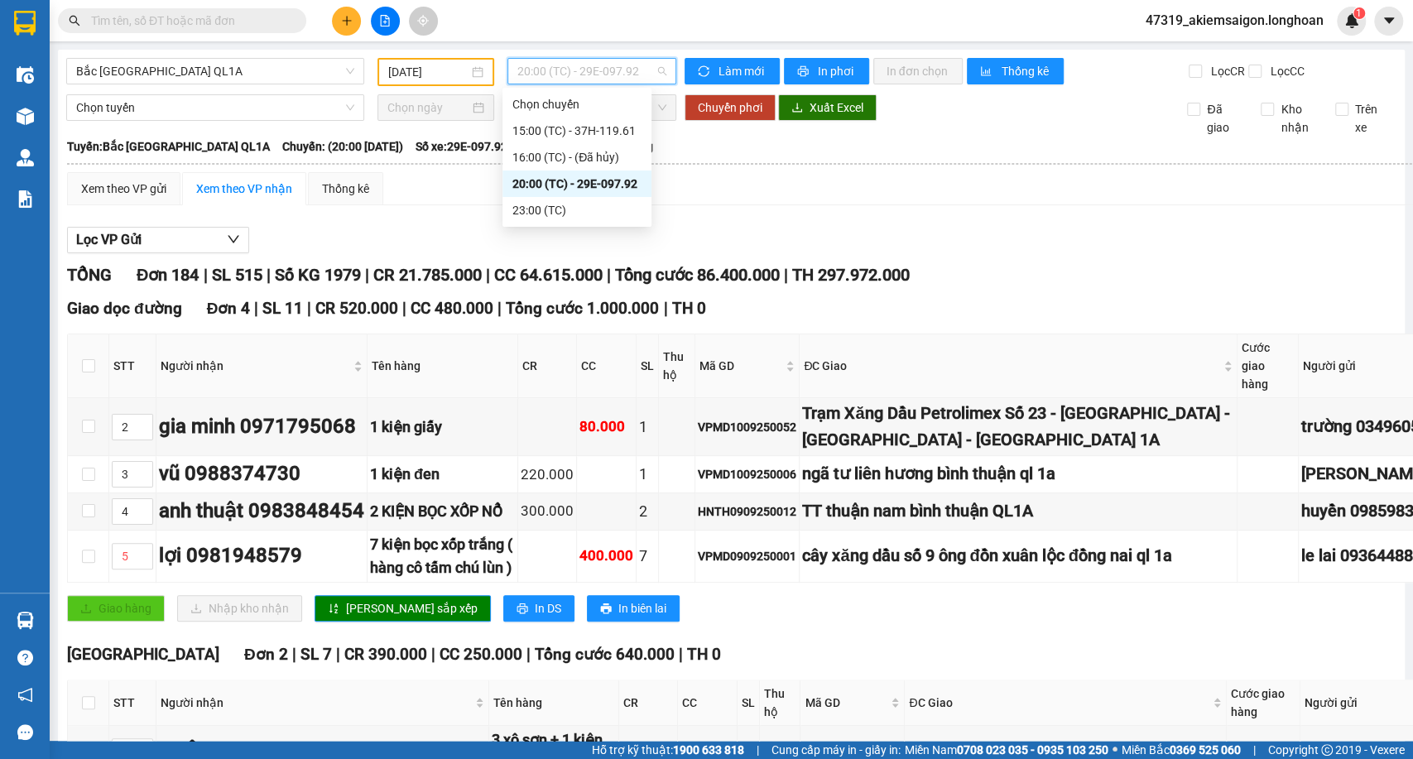
drag, startPoint x: 569, startPoint y: 61, endPoint x: 573, endPoint y: 316, distance: 254.9
click at [569, 67] on span "20:00 (TC) - 29E-097.92" at bounding box center [591, 71] width 148 height 25
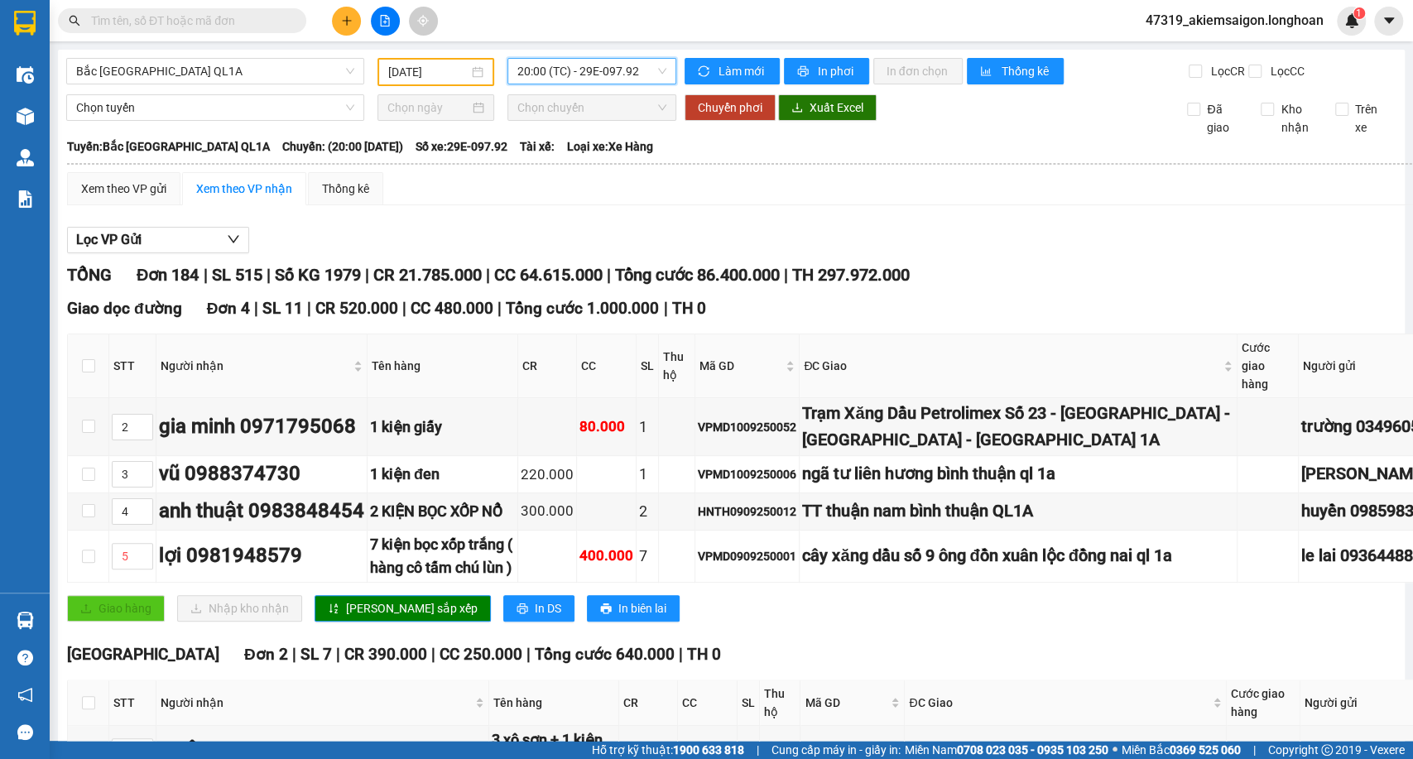
click at [570, 65] on span "20:00 (TC) - 29E-097.92" at bounding box center [591, 71] width 148 height 25
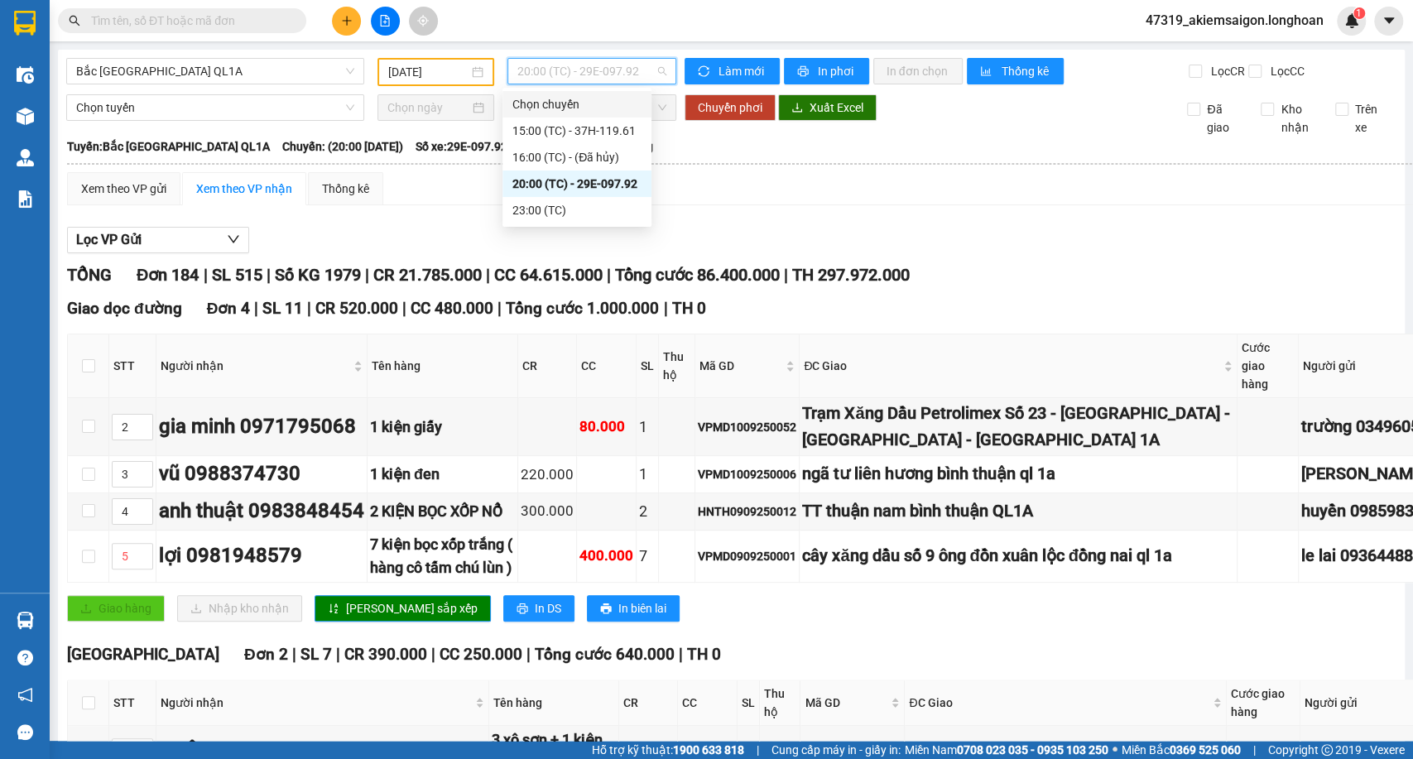
click at [572, 113] on div "Chọn chuyến" at bounding box center [576, 104] width 149 height 26
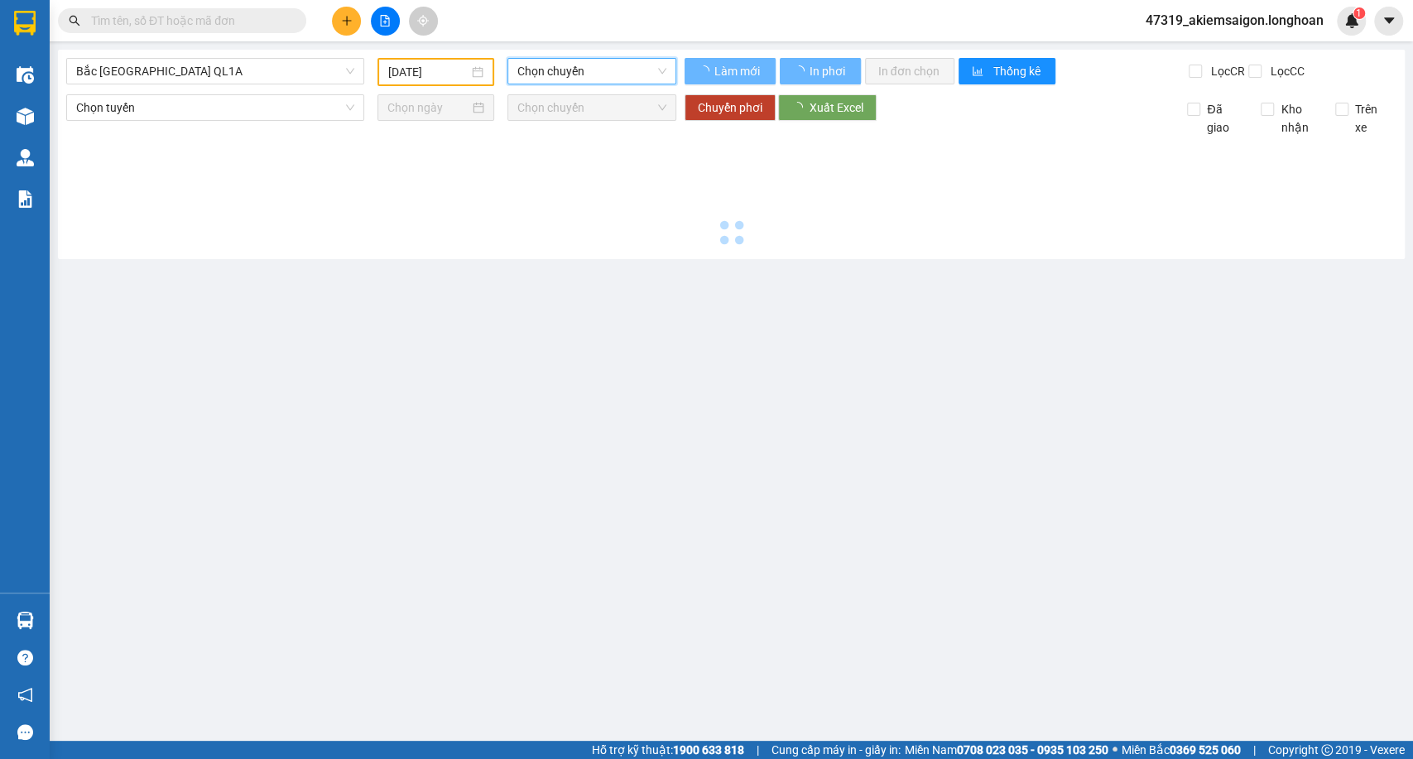
click at [589, 79] on span "Chọn chuyến" at bounding box center [591, 71] width 148 height 25
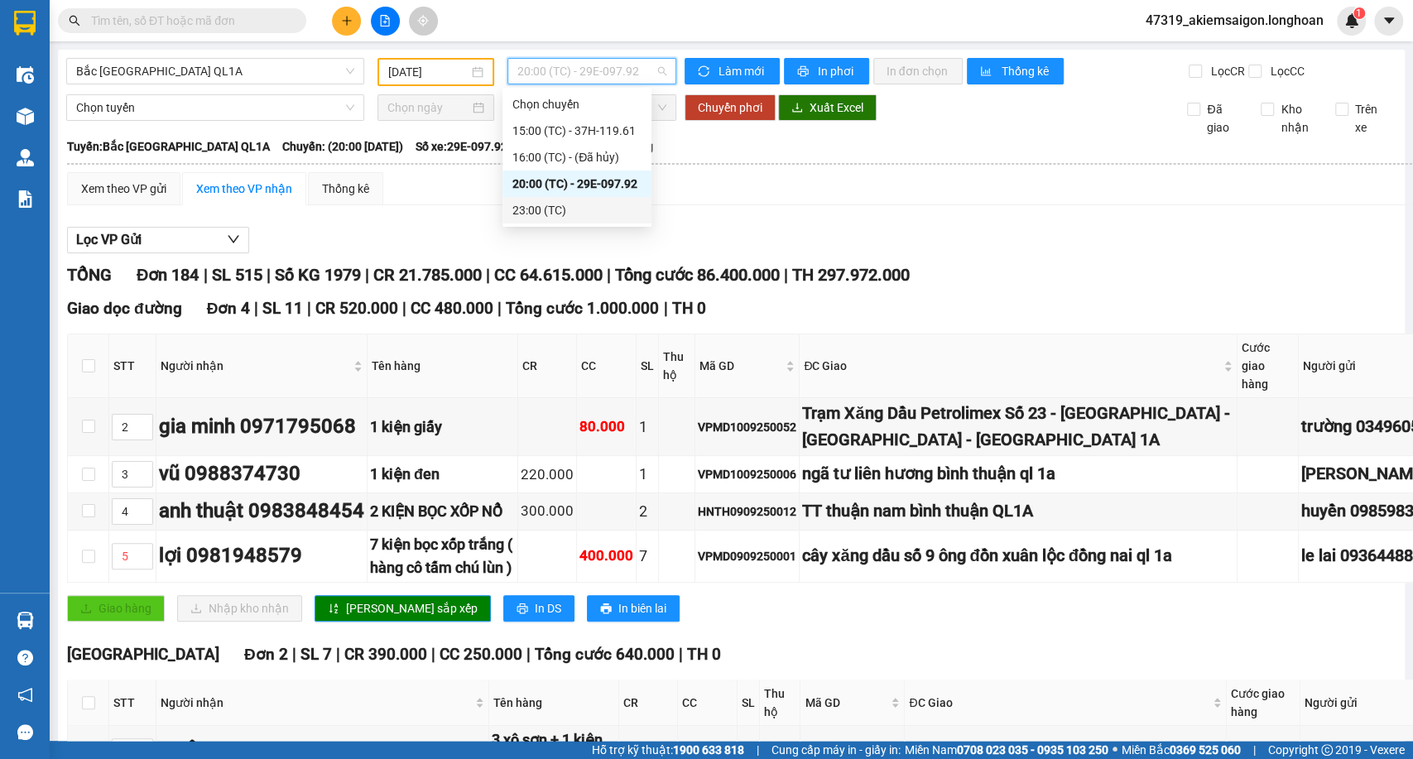
click at [572, 204] on div "23:00 (TC)" at bounding box center [576, 210] width 129 height 18
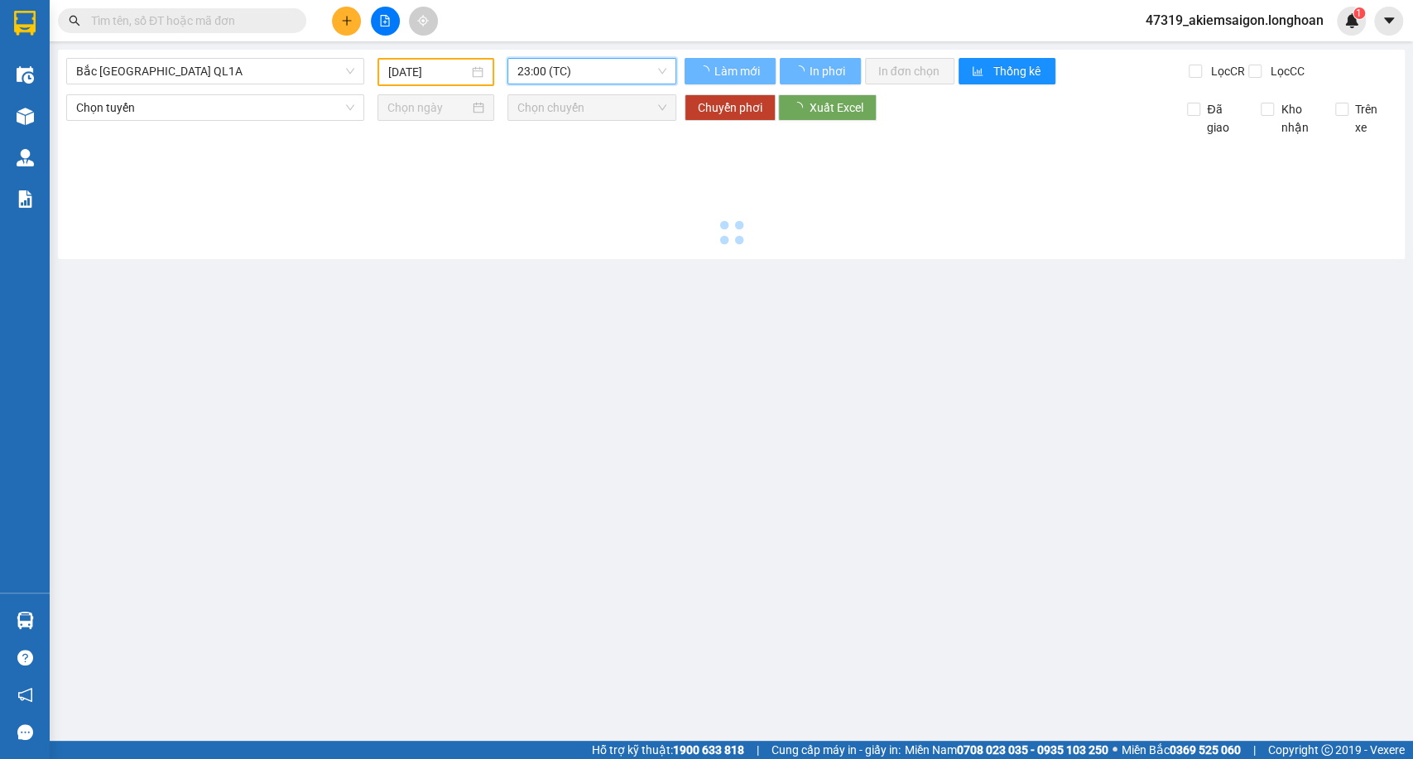
click at [612, 68] on span "23:00 (TC)" at bounding box center [591, 71] width 148 height 25
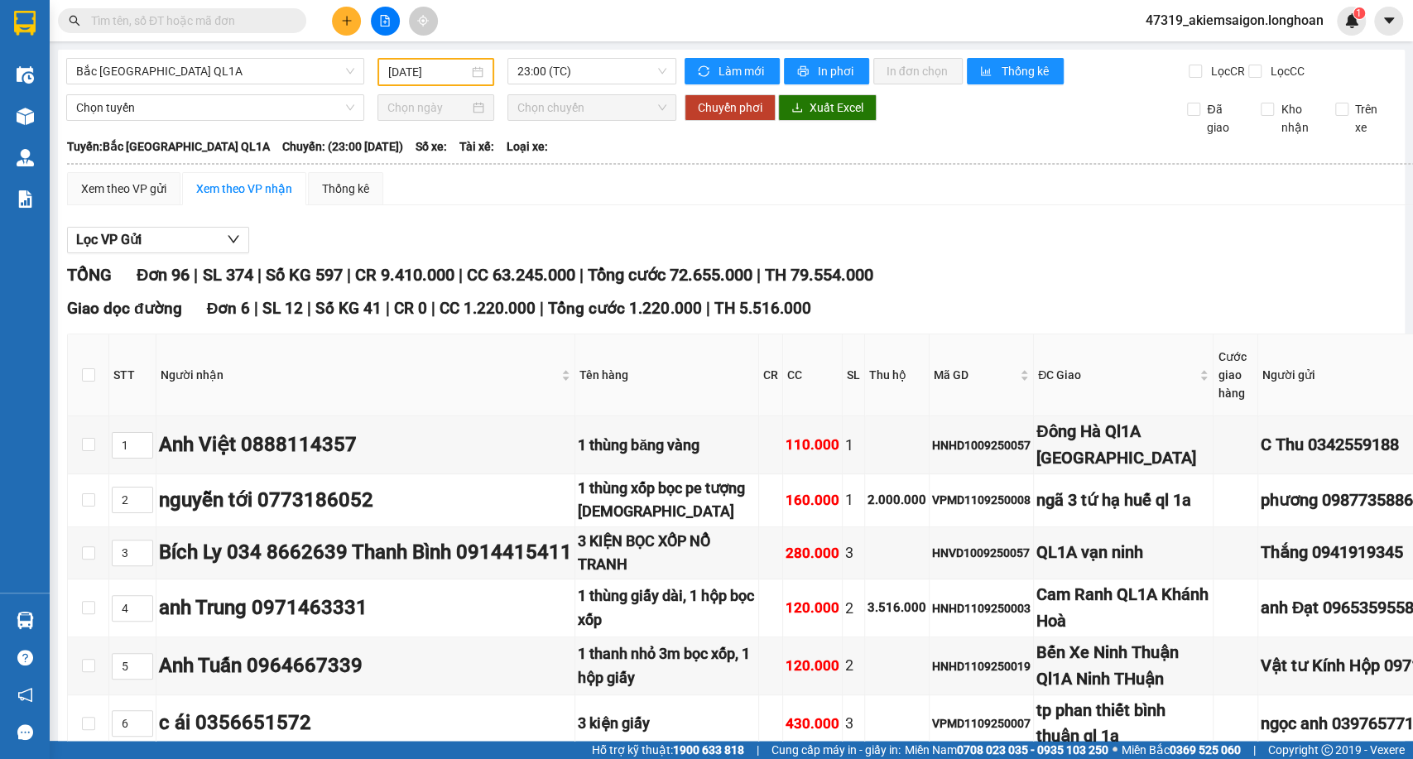
click at [852, 253] on div "Lọc VP Gửi" at bounding box center [898, 240] width 1662 height 27
click at [809, 117] on span "Xuất Excel" at bounding box center [836, 107] width 54 height 18
click at [603, 68] on span "23:00 (TC)" at bounding box center [591, 71] width 148 height 25
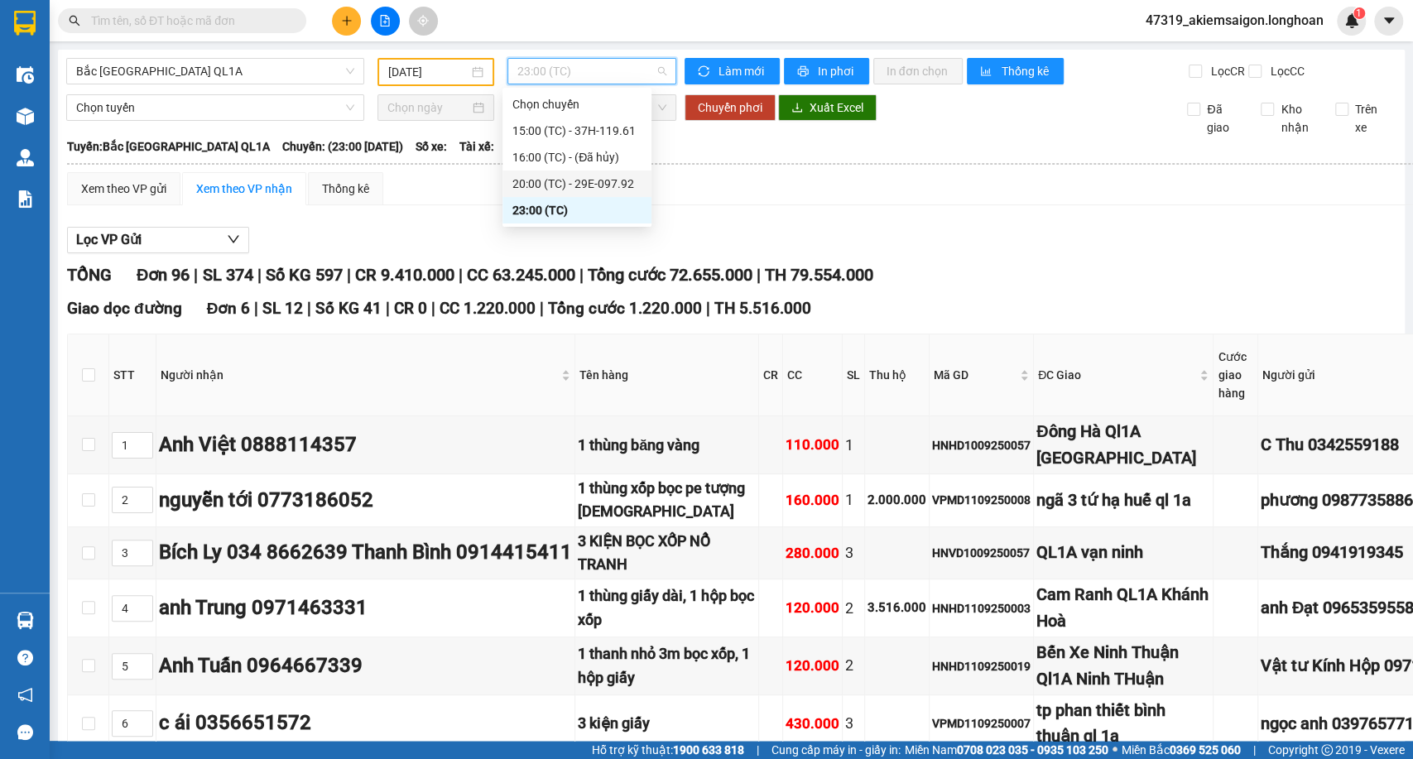
click at [577, 184] on div "20:00 (TC) - 29E-097.92" at bounding box center [576, 184] width 129 height 18
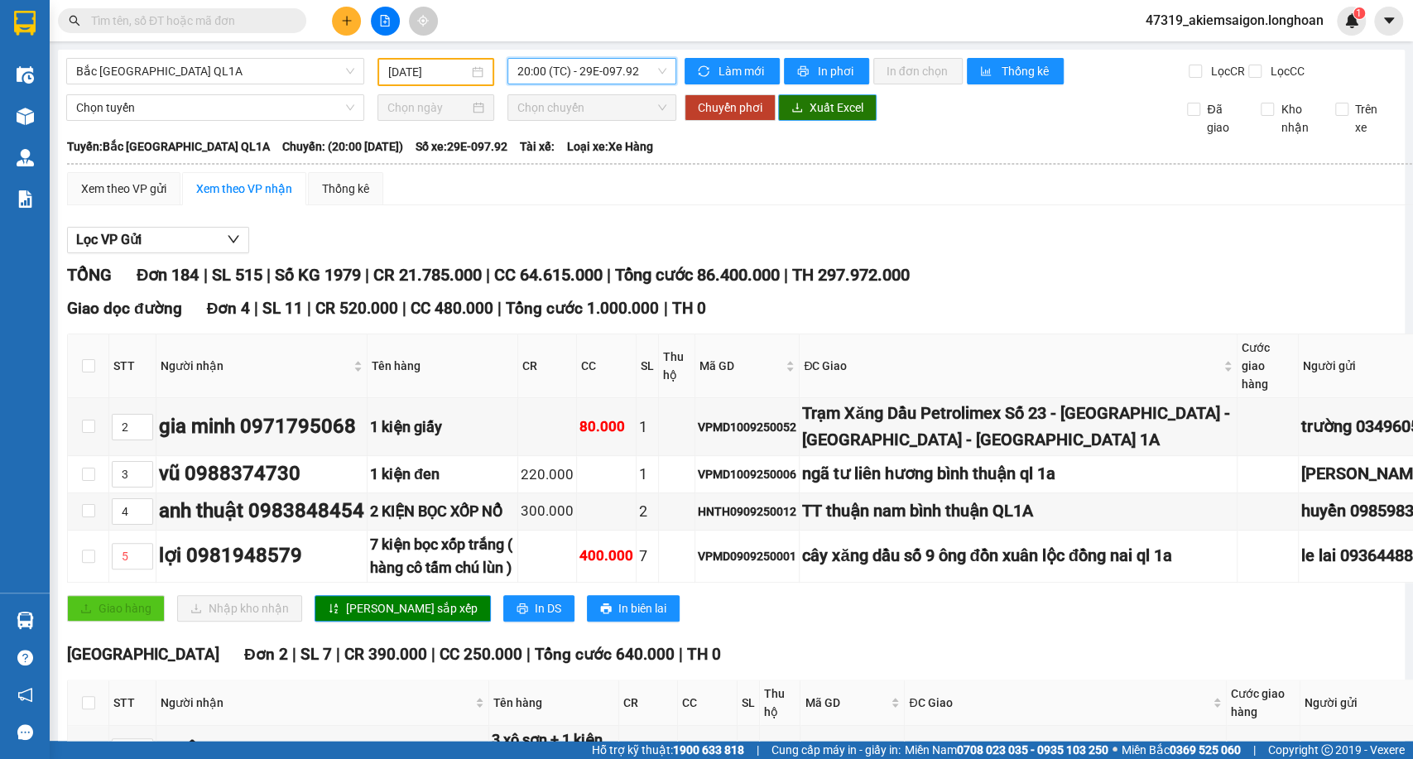
click at [818, 117] on span "Xuất Excel" at bounding box center [836, 107] width 54 height 18
click at [588, 68] on span "20:00 (TC) - 29E-097.92" at bounding box center [591, 71] width 148 height 25
click at [609, 160] on div "16:00 (TC) - (Đã hủy)" at bounding box center [576, 157] width 129 height 18
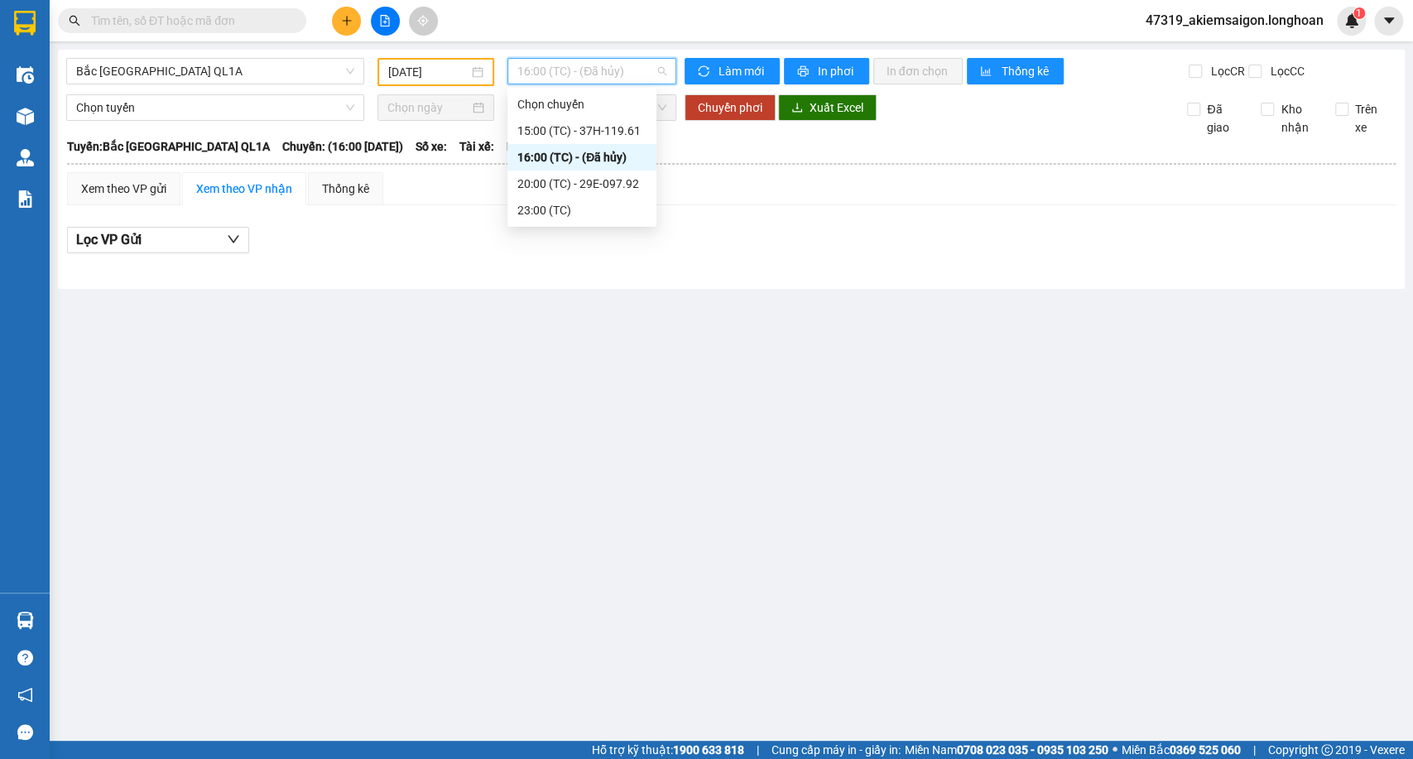
click at [609, 72] on span "16:00 (TC) - (Đã hủy)" at bounding box center [591, 71] width 148 height 25
click at [591, 121] on div "15:00 (TC) - 37H-119.61" at bounding box center [581, 131] width 149 height 26
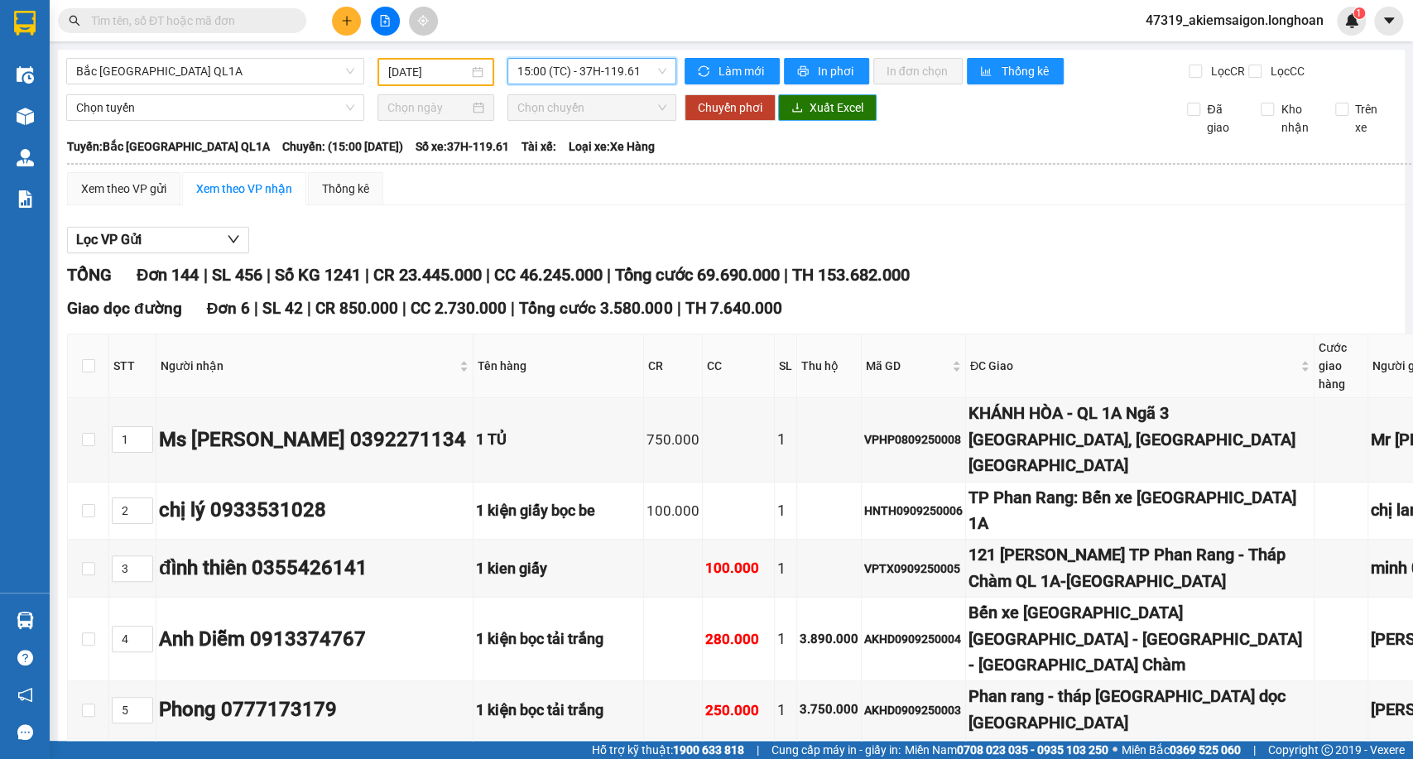
click at [799, 116] on button "Xuất Excel" at bounding box center [827, 107] width 98 height 26
click at [444, 65] on input "[DATE]" at bounding box center [428, 72] width 80 height 18
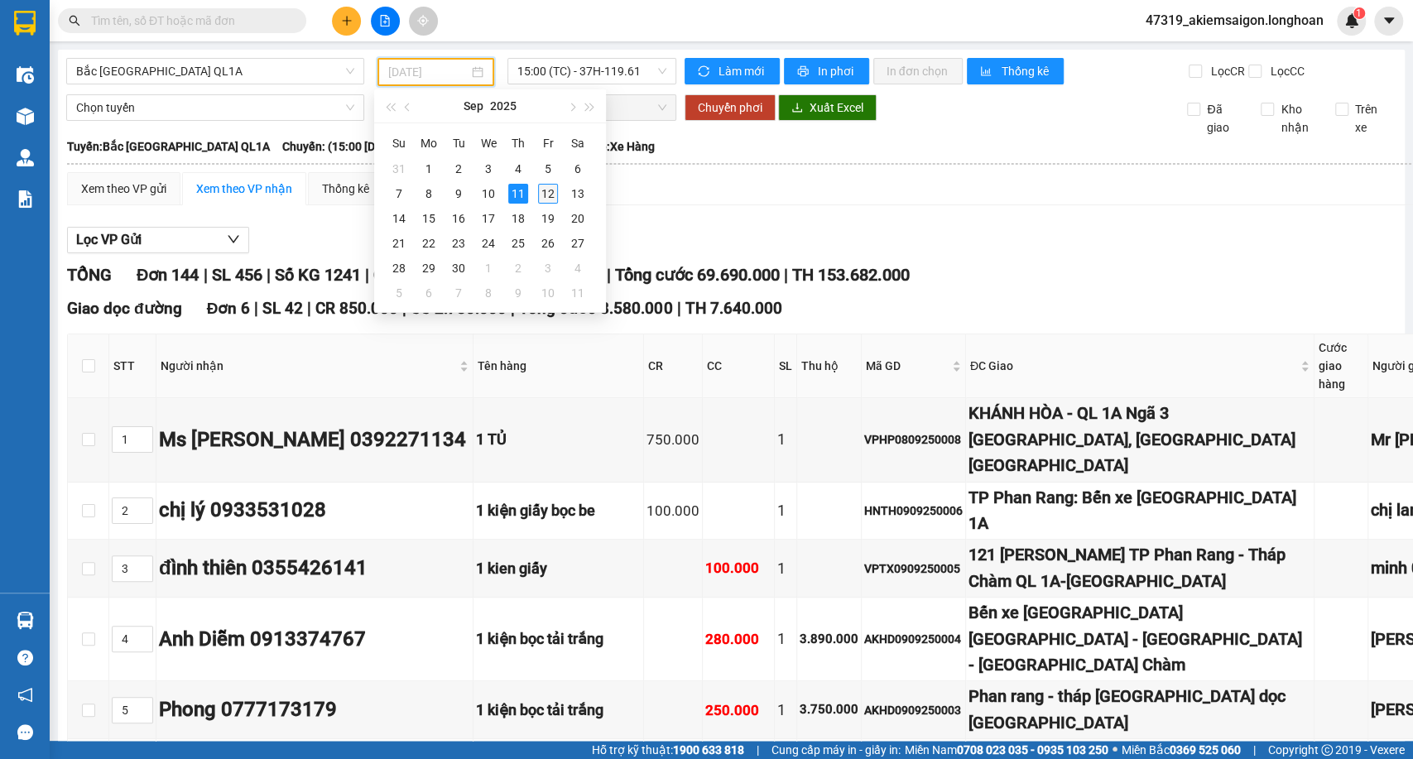
click at [540, 186] on div "12" at bounding box center [548, 194] width 20 height 20
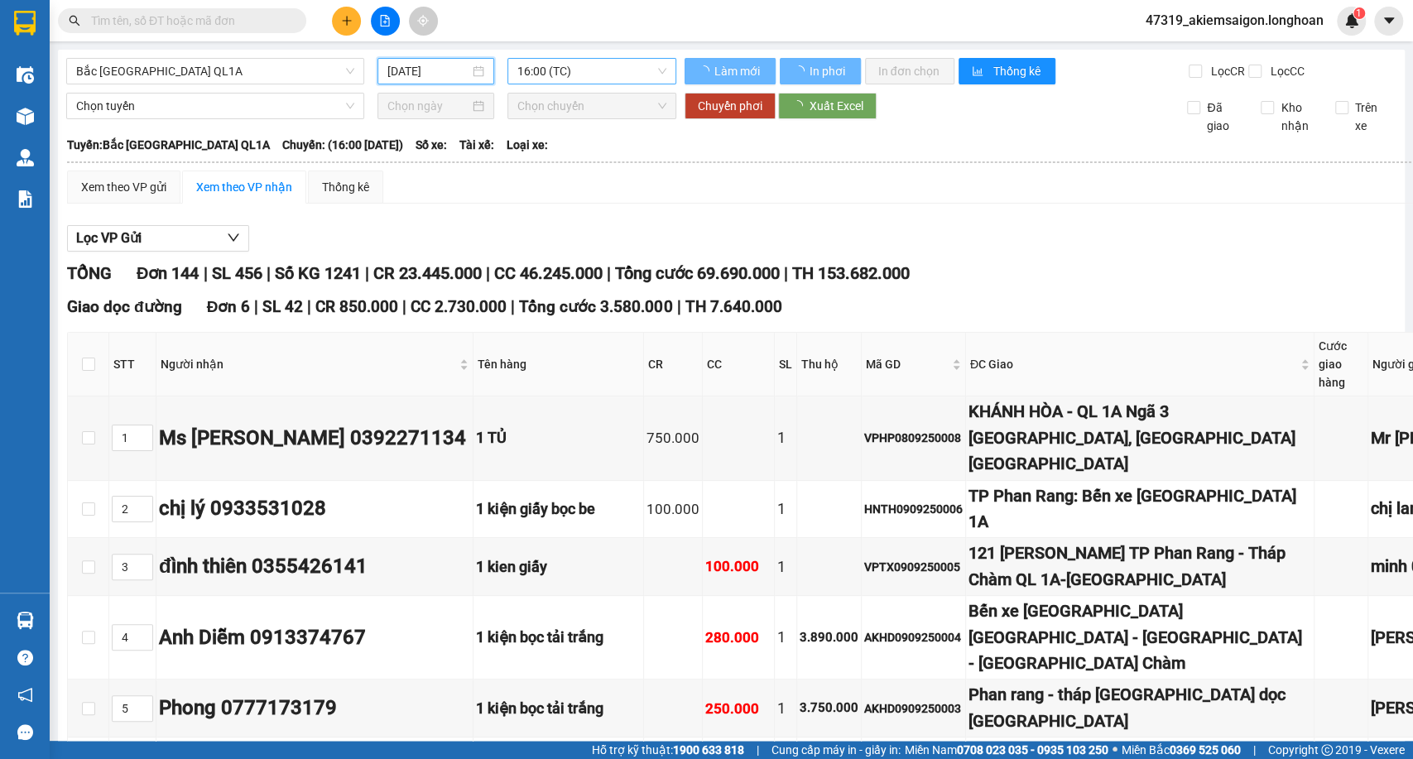
type input "[DATE]"
click at [588, 73] on span "16:00 (TC)" at bounding box center [591, 71] width 148 height 25
click at [625, 65] on span "16:00 (TC)" at bounding box center [591, 71] width 148 height 25
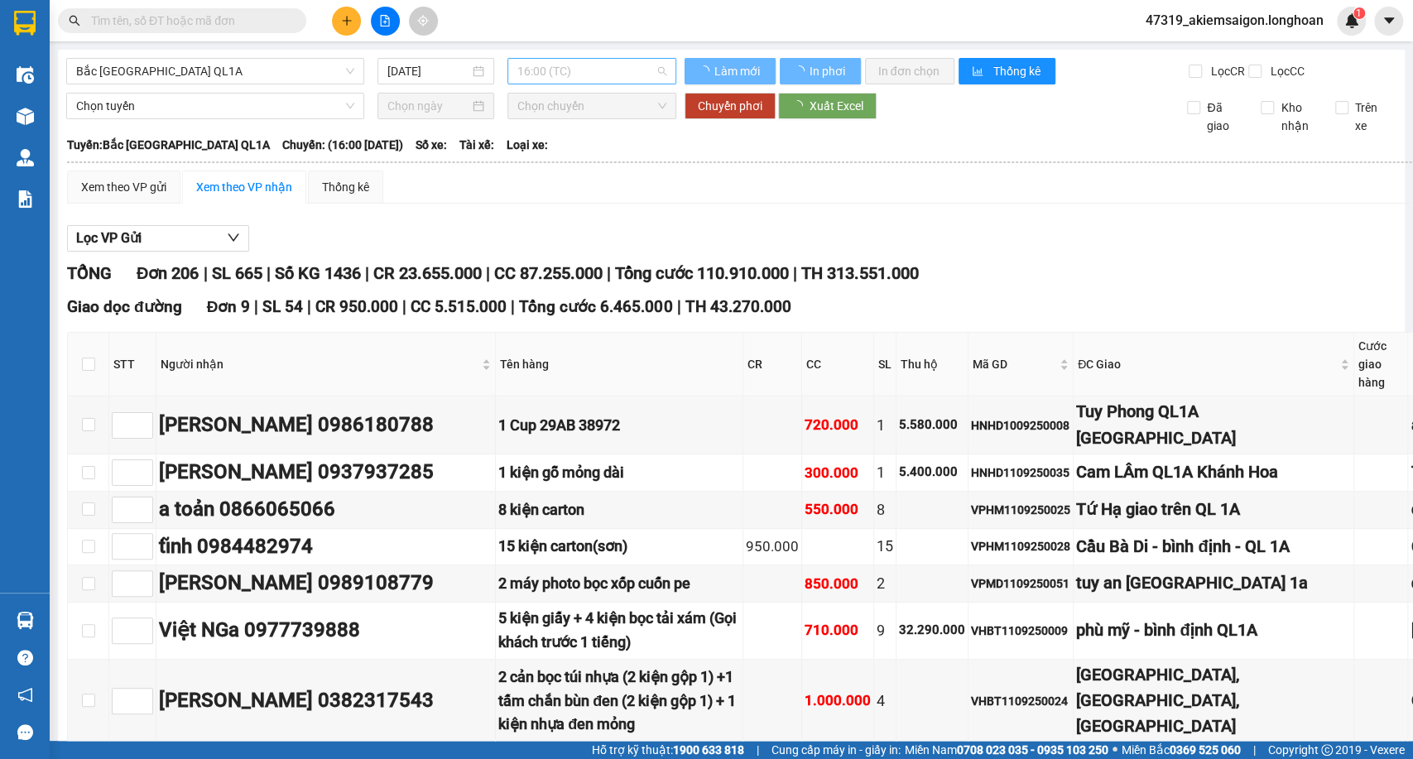
click at [655, 70] on span "16:00 (TC)" at bounding box center [591, 71] width 148 height 25
drag, startPoint x: 655, startPoint y: 70, endPoint x: 597, endPoint y: 127, distance: 81.3
click at [655, 70] on span "16:00 (TC)" at bounding box center [591, 71] width 148 height 25
click at [581, 68] on span "16:00 (TC)" at bounding box center [591, 71] width 148 height 25
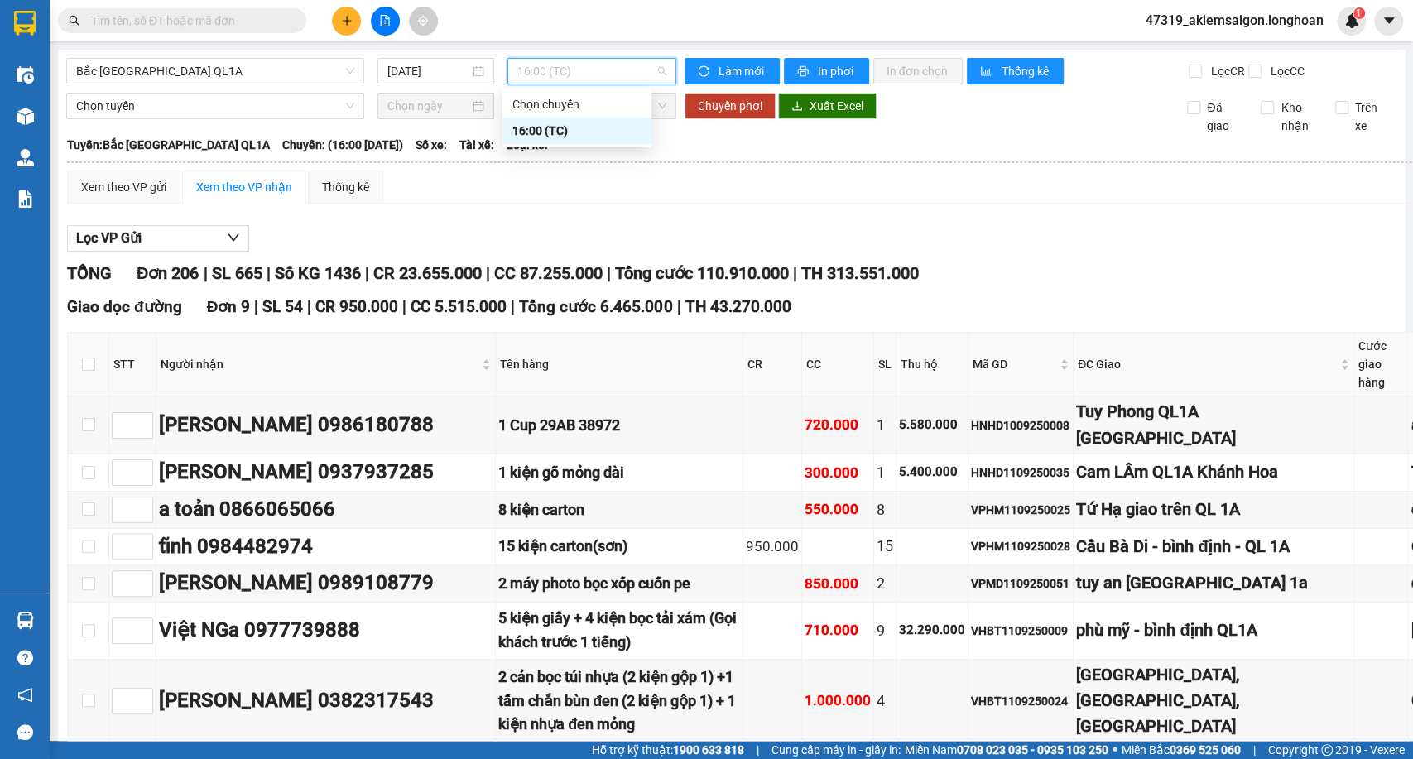
click at [600, 170] on th at bounding box center [1031, 162] width 1930 height 15
click at [812, 115] on span "Xuất Excel" at bounding box center [836, 106] width 54 height 18
